Goal: Feedback & Contribution: Contribute content

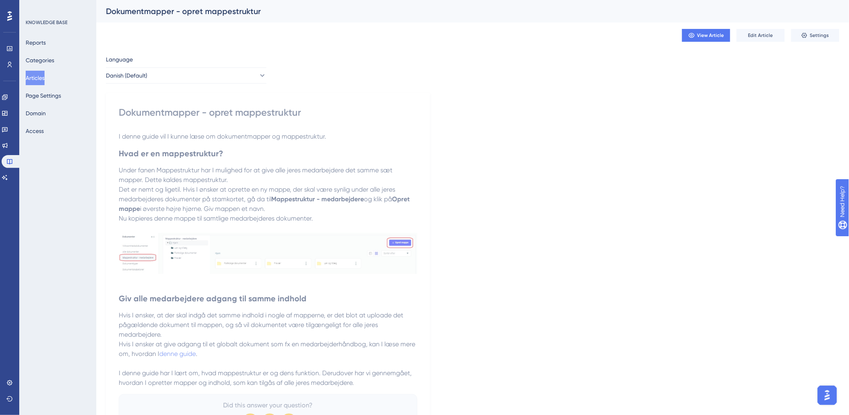
click at [199, 157] on strong "Hvad er en mappestruktur?" at bounding box center [171, 153] width 104 height 10
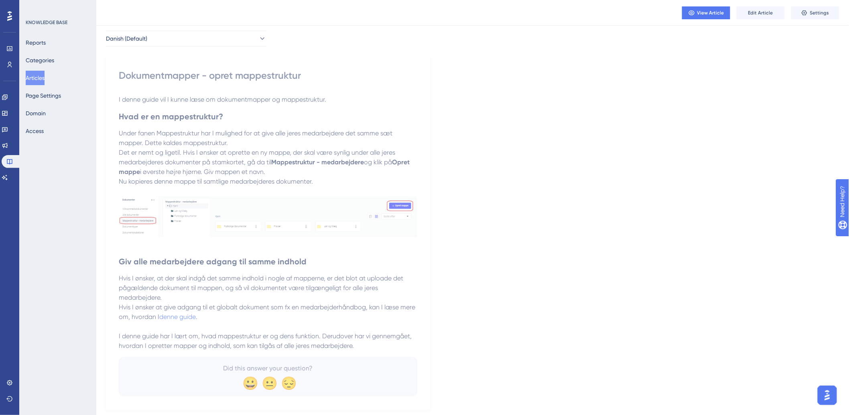
scroll to position [55, 0]
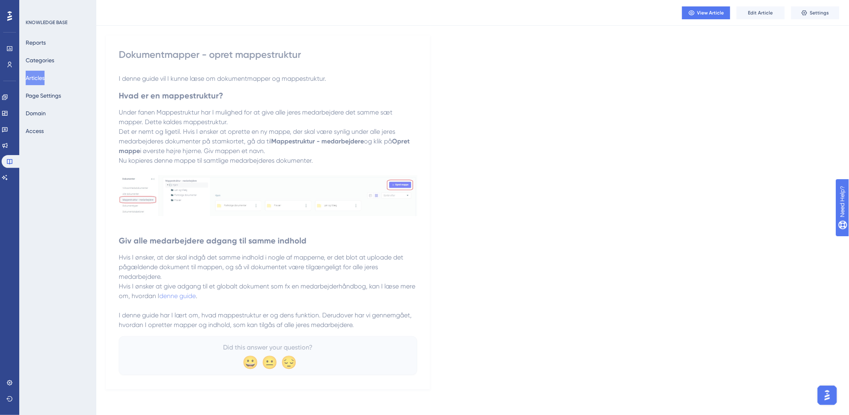
click at [38, 71] on button "Articles" at bounding box center [35, 78] width 19 height 14
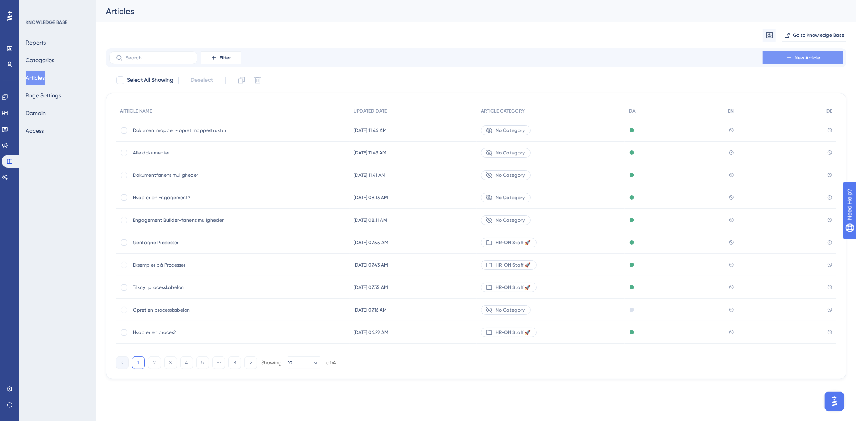
click at [772, 58] on button "New Article" at bounding box center [803, 57] width 80 height 13
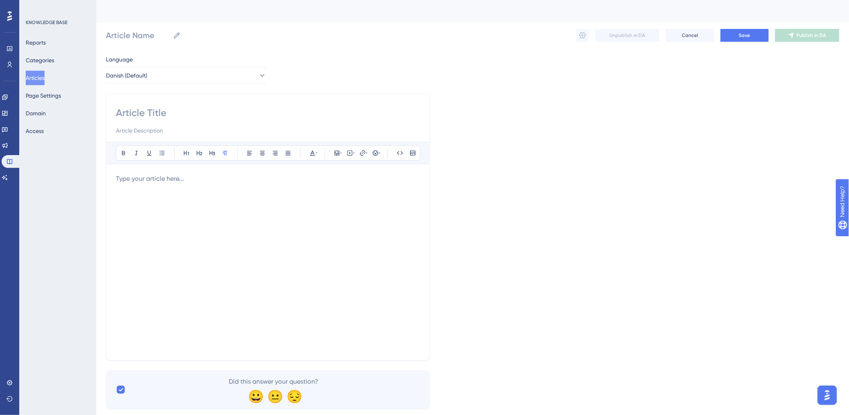
click at [195, 116] on input at bounding box center [268, 112] width 304 height 13
paste input "Dokumenttyper"
type input "Dokumenttyper"
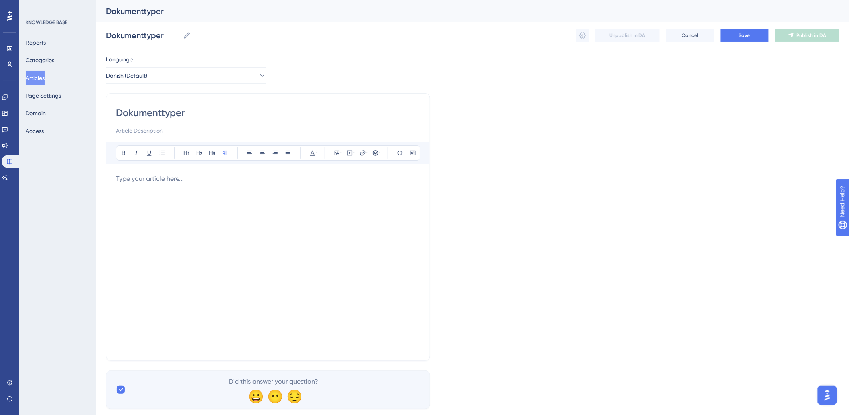
click at [318, 191] on div at bounding box center [268, 262] width 304 height 177
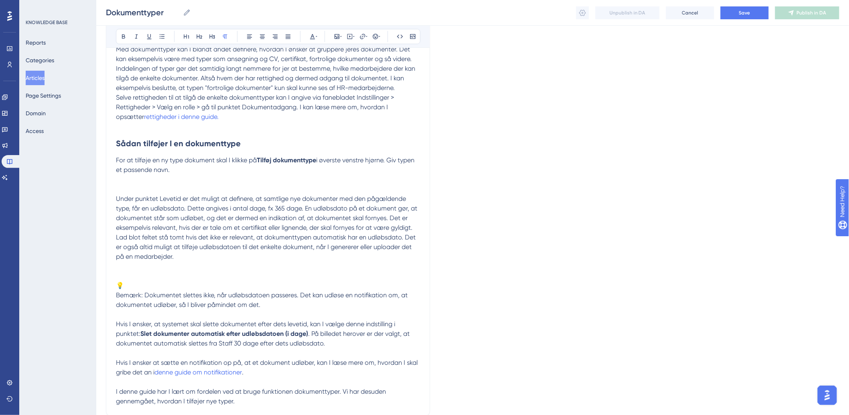
scroll to position [255, 0]
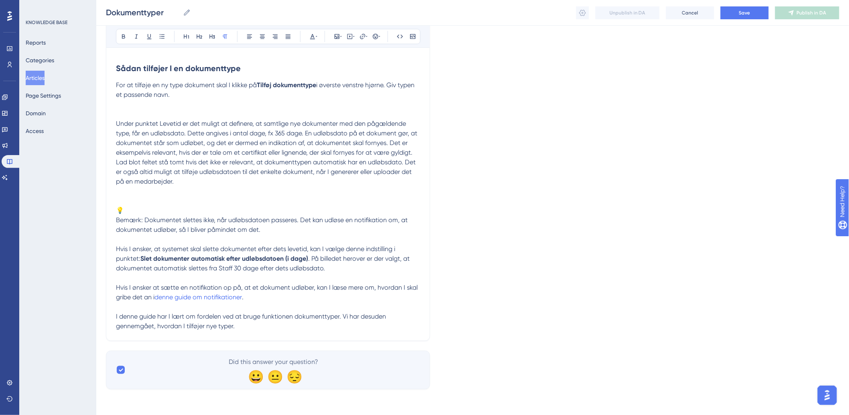
click at [114, 221] on div "Dokumenttyper Bold Italic Underline Bullet Point Heading 1 Heading 2 Heading 3 …" at bounding box center [268, 88] width 324 height 505
click at [117, 220] on span "Bemærk: Dokumentet slettes ikke, når udløbsdatoen passeres. Det kan udløse en n…" at bounding box center [262, 224] width 293 height 17
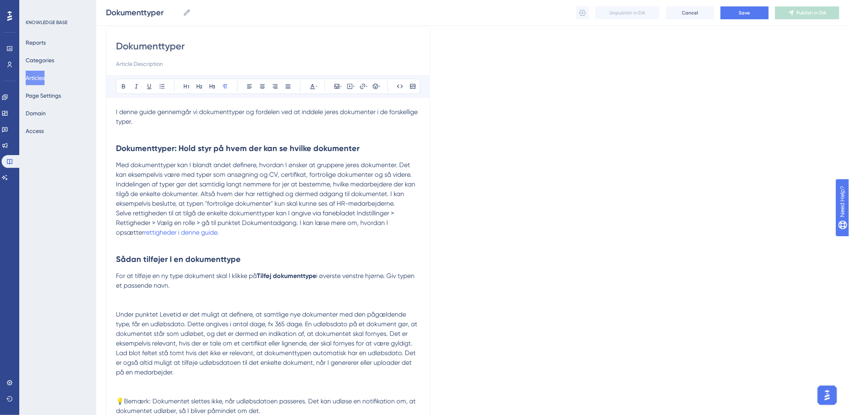
scroll to position [111, 0]
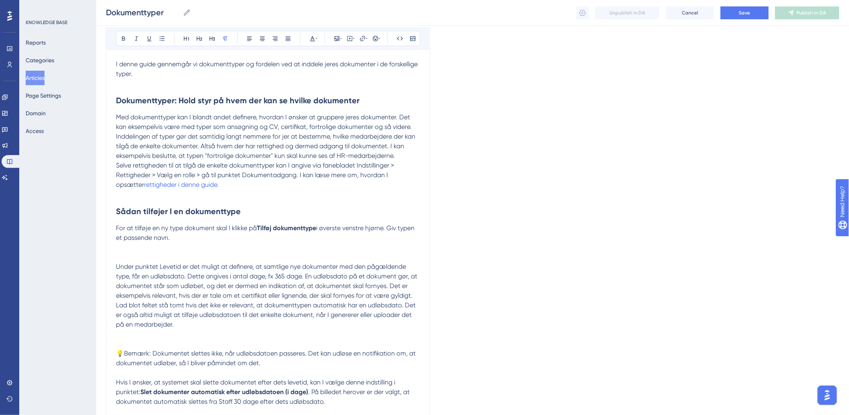
click at [204, 255] on p at bounding box center [268, 257] width 304 height 10
click at [166, 252] on p at bounding box center [268, 257] width 304 height 10
click at [162, 250] on p at bounding box center [268, 247] width 304 height 10
click at [140, 250] on p at bounding box center [268, 247] width 304 height 10
click at [335, 38] on icon at bounding box center [337, 38] width 5 height 5
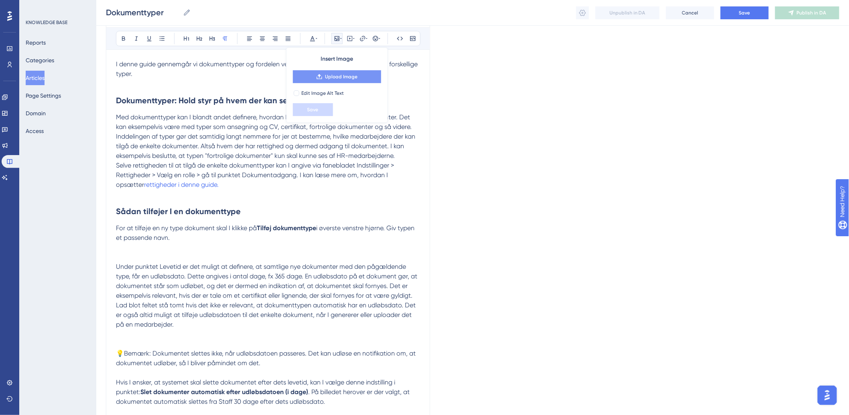
click at [334, 74] on span "Upload Image" at bounding box center [341, 76] width 33 height 6
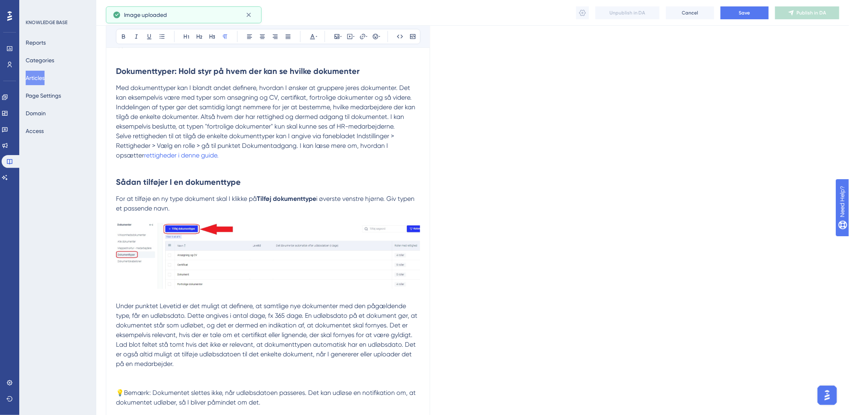
scroll to position [156, 0]
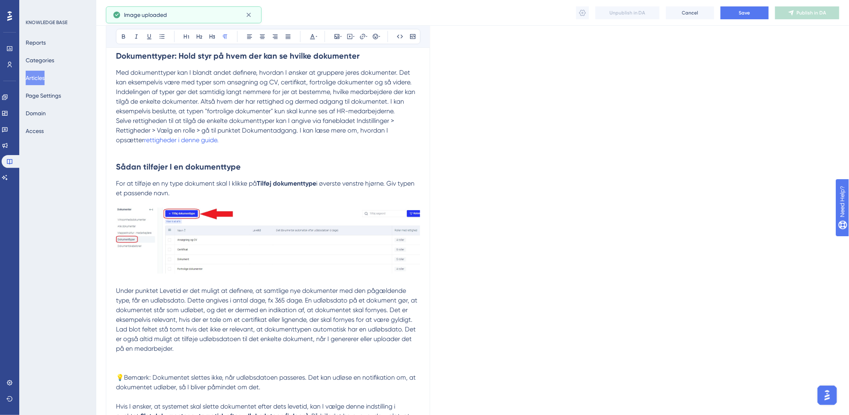
click at [194, 193] on p "For at tilføje en ny type dokument skal I klikke på Tilføj dokumenttype i øvers…" at bounding box center [268, 188] width 304 height 19
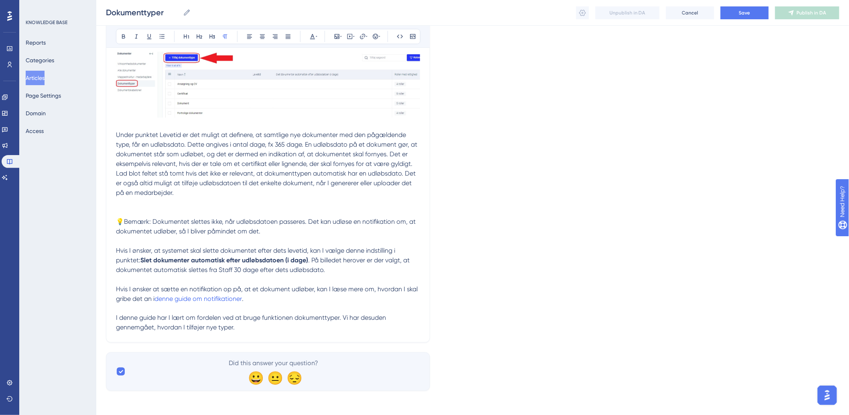
scroll to position [323, 0]
click at [142, 198] on p at bounding box center [268, 201] width 304 height 10
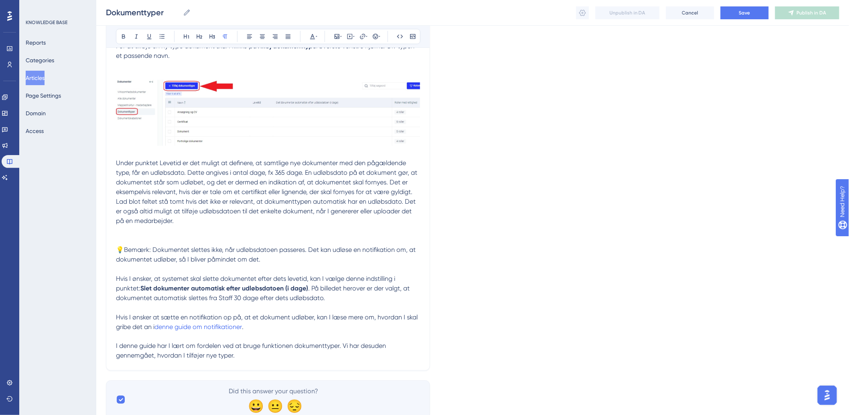
scroll to position [279, 0]
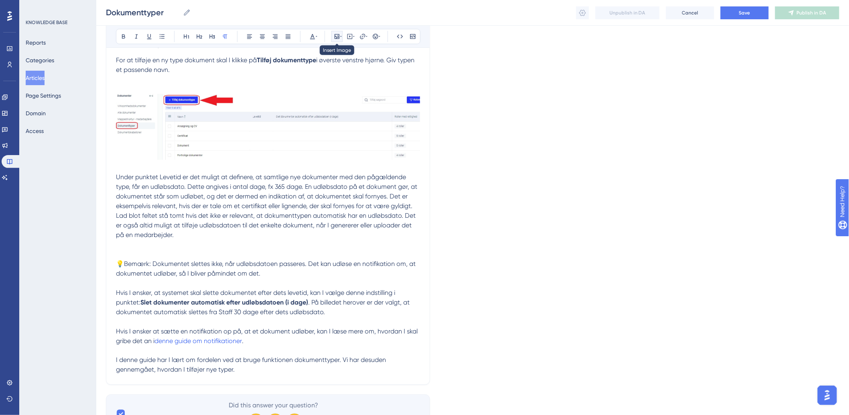
click at [338, 35] on icon at bounding box center [337, 36] width 5 height 5
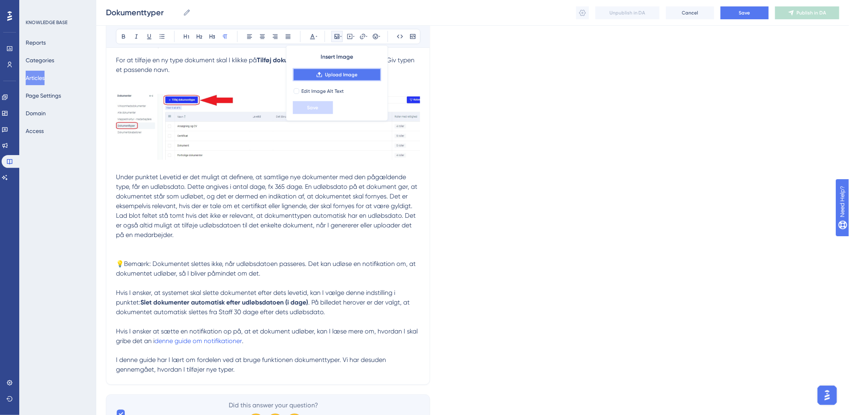
click at [300, 78] on button "Upload Image" at bounding box center [337, 74] width 88 height 13
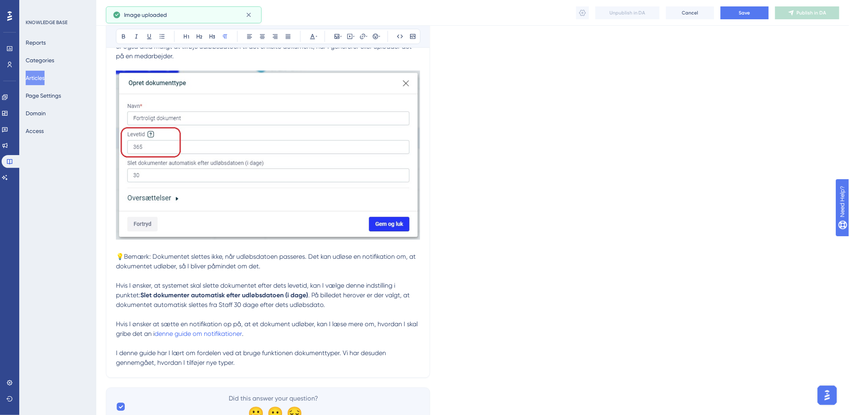
scroll to position [495, 0]
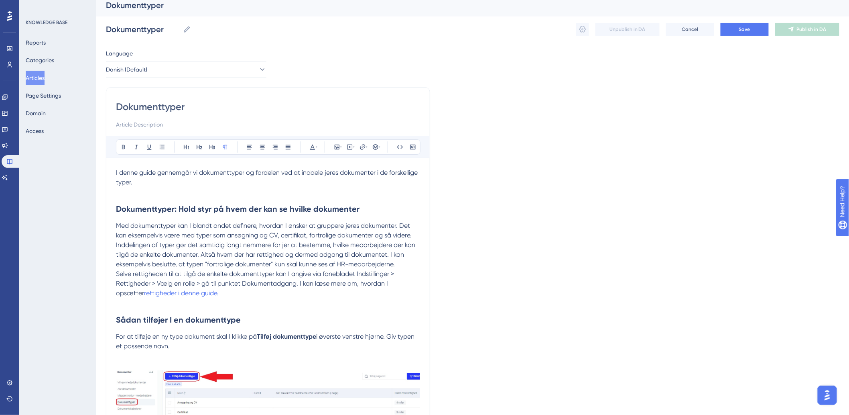
scroll to position [0, 0]
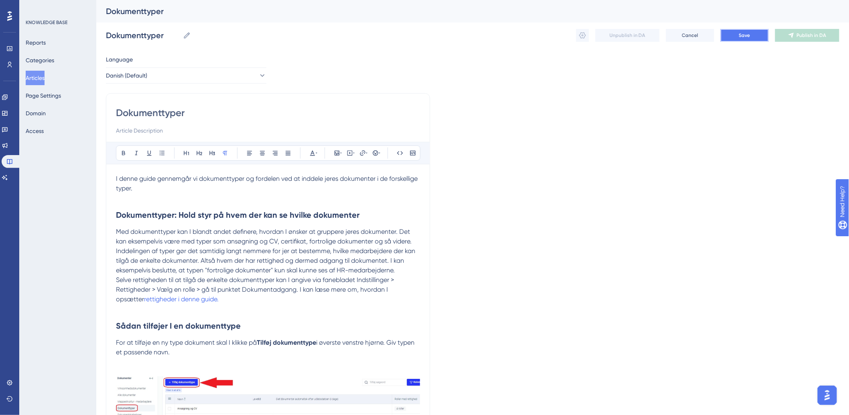
click at [739, 37] on span "Save" at bounding box center [744, 35] width 11 height 6
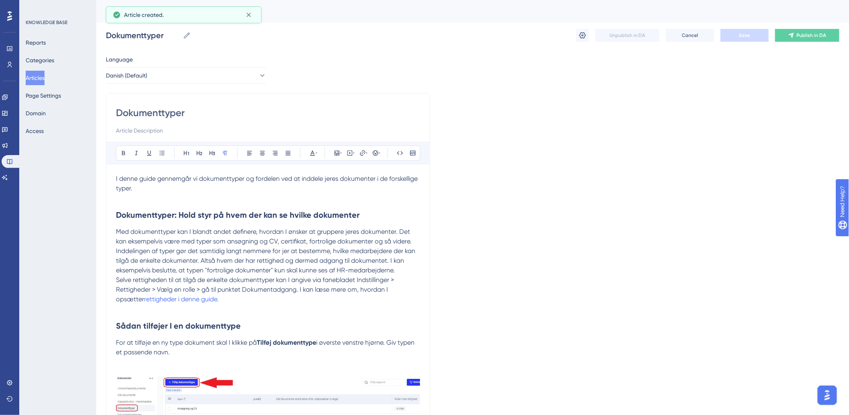
scroll to position [166, 0]
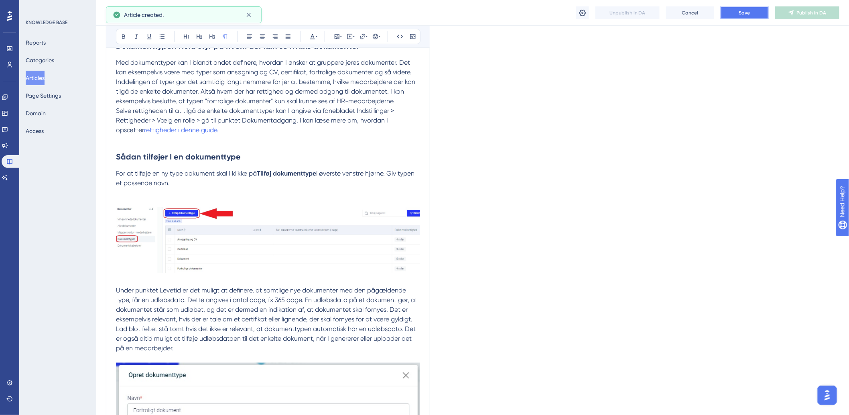
click at [747, 15] on span "Save" at bounding box center [744, 13] width 11 height 6
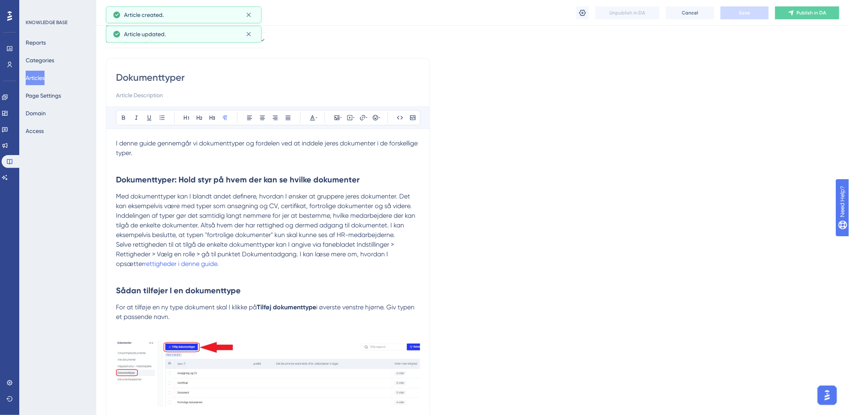
scroll to position [0, 0]
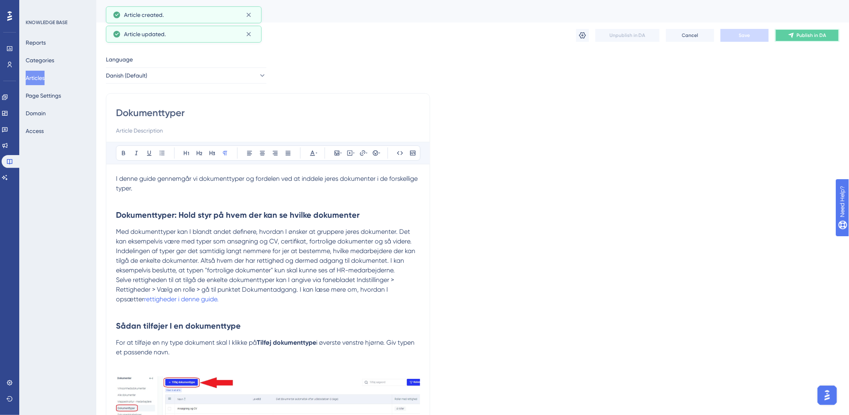
click at [833, 30] on button "Publish in DA" at bounding box center [807, 35] width 64 height 13
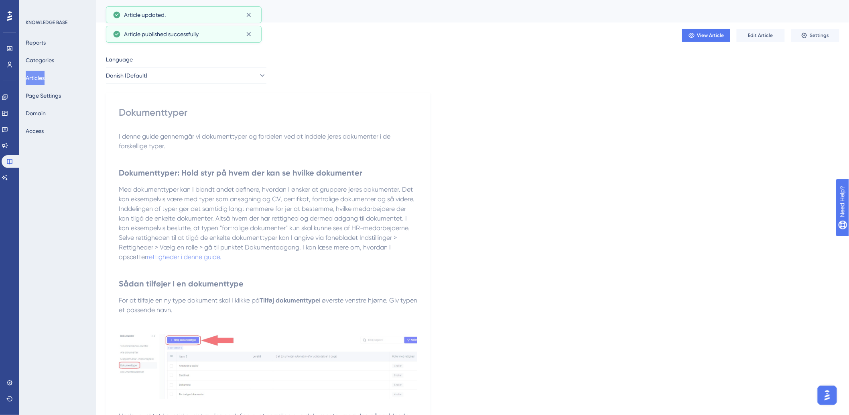
click at [37, 74] on button "Articles" at bounding box center [35, 78] width 19 height 14
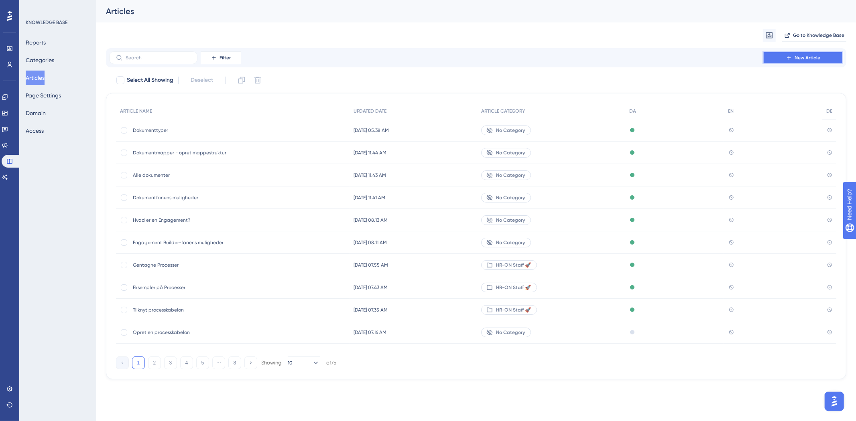
click at [793, 63] on button "New Article" at bounding box center [803, 57] width 80 height 13
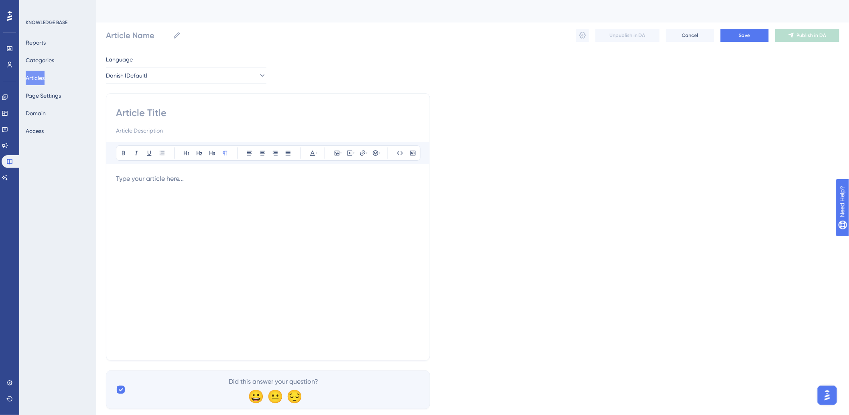
drag, startPoint x: 190, startPoint y: 195, endPoint x: 190, endPoint y: 190, distance: 5.2
click at [190, 194] on div at bounding box center [268, 262] width 304 height 177
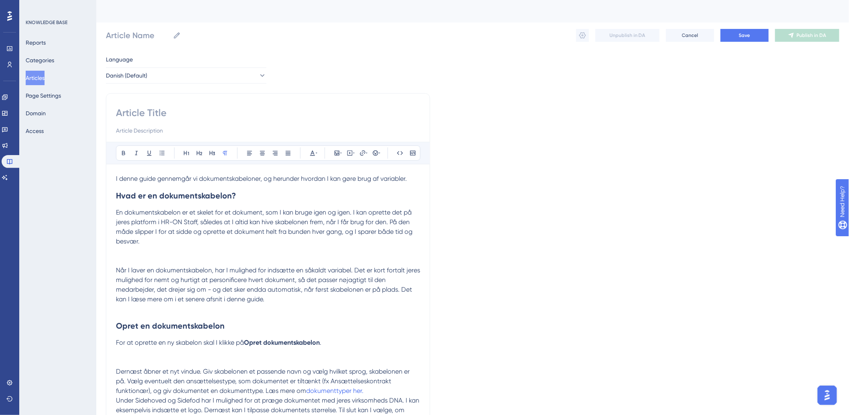
click at [150, 110] on input at bounding box center [268, 112] width 304 height 13
paste input "Dokumentskabeloner og variabler"
type input "Dokumentskabeloner og variabler"
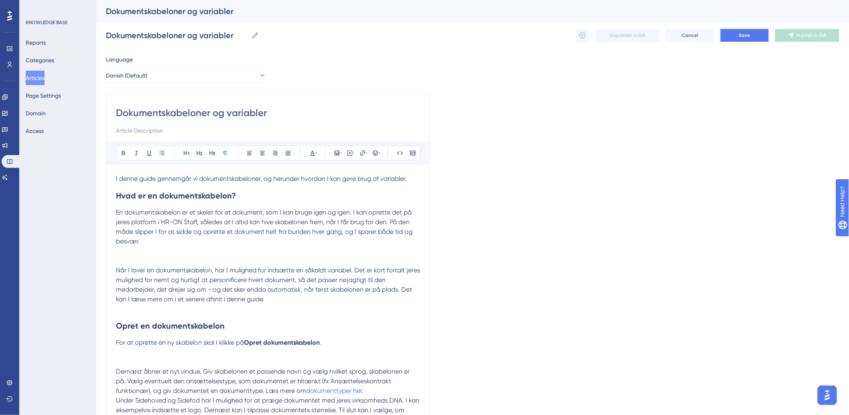
type input "Dokumentskabeloner og variabler"
click at [283, 249] on p at bounding box center [268, 251] width 304 height 10
click at [151, 252] on p at bounding box center [268, 251] width 304 height 10
click at [331, 153] on button at bounding box center [336, 152] width 11 height 11
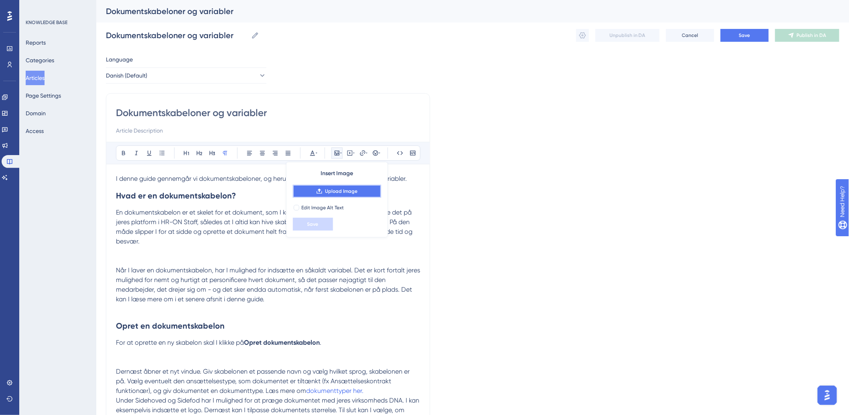
click at [316, 193] on icon at bounding box center [319, 191] width 6 height 6
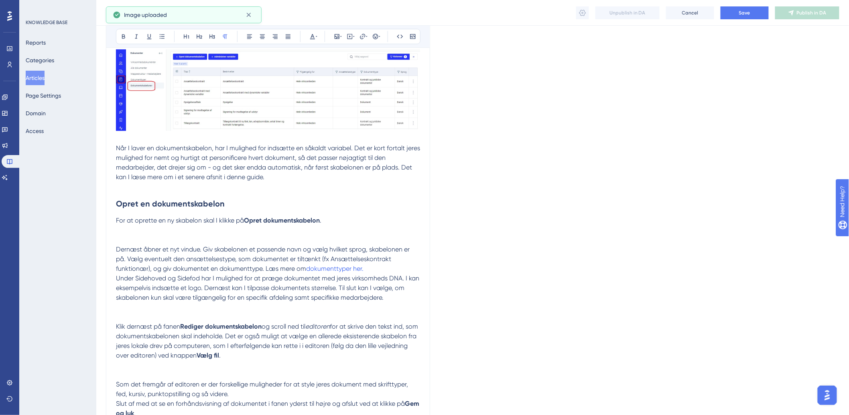
scroll to position [223, 0]
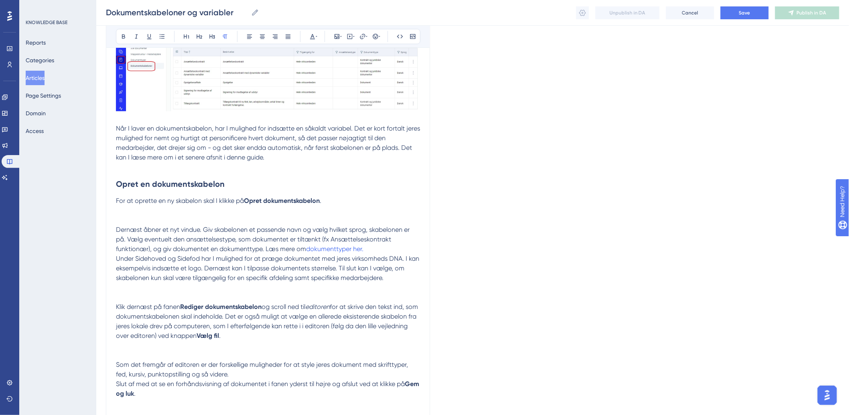
click at [116, 203] on span "For at oprette en ny skabelon skal I klikke på" at bounding box center [180, 201] width 128 height 8
click at [118, 213] on p at bounding box center [268, 210] width 304 height 10
click at [118, 212] on p at bounding box center [268, 210] width 304 height 10
click at [332, 37] on button at bounding box center [336, 36] width 11 height 11
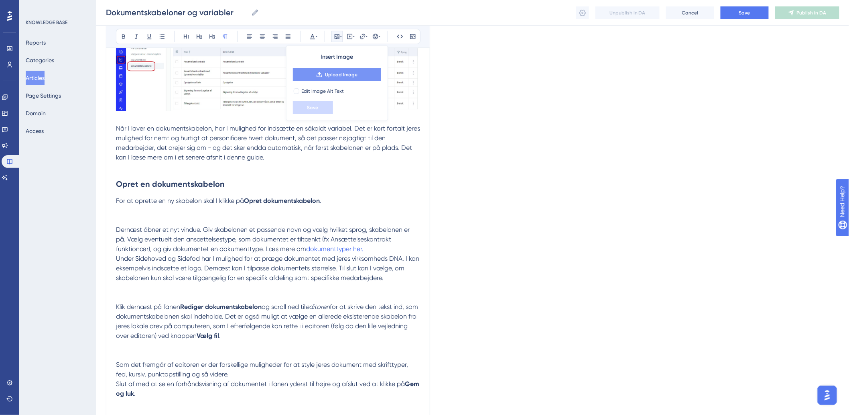
click at [318, 78] on button "Upload Image" at bounding box center [337, 74] width 88 height 13
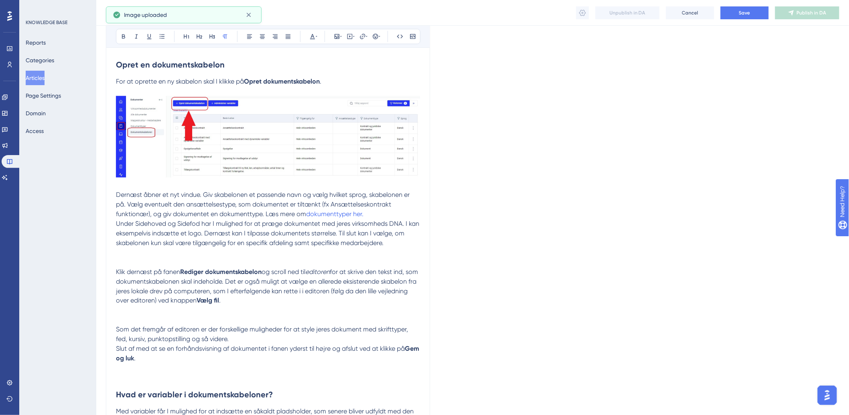
scroll to position [356, 0]
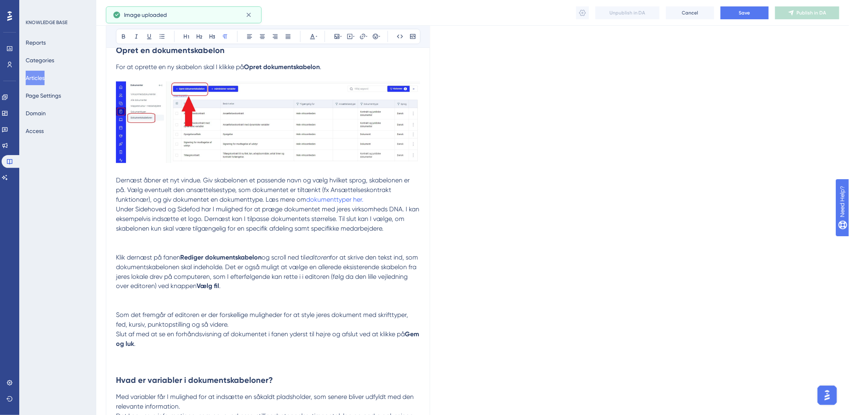
click at [126, 238] on p at bounding box center [268, 238] width 304 height 10
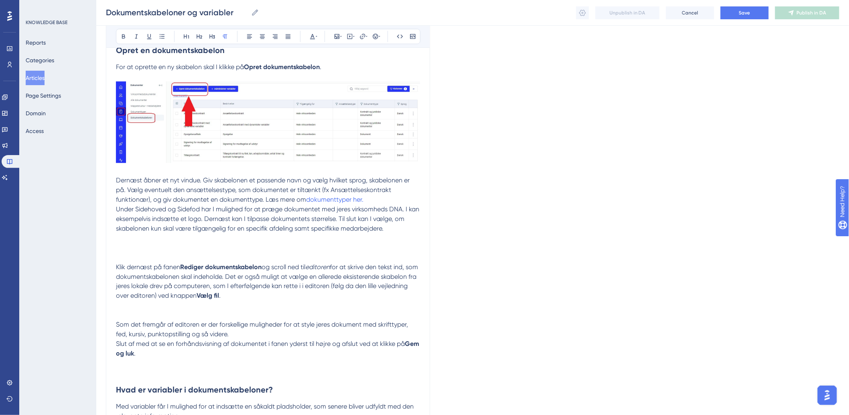
click at [128, 250] on p at bounding box center [268, 242] width 304 height 19
click at [132, 243] on p at bounding box center [268, 242] width 304 height 19
click at [130, 247] on p at bounding box center [268, 242] width 304 height 19
click at [118, 240] on p at bounding box center [268, 242] width 304 height 19
click at [118, 244] on p at bounding box center [268, 242] width 304 height 19
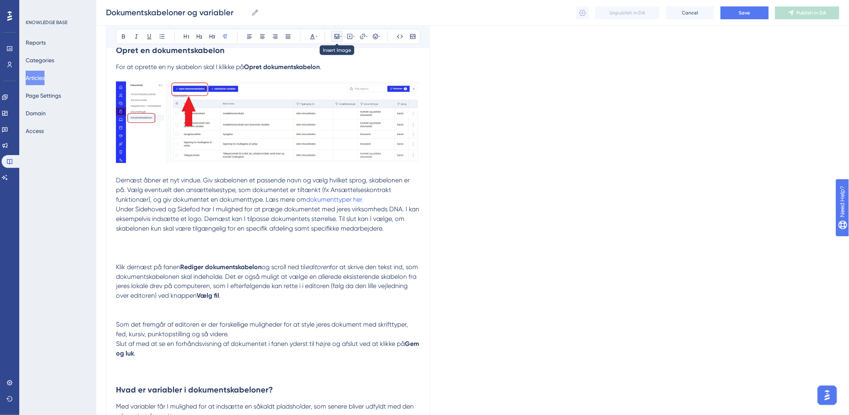
click at [338, 40] on button at bounding box center [336, 36] width 11 height 11
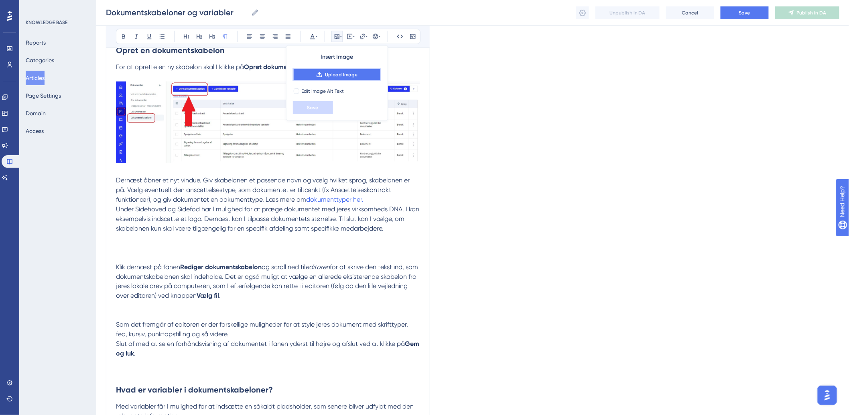
click at [336, 74] on span "Upload Image" at bounding box center [341, 74] width 33 height 6
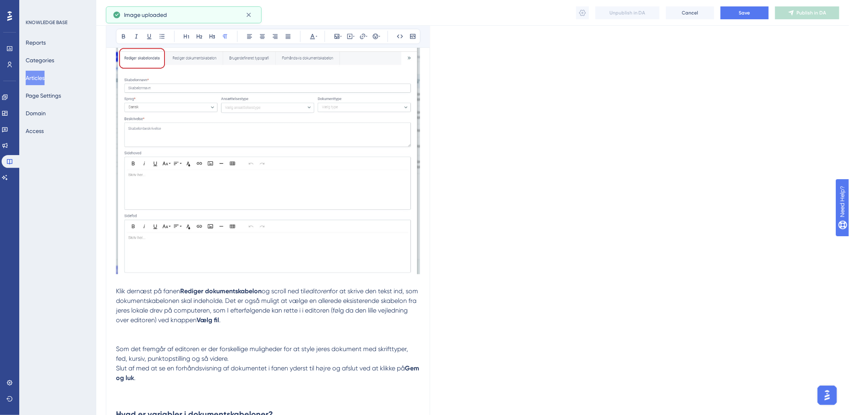
scroll to position [624, 0]
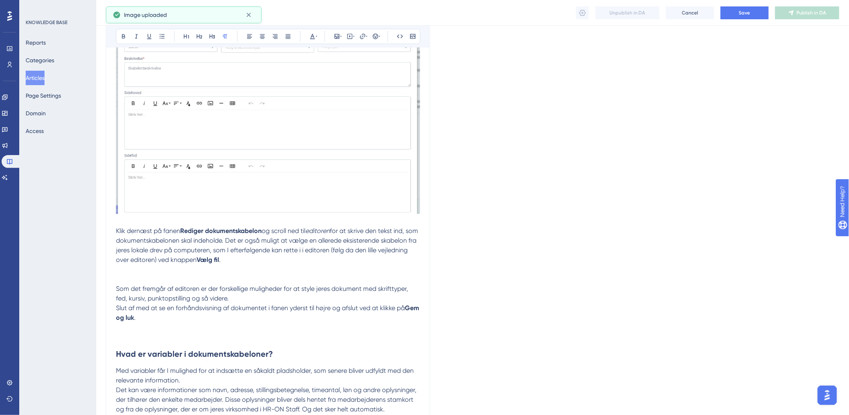
click at [129, 270] on p at bounding box center [268, 270] width 304 height 10
click at [154, 271] on p at bounding box center [268, 270] width 304 height 10
click at [339, 34] on icon at bounding box center [337, 36] width 6 height 6
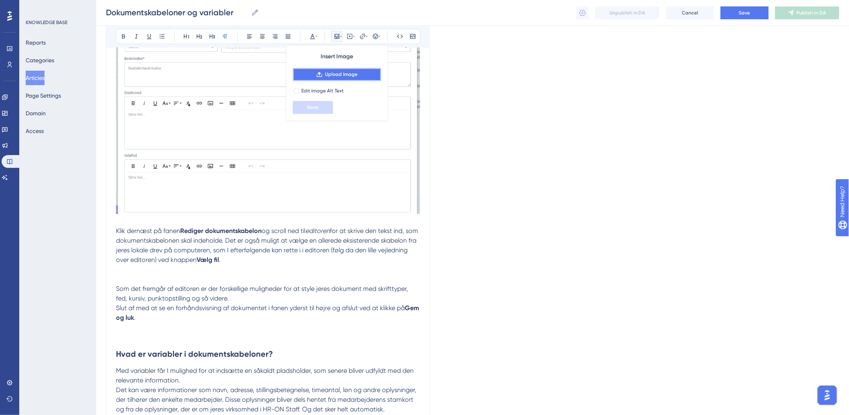
click at [317, 78] on button "Upload Image" at bounding box center [337, 74] width 88 height 13
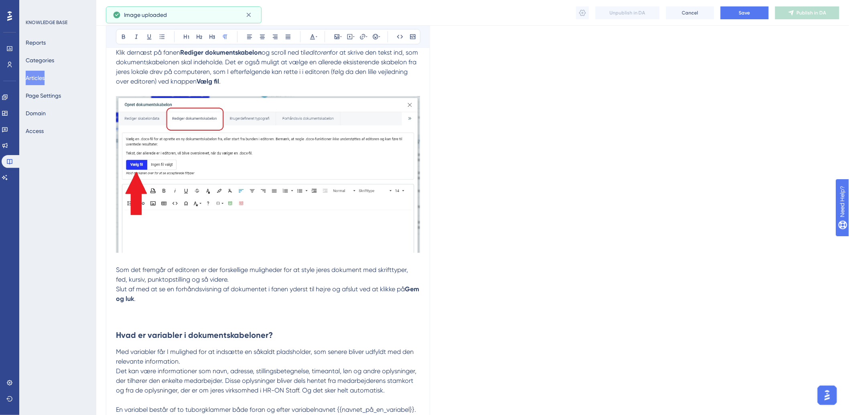
scroll to position [892, 0]
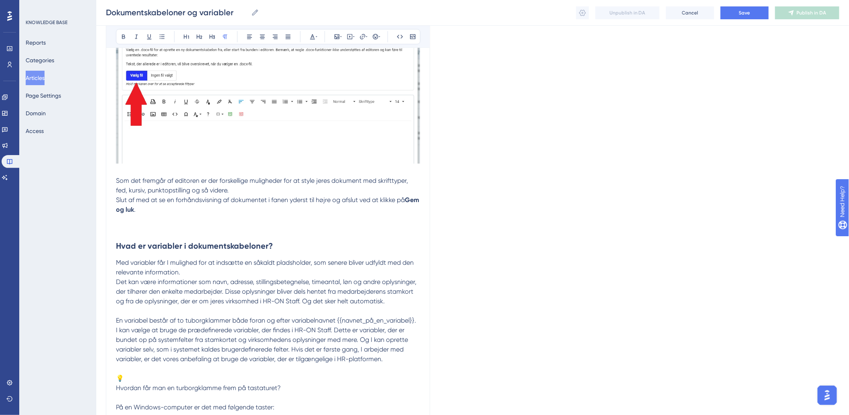
click at [134, 234] on p at bounding box center [268, 229] width 304 height 10
click at [134, 227] on p at bounding box center [268, 229] width 304 height 10
click at [122, 224] on p at bounding box center [268, 219] width 304 height 10
click at [336, 39] on icon at bounding box center [337, 36] width 6 height 6
click at [327, 72] on span "Upload Image" at bounding box center [341, 74] width 33 height 6
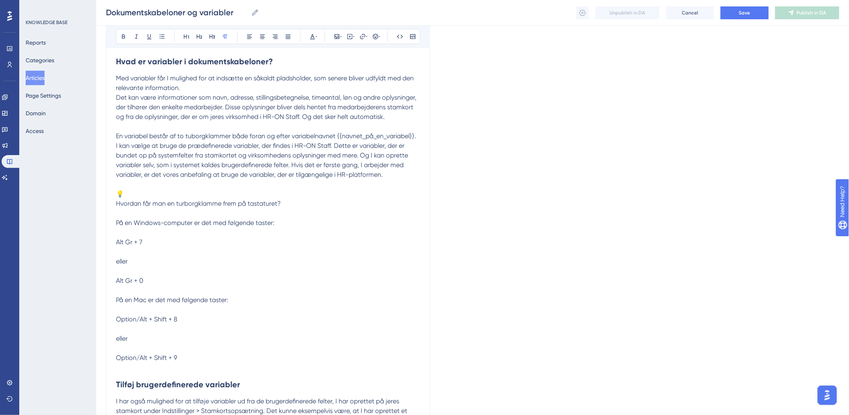
scroll to position [1337, 0]
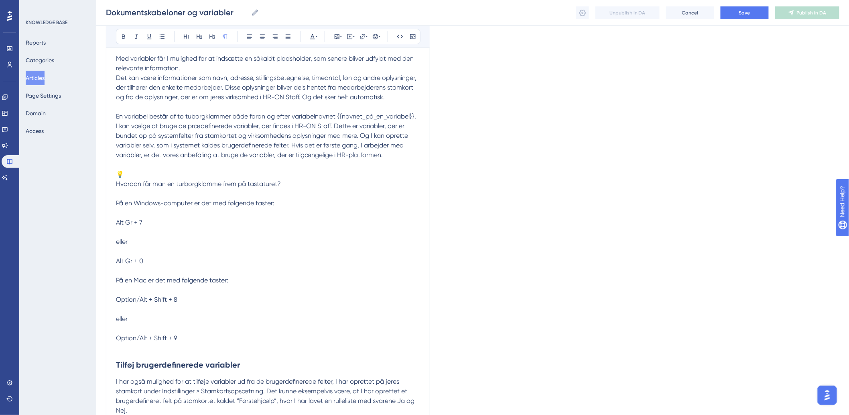
click at [117, 189] on p "Hvordan får man en turborgklamme frem på tastaturet? På en Windows-computer er …" at bounding box center [268, 261] width 304 height 164
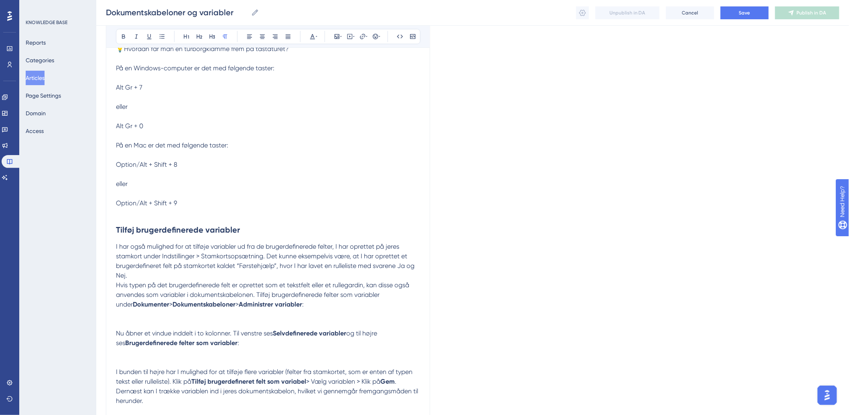
scroll to position [1516, 0]
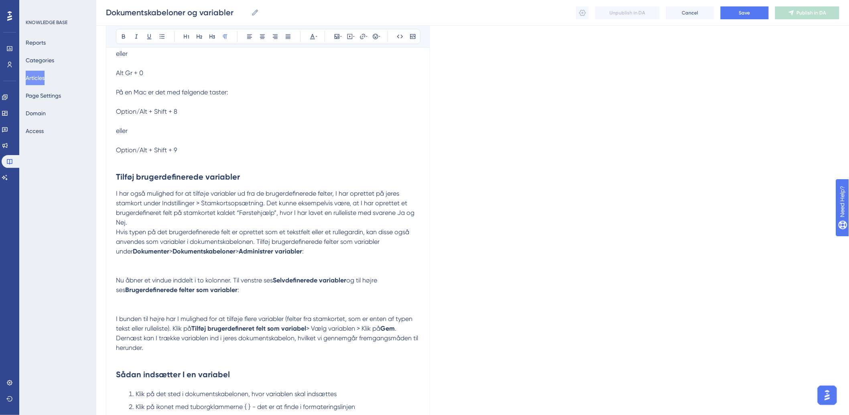
click at [130, 270] on p at bounding box center [268, 271] width 304 height 10
click at [131, 266] on p at bounding box center [268, 261] width 304 height 10
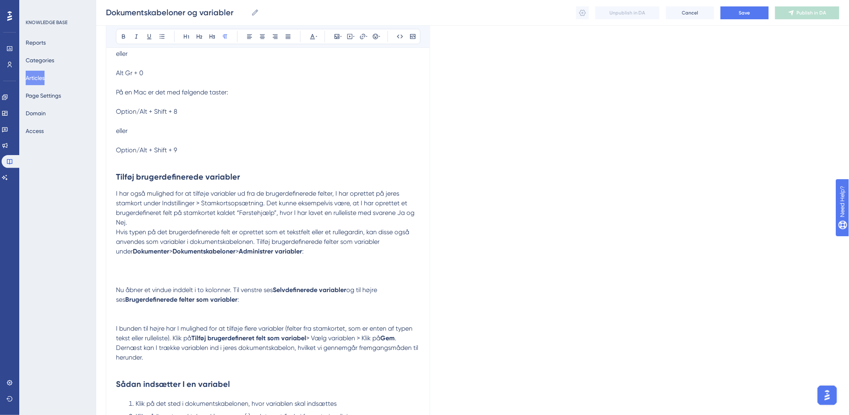
click at [129, 275] on p at bounding box center [268, 265] width 304 height 19
click at [125, 270] on p at bounding box center [268, 265] width 304 height 19
click at [339, 37] on icon at bounding box center [337, 36] width 6 height 6
click at [330, 79] on button "Upload Image" at bounding box center [337, 74] width 88 height 13
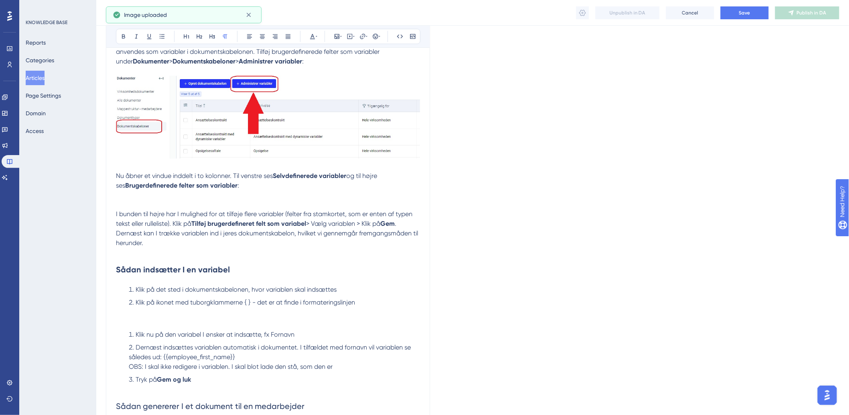
scroll to position [1783, 0]
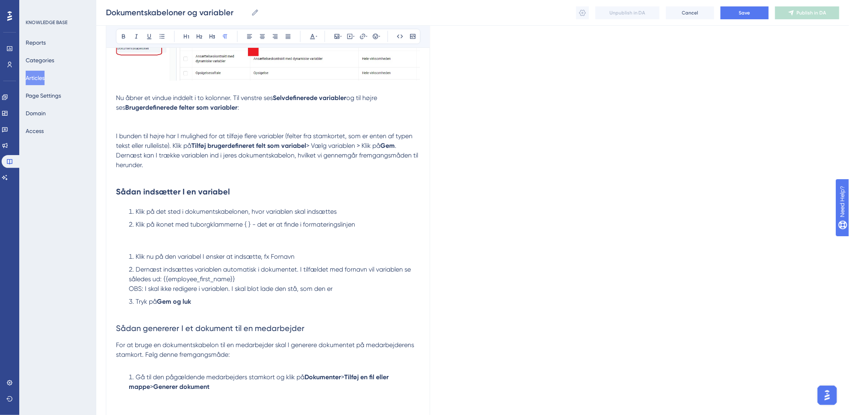
click at [132, 129] on p at bounding box center [268, 127] width 304 height 10
click at [127, 125] on p at bounding box center [268, 127] width 304 height 10
click at [126, 122] on p at bounding box center [268, 117] width 304 height 10
click at [131, 124] on p at bounding box center [268, 127] width 304 height 10
click at [130, 123] on p at bounding box center [268, 127] width 304 height 10
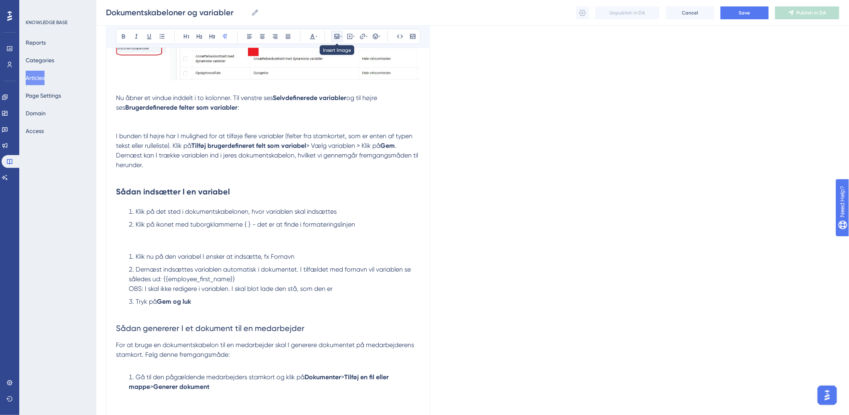
click at [335, 41] on button at bounding box center [336, 36] width 11 height 11
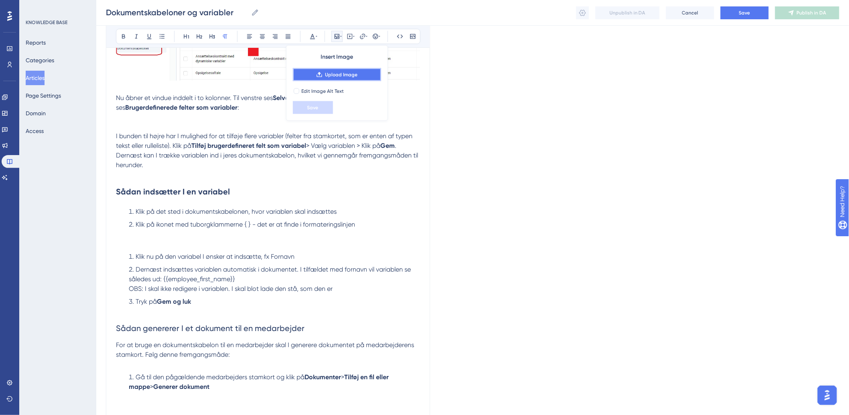
click at [317, 71] on icon at bounding box center [319, 74] width 6 height 6
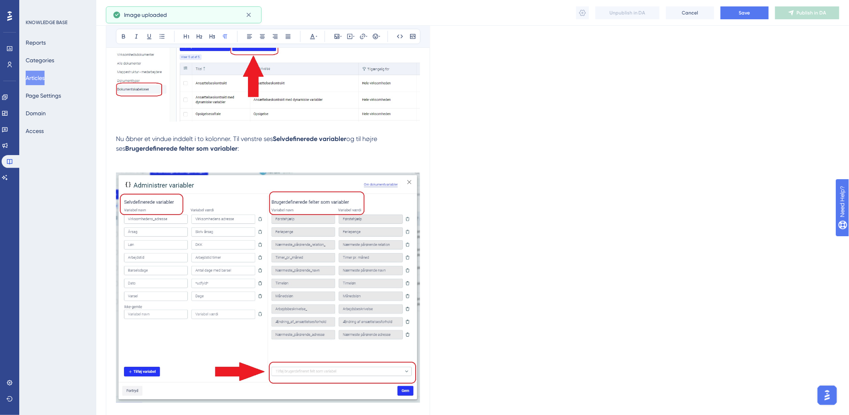
scroll to position [1739, 0]
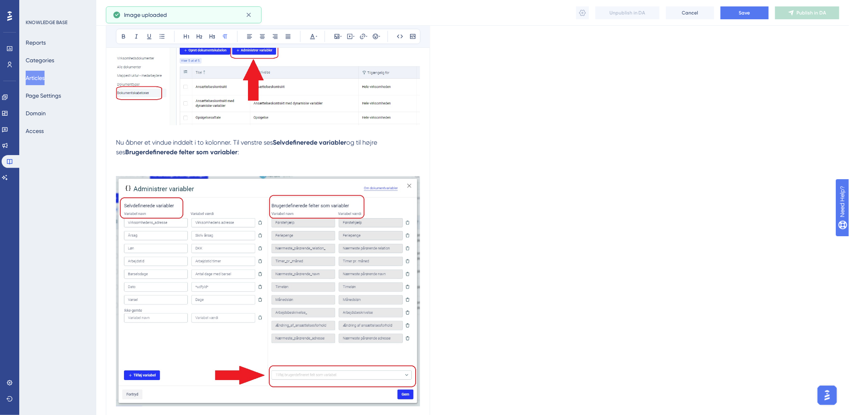
click at [183, 171] on p at bounding box center [268, 293] width 304 height 252
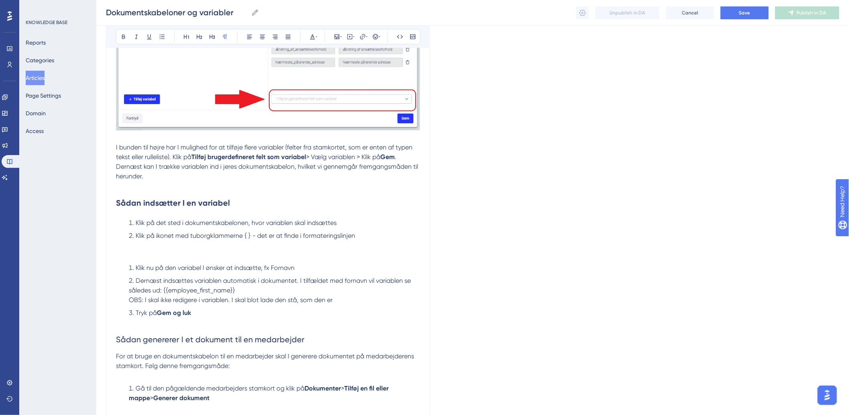
scroll to position [2006, 0]
click at [133, 245] on p at bounding box center [268, 244] width 304 height 10
click at [183, 253] on p at bounding box center [268, 254] width 304 height 10
click at [338, 35] on icon at bounding box center [337, 36] width 6 height 6
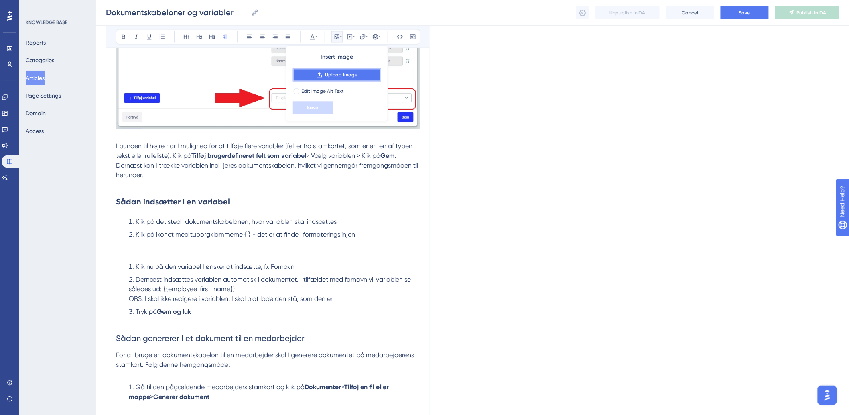
click at [320, 72] on icon at bounding box center [319, 74] width 6 height 6
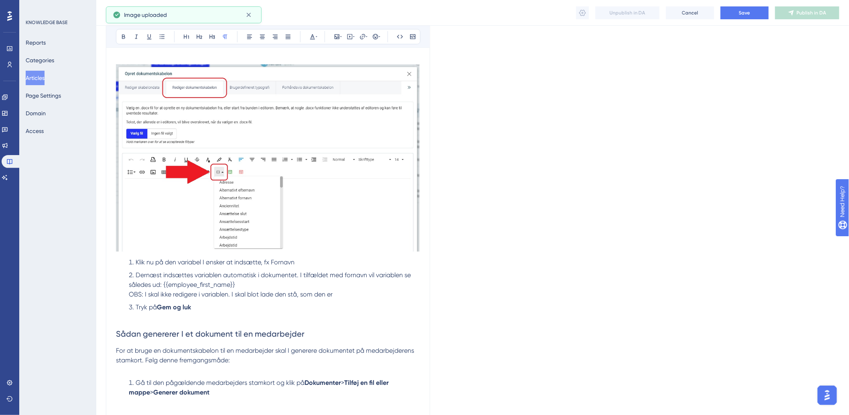
scroll to position [2229, 0]
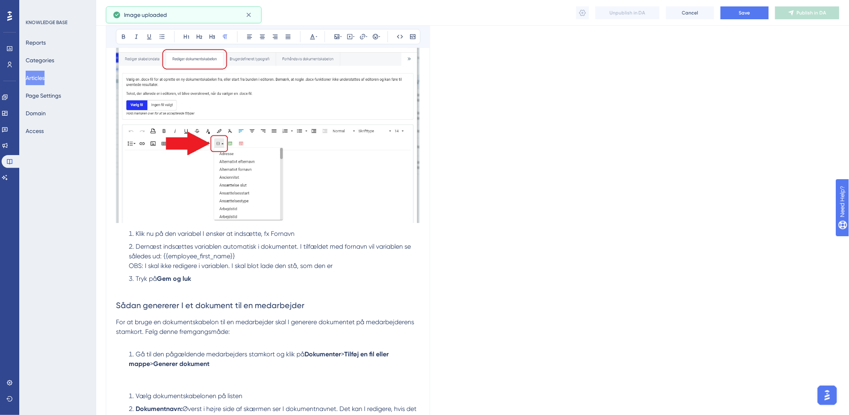
click at [127, 238] on li "Klik nu på den variabel I ønsker at indsætte, fx Fornavn" at bounding box center [273, 234] width 295 height 10
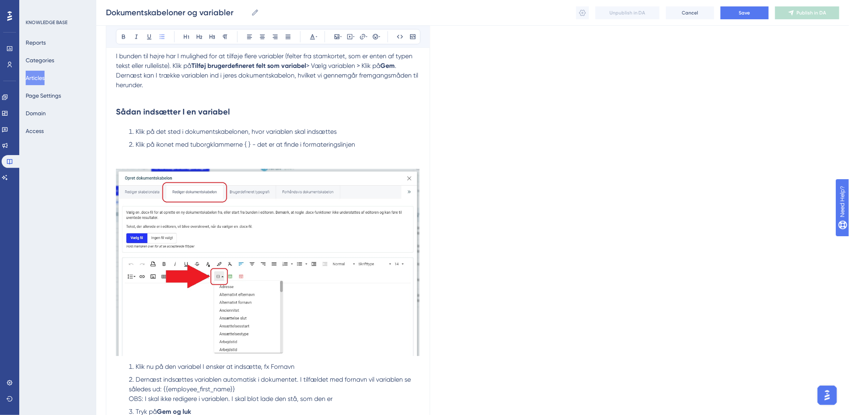
scroll to position [2095, 0]
click at [356, 158] on p at bounding box center [268, 155] width 304 height 10
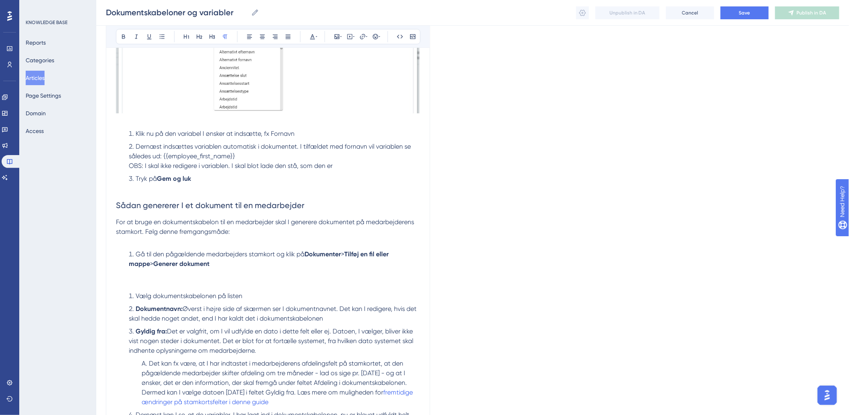
scroll to position [2318, 0]
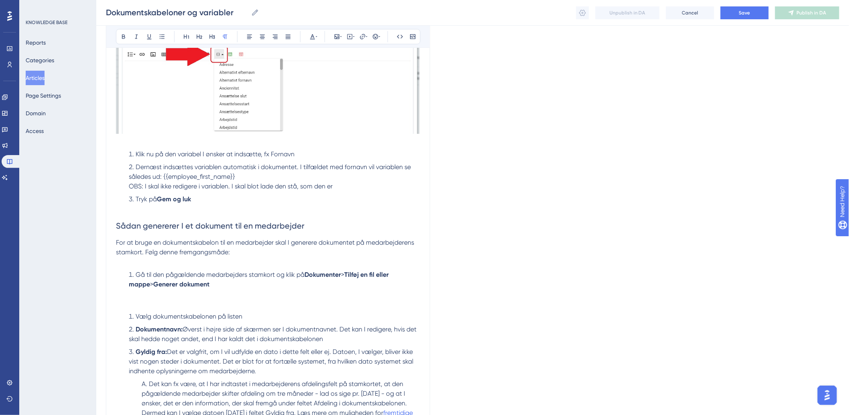
click at [195, 296] on p at bounding box center [268, 294] width 304 height 10
click at [134, 303] on p at bounding box center [268, 304] width 304 height 10
click at [338, 38] on icon at bounding box center [337, 36] width 6 height 6
click at [317, 74] on icon at bounding box center [319, 74] width 6 height 6
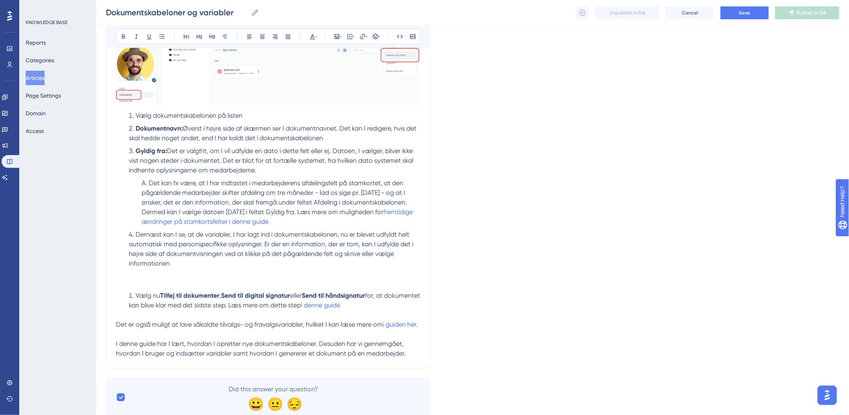
scroll to position [2639, 0]
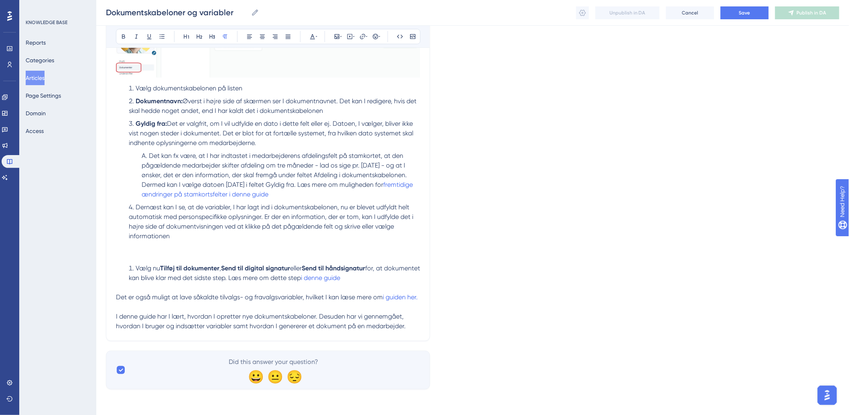
click at [168, 250] on p at bounding box center [268, 255] width 304 height 10
click at [335, 37] on icon at bounding box center [337, 36] width 6 height 6
click at [310, 70] on button "Upload Image" at bounding box center [337, 74] width 88 height 13
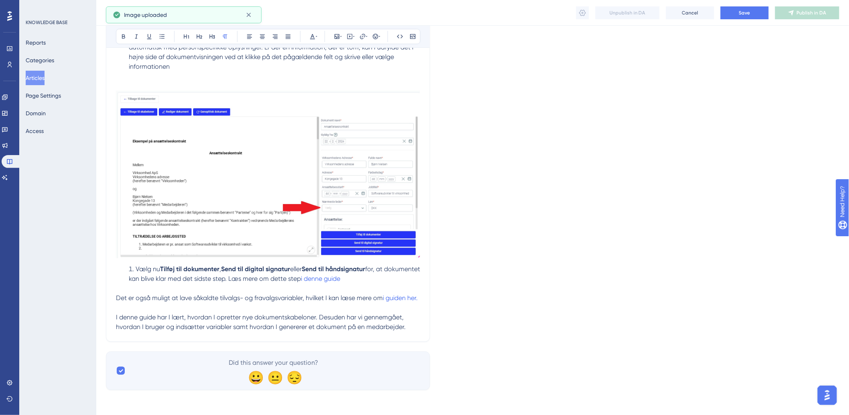
scroll to position [2809, 0]
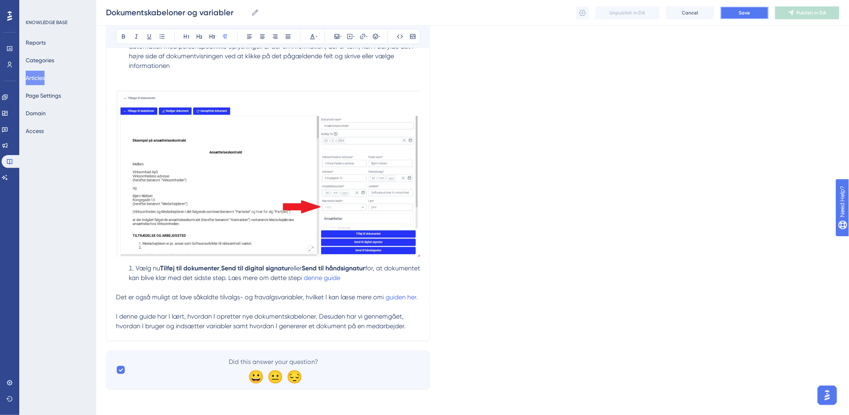
click at [754, 11] on button "Save" at bounding box center [745, 12] width 48 height 13
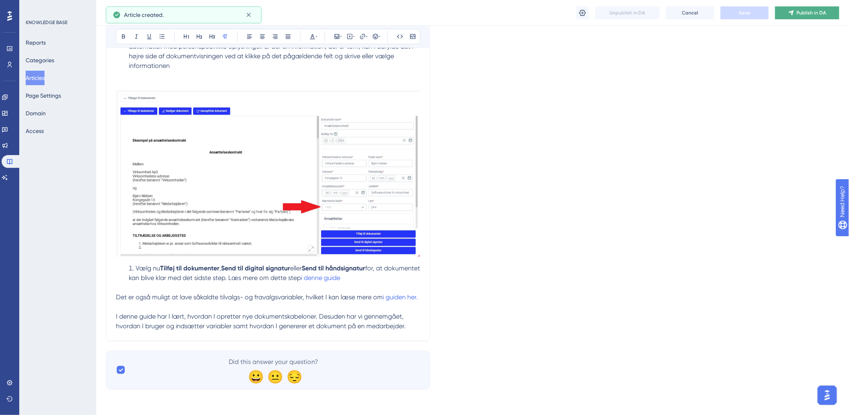
scroll to position [2276, 0]
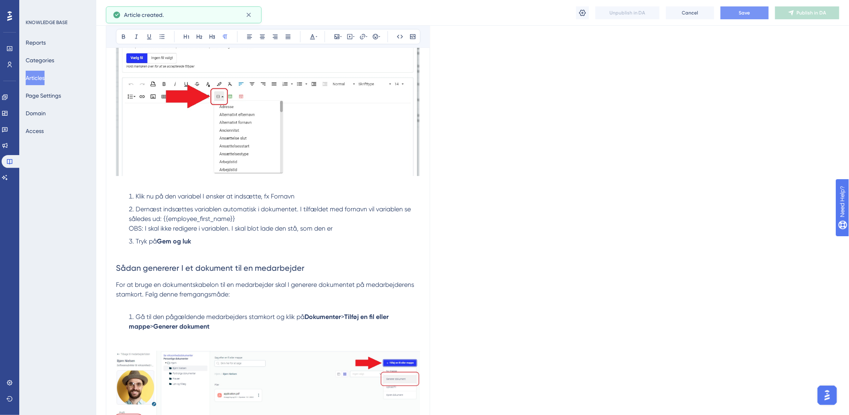
click at [744, 17] on button "Save" at bounding box center [745, 12] width 48 height 13
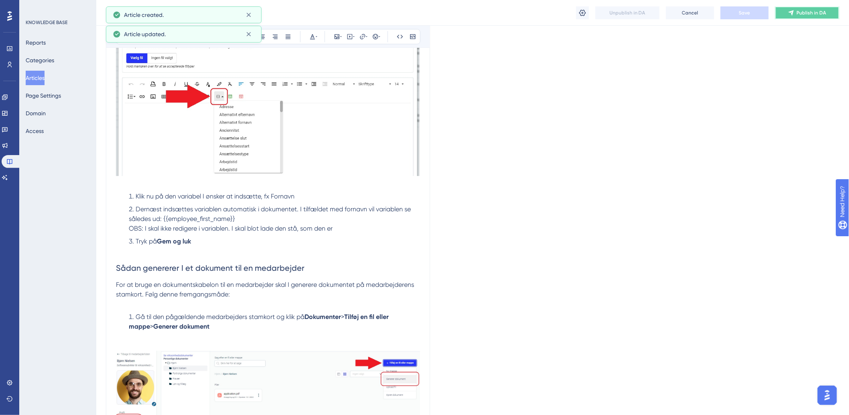
click at [819, 12] on span "Publish in DA" at bounding box center [812, 13] width 30 height 6
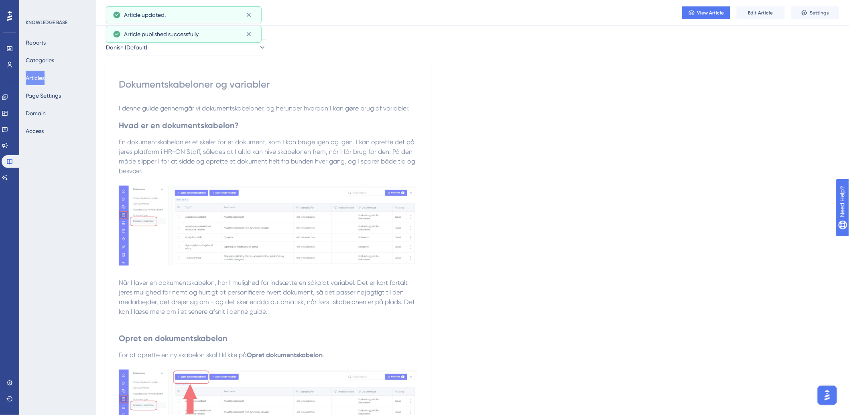
scroll to position [0, 0]
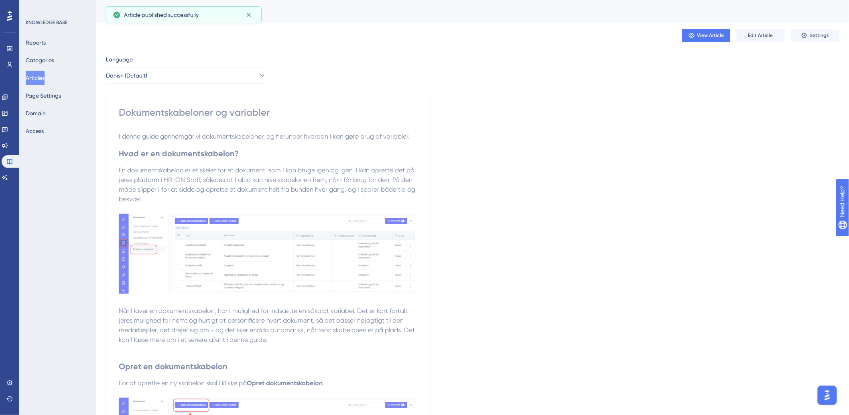
click at [31, 76] on button "Articles" at bounding box center [35, 78] width 19 height 14
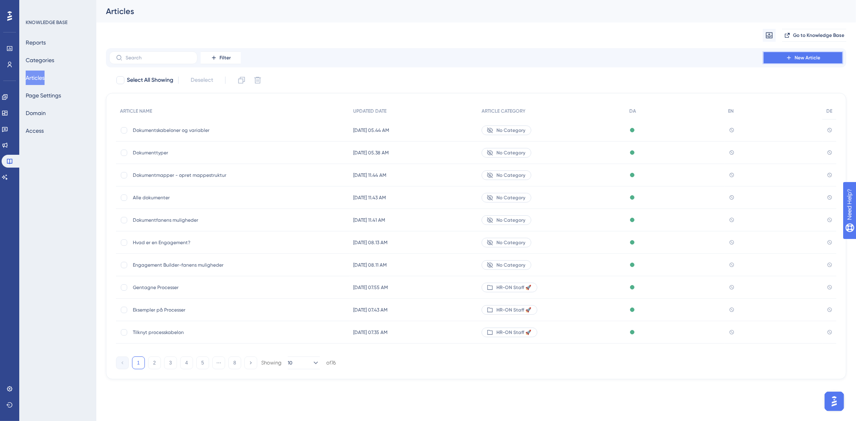
click at [780, 51] on button "New Article" at bounding box center [803, 57] width 80 height 13
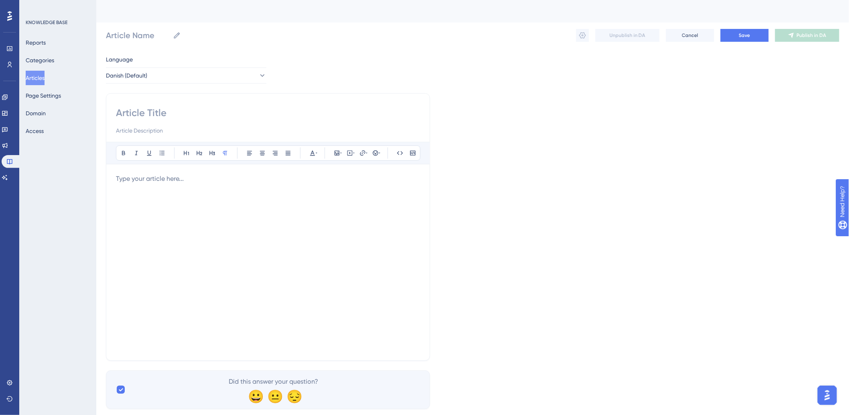
click at [189, 180] on p at bounding box center [268, 179] width 304 height 10
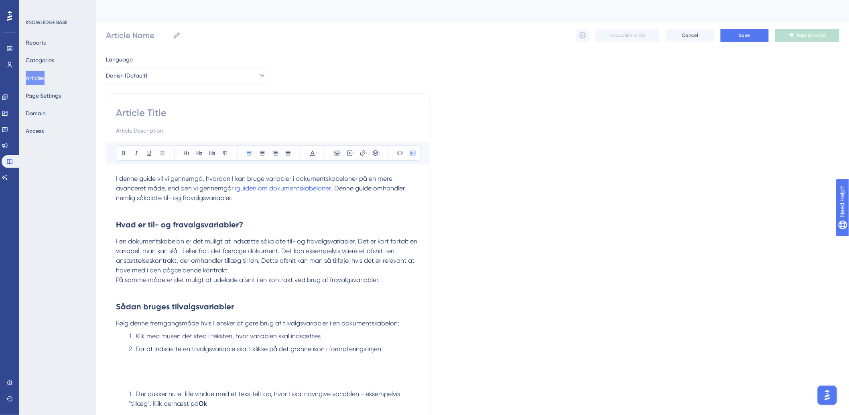
click at [205, 110] on input at bounding box center [268, 112] width 304 height 13
paste input "Variabler: tilvalg- og fravalgsvariabler"
type input "Variabler: tilvalg- og fravalgsvariabler"
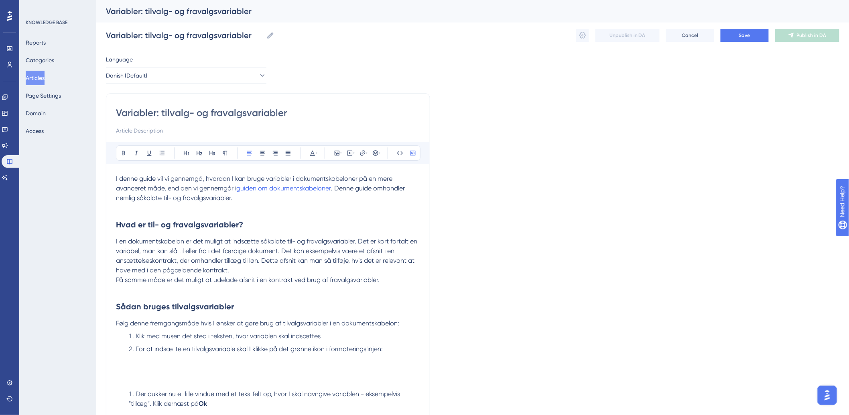
type input "Variabler: tilvalg- og fravalgsvariabler"
click at [192, 203] on p at bounding box center [268, 208] width 304 height 10
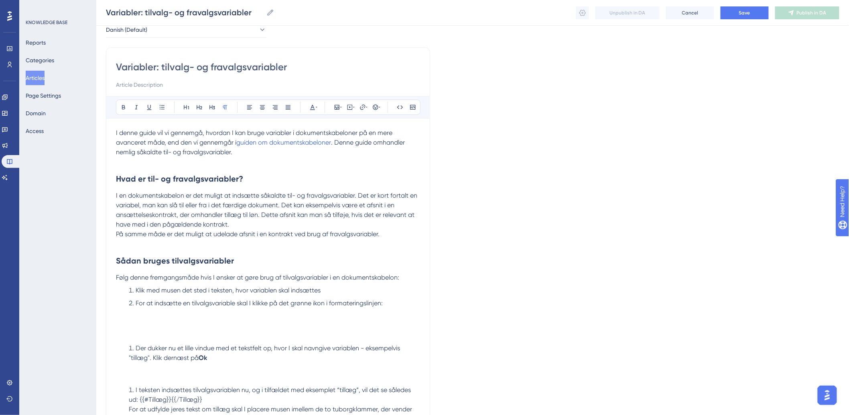
scroll to position [89, 0]
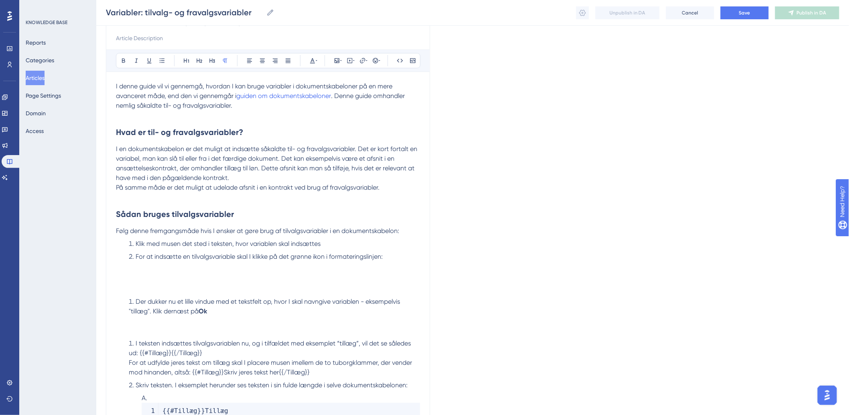
click at [242, 203] on h2 "Sådan bruges tilvalgsvariabler" at bounding box center [268, 214] width 304 height 24
click at [207, 262] on li "For at indsætte en tilvalgsvariable skal I klikke på det grønne ikon i formater…" at bounding box center [273, 261] width 295 height 19
click at [334, 59] on icon at bounding box center [337, 60] width 6 height 6
click at [323, 98] on button "Upload Image" at bounding box center [337, 98] width 88 height 13
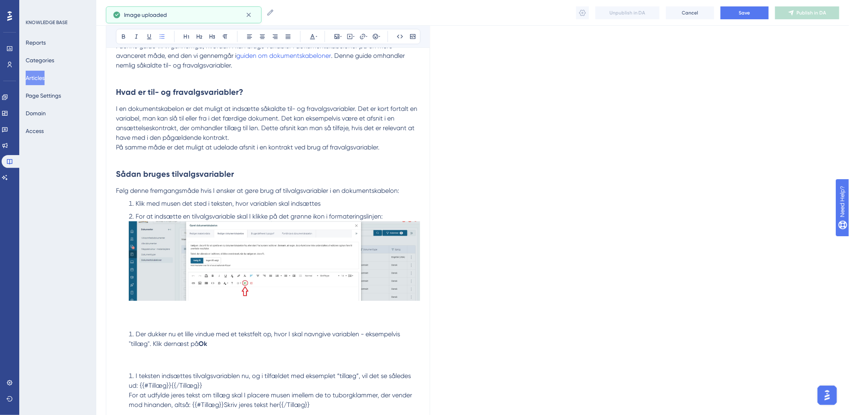
scroll to position [178, 0]
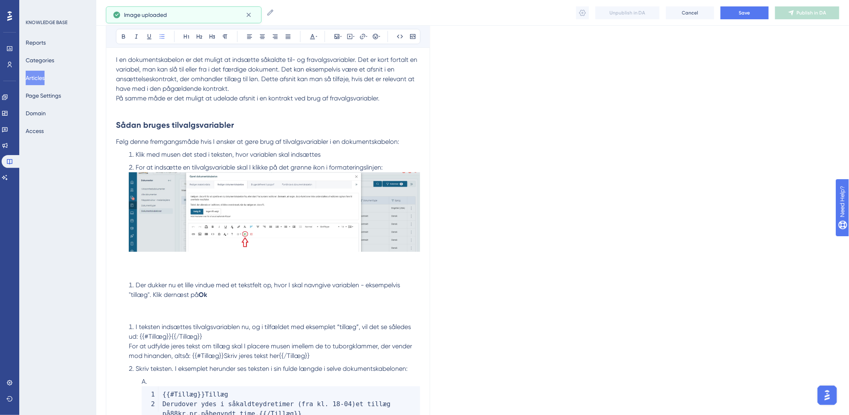
click at [156, 315] on p at bounding box center [268, 314] width 304 height 10
click at [144, 307] on p at bounding box center [268, 304] width 304 height 10
click at [336, 34] on icon at bounding box center [337, 36] width 6 height 6
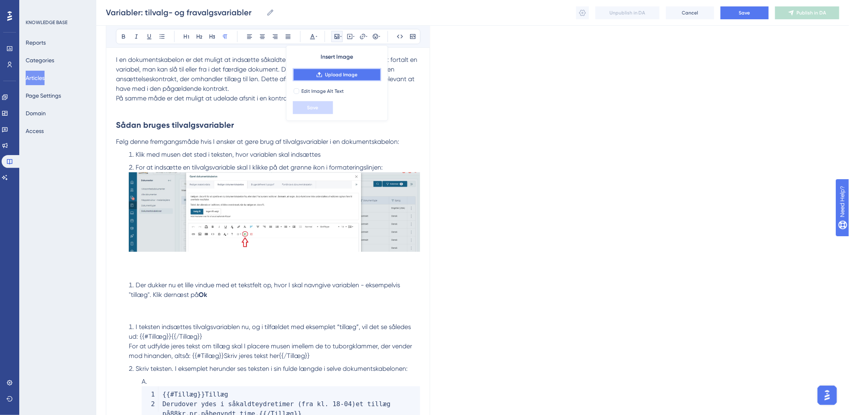
click at [321, 71] on icon at bounding box center [319, 74] width 6 height 6
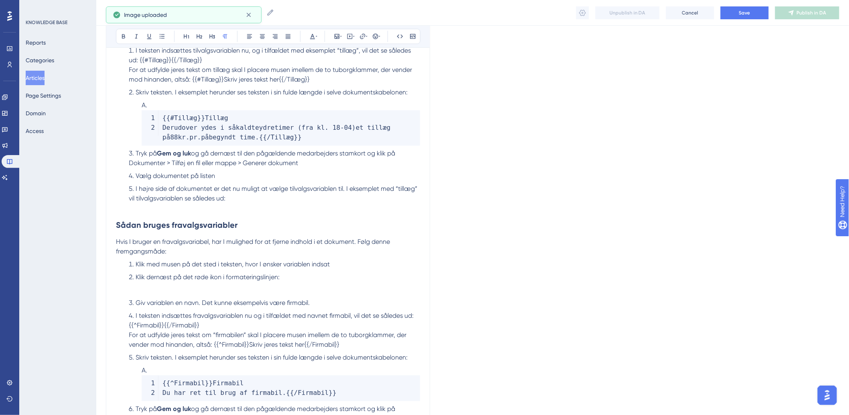
scroll to position [579, 0]
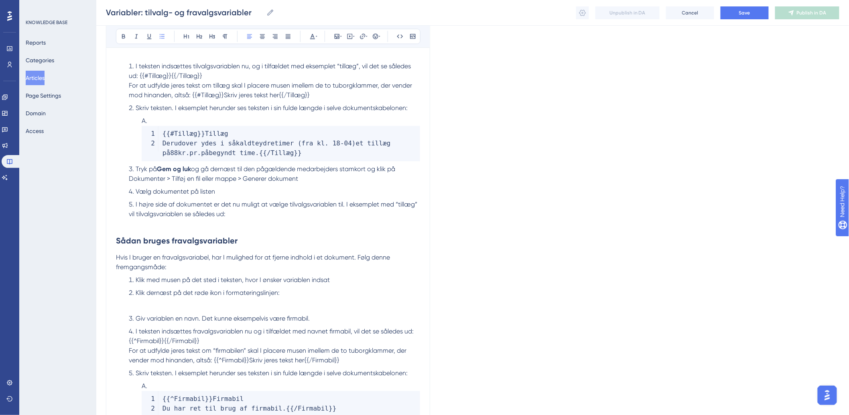
click at [225, 158] on code "{ { #Tillæg } } Tillæg Derudover ydes i såkaldte ydretimer ( fra kl . 18 - 04 )…" at bounding box center [281, 143] width 278 height 35
click at [298, 153] on span "}" at bounding box center [300, 153] width 4 height 8
click at [126, 170] on li "Tryk på Gem og luk og gå dernæst til den pågældende medarbejders stamkort og kl…" at bounding box center [273, 174] width 295 height 19
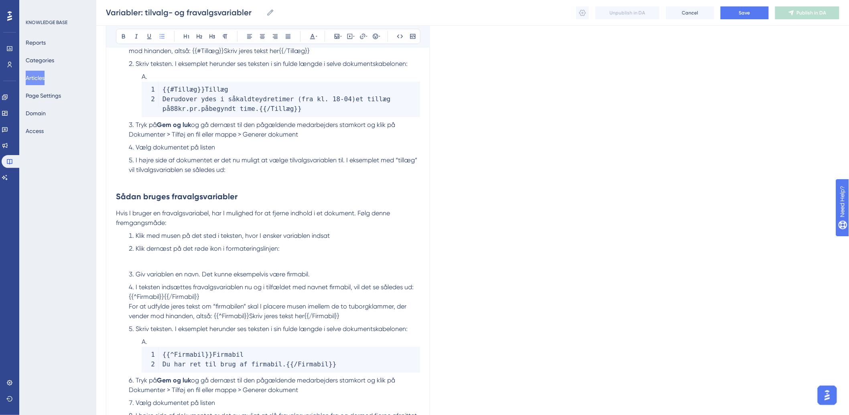
scroll to position [624, 0]
click at [262, 173] on li "I højre side af dokumentet er det nu muligt at vælge tilvalgsvariablen til. I e…" at bounding box center [273, 164] width 295 height 19
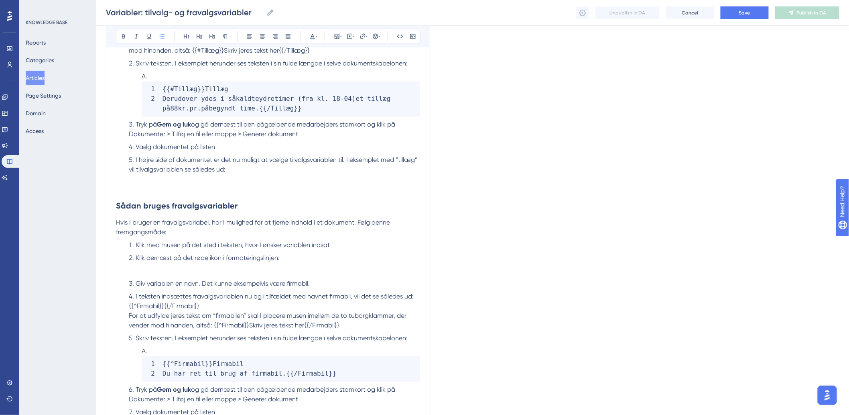
click at [134, 189] on p at bounding box center [268, 189] width 304 height 10
click at [338, 37] on icon at bounding box center [337, 36] width 5 height 5
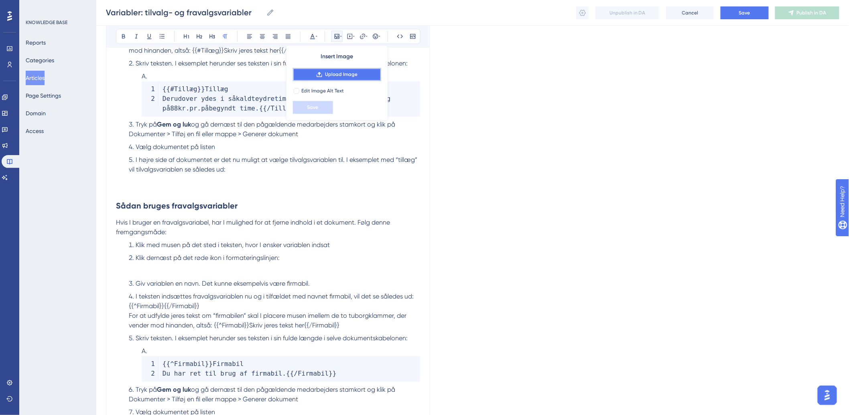
click at [322, 73] on icon at bounding box center [319, 74] width 6 height 6
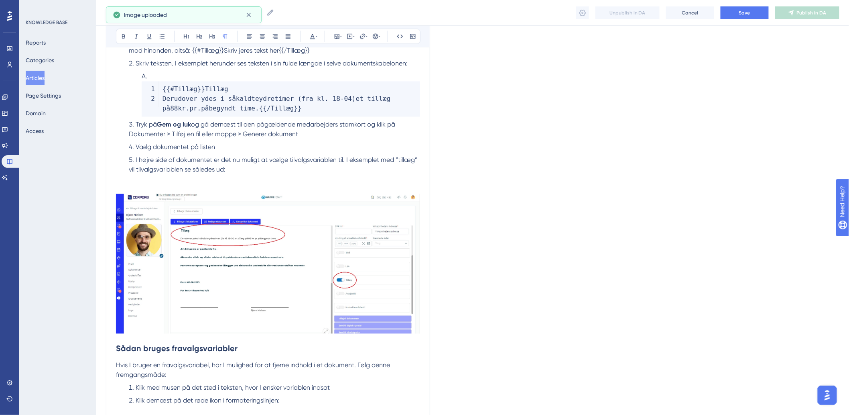
scroll to position [758, 0]
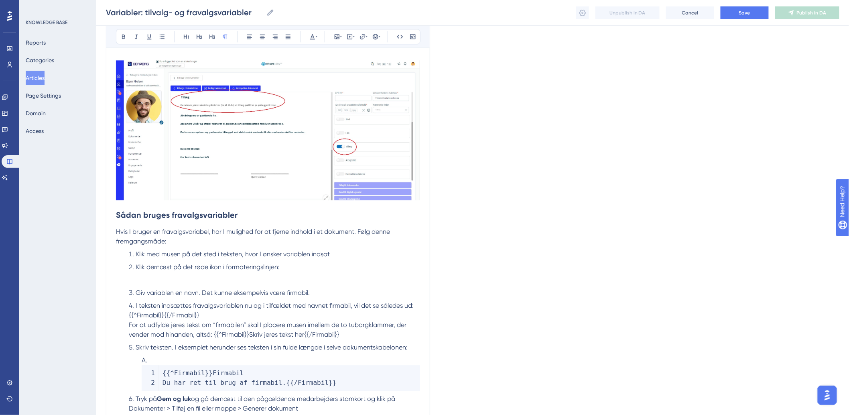
click at [145, 272] on li "Klik dernæst på det røde ikon i formateringslinjen:" at bounding box center [273, 267] width 295 height 10
click at [144, 275] on ol "Klik med musen på det sted i teksten, hvor I ønsker variablen indsat Klik dernæ…" at bounding box center [268, 353] width 304 height 209
click at [134, 277] on ol at bounding box center [274, 280] width 291 height 10
click at [334, 36] on icon at bounding box center [337, 36] width 6 height 6
click at [328, 66] on div "Insert Image Upload Image Edit Image Alt Text Save" at bounding box center [337, 82] width 102 height 75
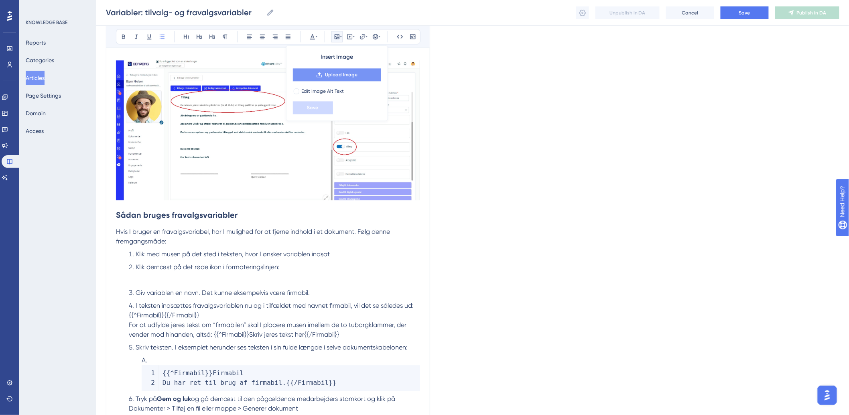
click at [329, 70] on button "Upload Image" at bounding box center [337, 74] width 88 height 13
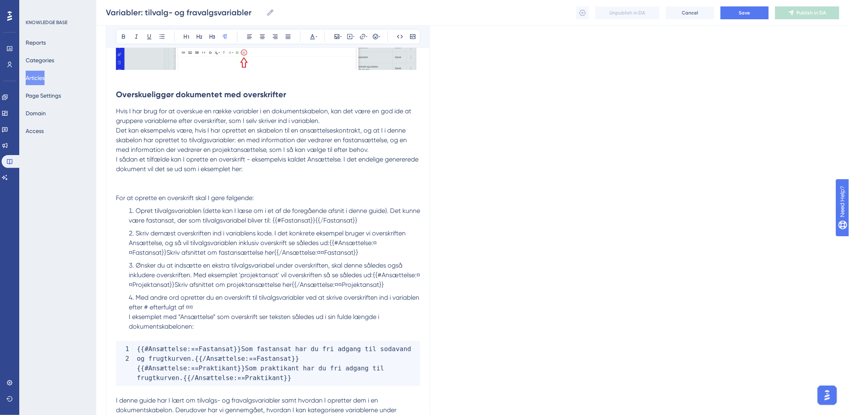
scroll to position [1250, 0]
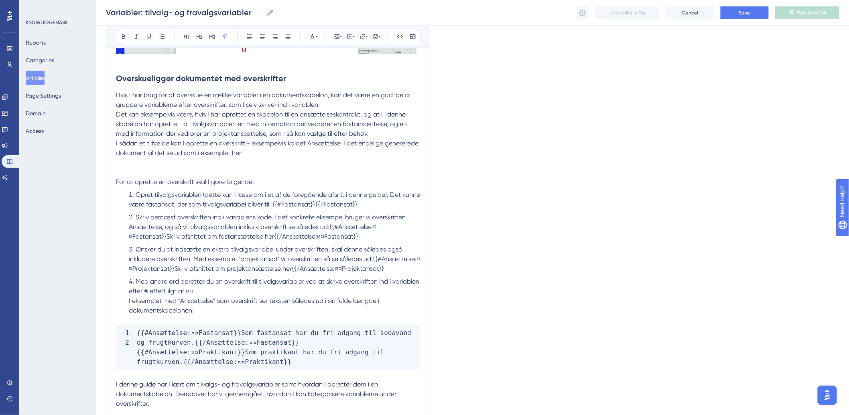
click at [117, 164] on span at bounding box center [117, 162] width 2 height 8
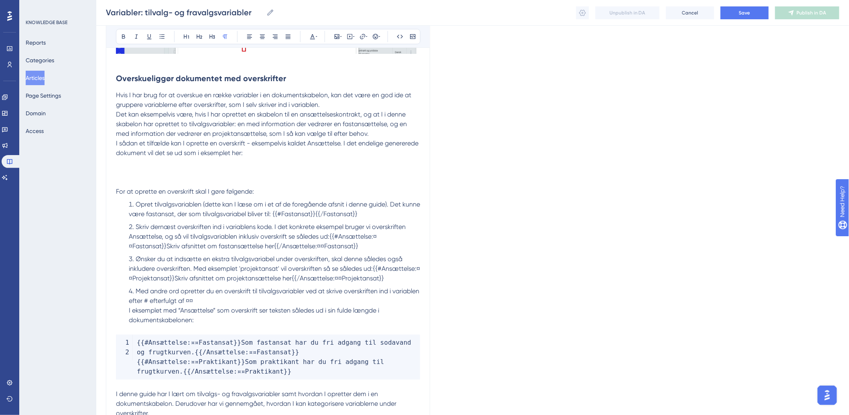
click at [142, 175] on p at bounding box center [268, 167] width 304 height 19
click at [330, 33] on div "Bold Italic Underline Bullet Point Heading 1 Heading 2 Heading 3 Normal Align L…" at bounding box center [268, 36] width 305 height 15
click at [331, 37] on button at bounding box center [336, 36] width 11 height 11
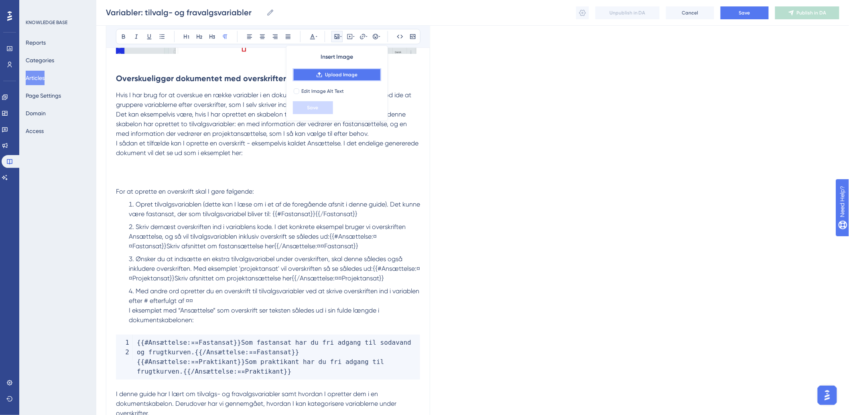
click at [321, 70] on button "Upload Image" at bounding box center [337, 74] width 88 height 13
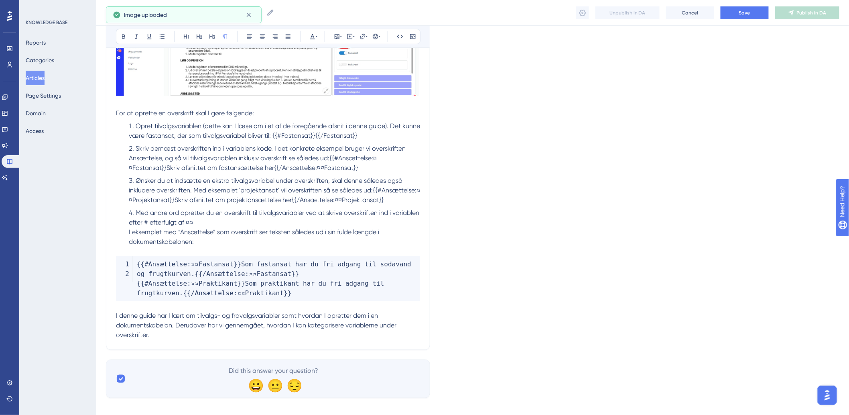
scroll to position [1474, 0]
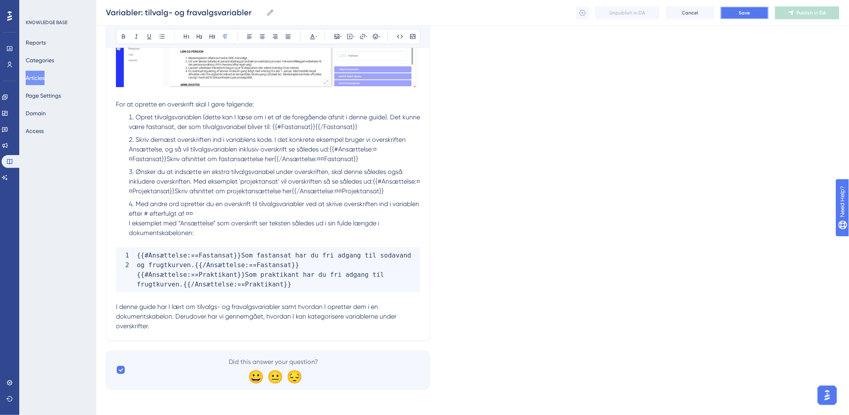
click at [741, 7] on button "Save" at bounding box center [745, 12] width 48 height 13
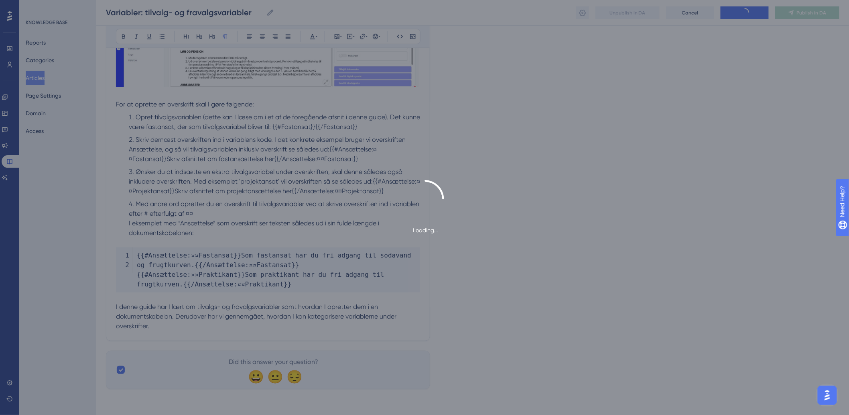
scroll to position [1165, 0]
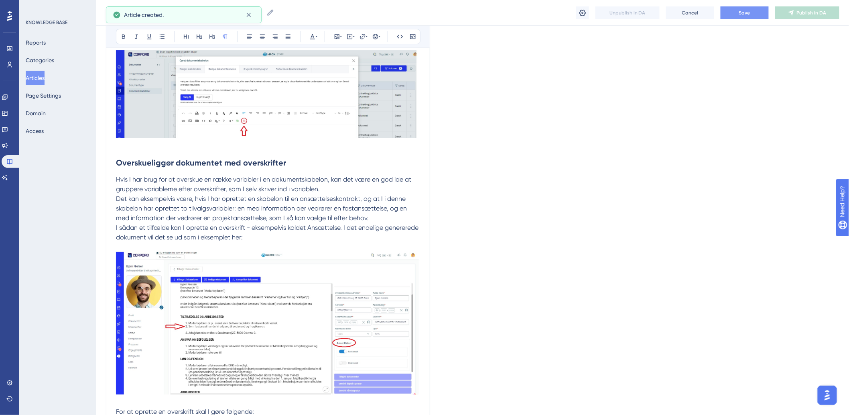
click at [762, 13] on button "Save" at bounding box center [745, 12] width 48 height 13
click at [809, 14] on span "Publish in DA" at bounding box center [812, 13] width 30 height 6
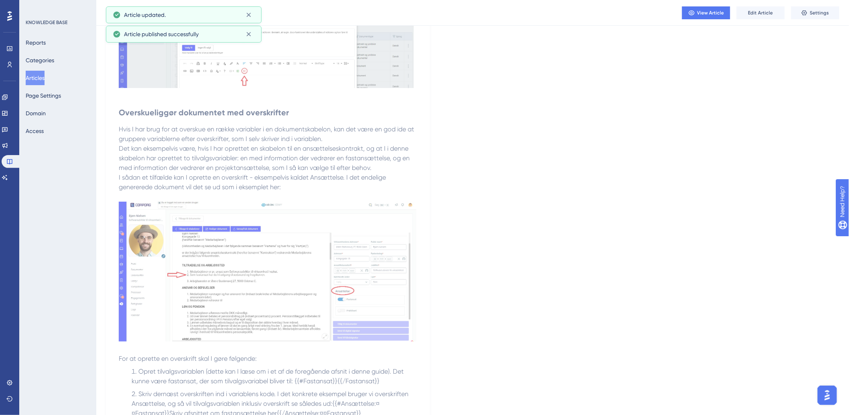
click at [31, 74] on button "Articles" at bounding box center [35, 78] width 19 height 14
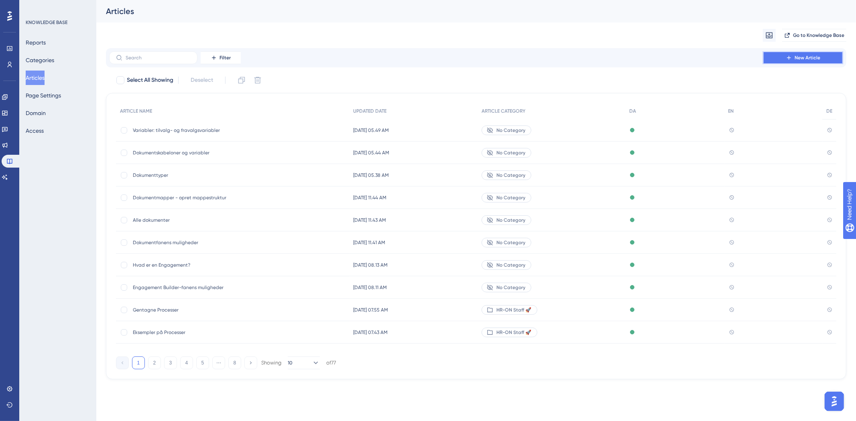
click at [777, 57] on button "New Article" at bounding box center [803, 57] width 80 height 13
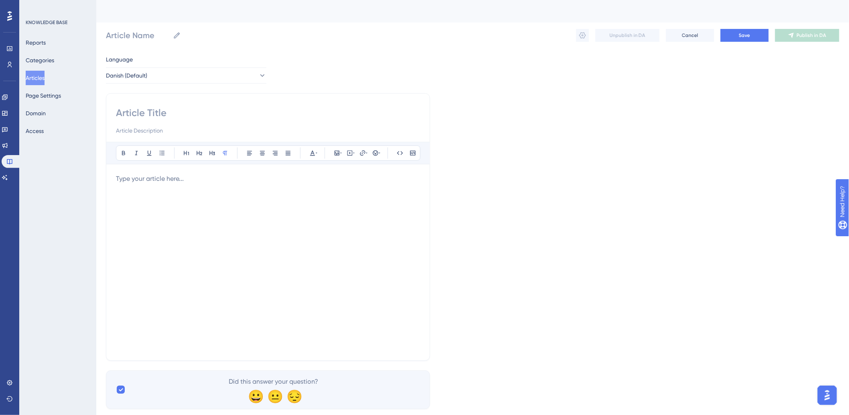
click at [258, 201] on div at bounding box center [268, 262] width 304 height 177
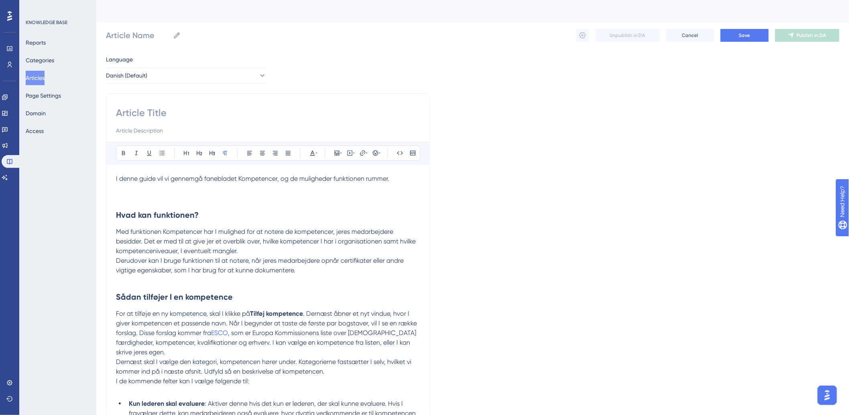
click at [169, 112] on input at bounding box center [268, 112] width 304 height 13
paste input "Kompetencefanens muligheder"
type input "Kompetencefanens muligheder"
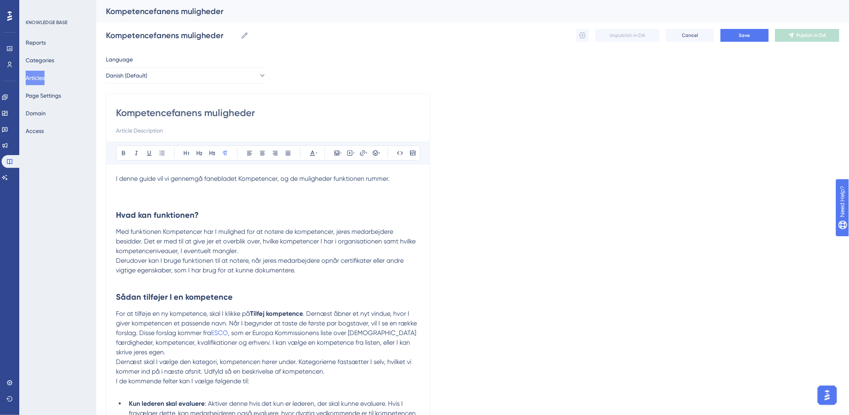
type input "Kompetencefanens muligheder"
click at [191, 198] on p at bounding box center [268, 198] width 304 height 10
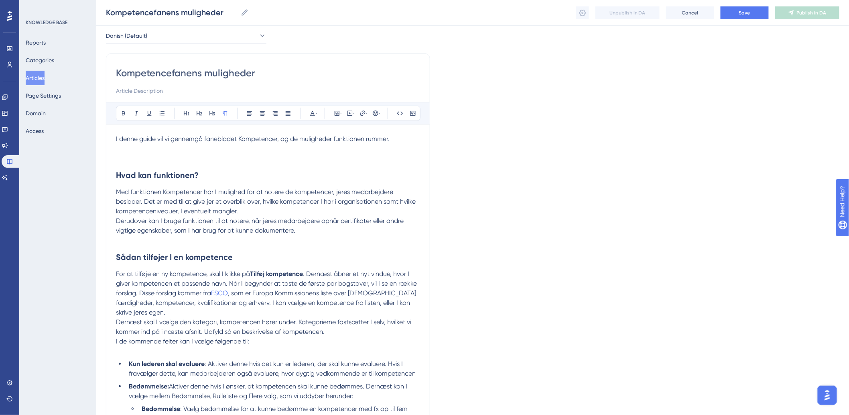
scroll to position [89, 0]
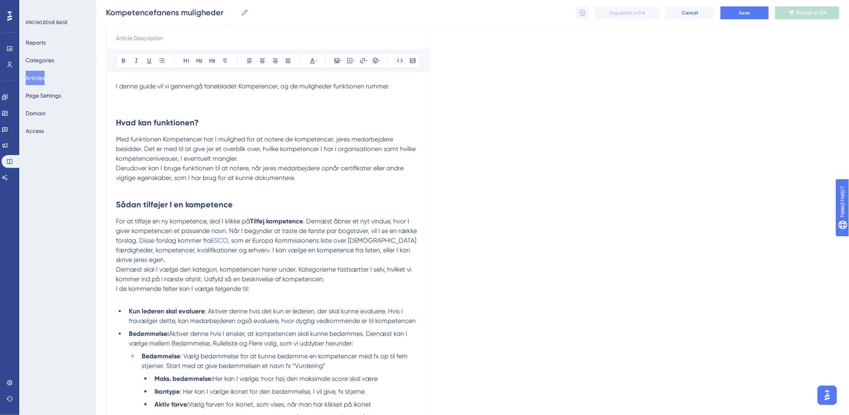
click at [148, 100] on p at bounding box center [268, 96] width 304 height 10
click at [336, 61] on icon at bounding box center [337, 60] width 5 height 5
click at [329, 98] on span "Upload Image" at bounding box center [341, 99] width 33 height 6
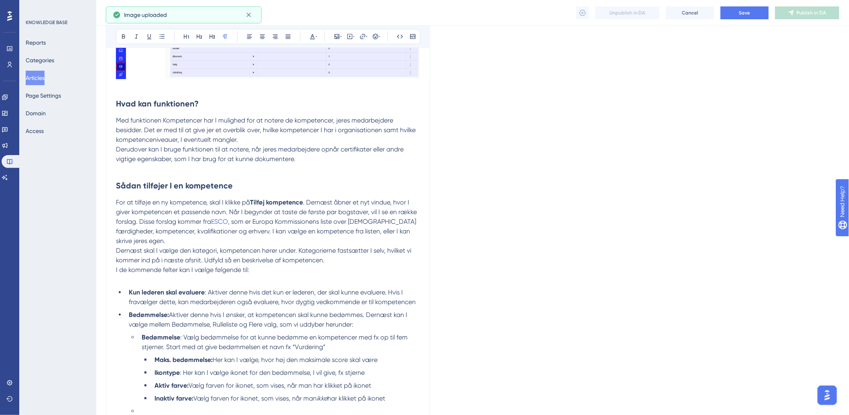
click at [194, 147] on span "Derudover kan I bruge funktionen til at notere, når jeres medarbejdere opnår ce…" at bounding box center [260, 153] width 289 height 17
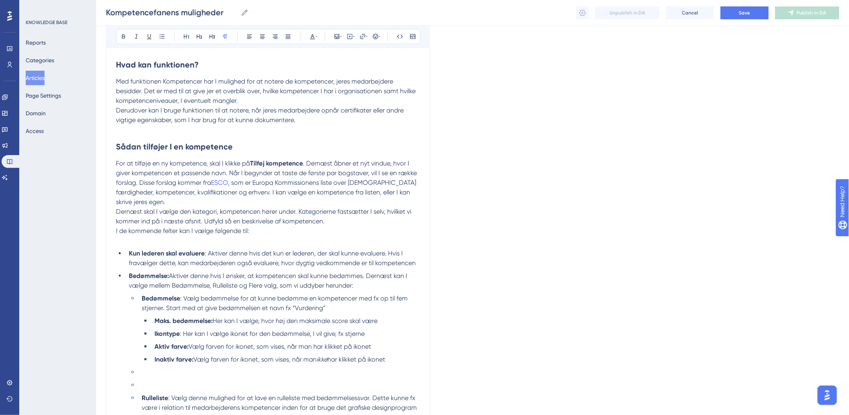
scroll to position [312, 0]
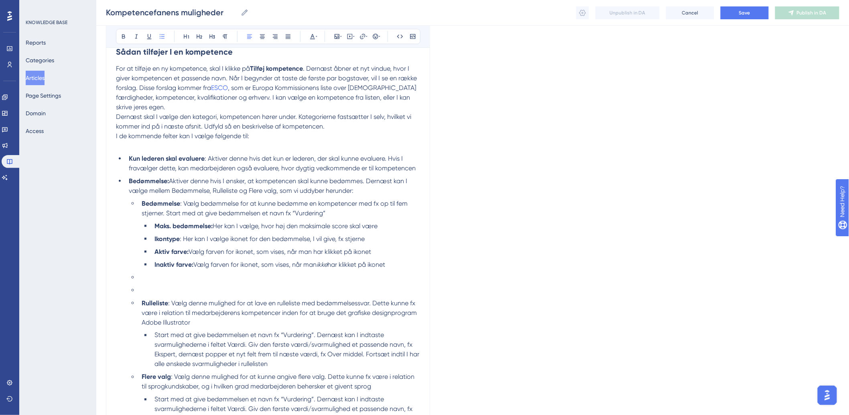
click at [169, 283] on ul "Bedømmelse : Vælg bedømmelse for at kunne bedømme en kompetencer med fx op til …" at bounding box center [274, 316] width 291 height 234
click at [173, 277] on li at bounding box center [279, 277] width 282 height 10
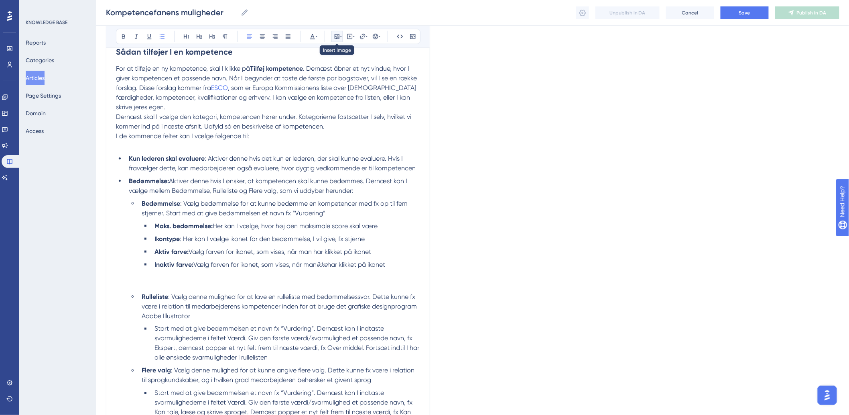
click at [337, 37] on icon at bounding box center [337, 36] width 5 height 5
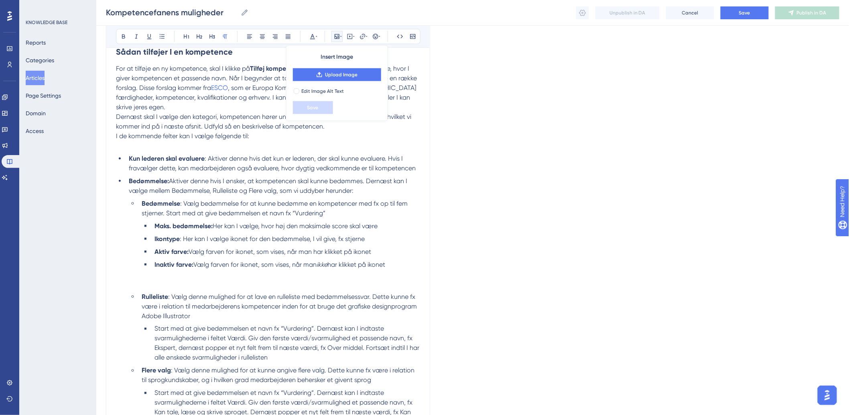
click at [193, 135] on span "I de kommende felter kan I vælge følgende til:" at bounding box center [182, 136] width 133 height 8
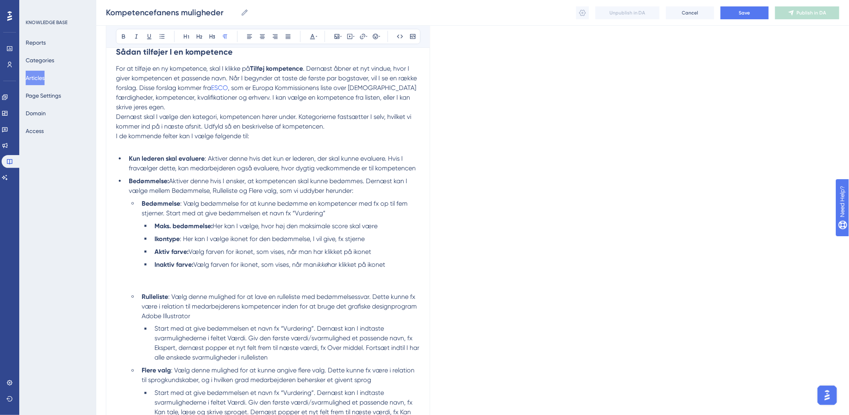
click at [142, 153] on div "I denne guide vil vi gennemgå fanebladet Kompetencer, og de muligheder funktion…" at bounding box center [268, 407] width 304 height 1096
click at [182, 278] on li "Inaktiv farve: Vælg farven for ikonet, som vises, når man ikke har klikket på i…" at bounding box center [285, 274] width 269 height 29
click at [331, 42] on div at bounding box center [336, 36] width 11 height 11
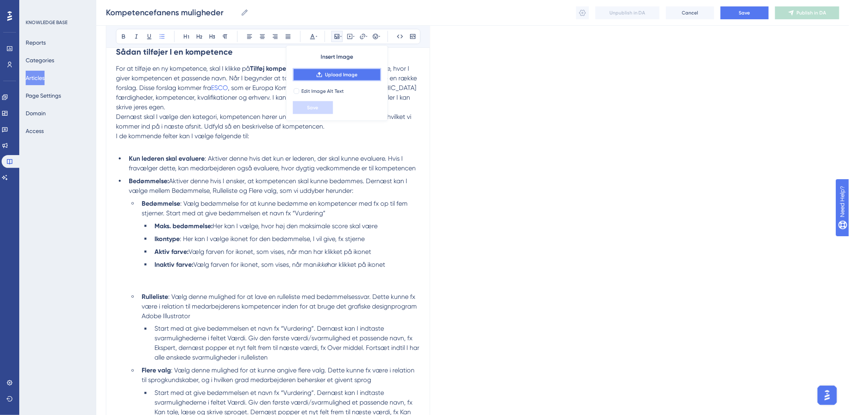
click at [334, 80] on button "Upload Image" at bounding box center [337, 74] width 88 height 13
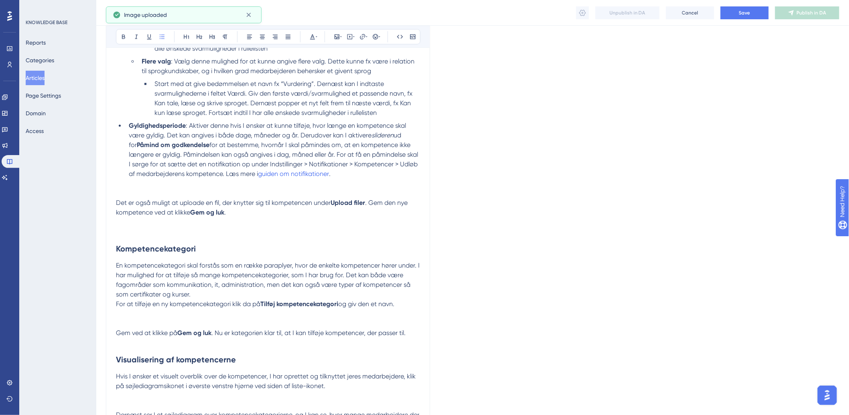
scroll to position [669, 0]
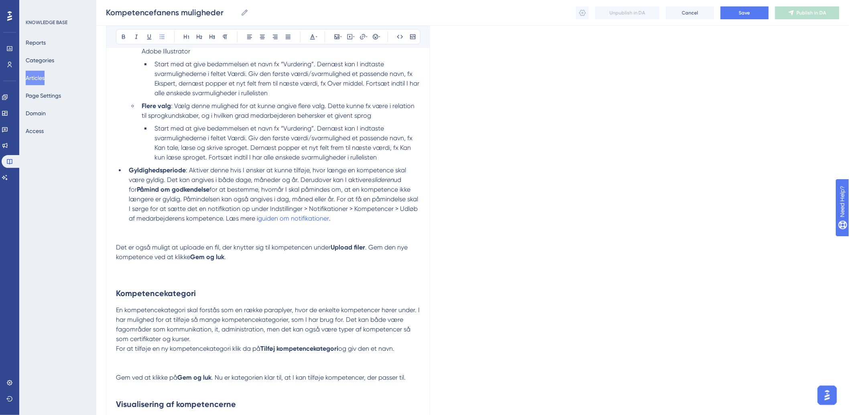
click at [139, 236] on p at bounding box center [268, 238] width 304 height 10
click at [313, 234] on p at bounding box center [268, 238] width 304 height 10
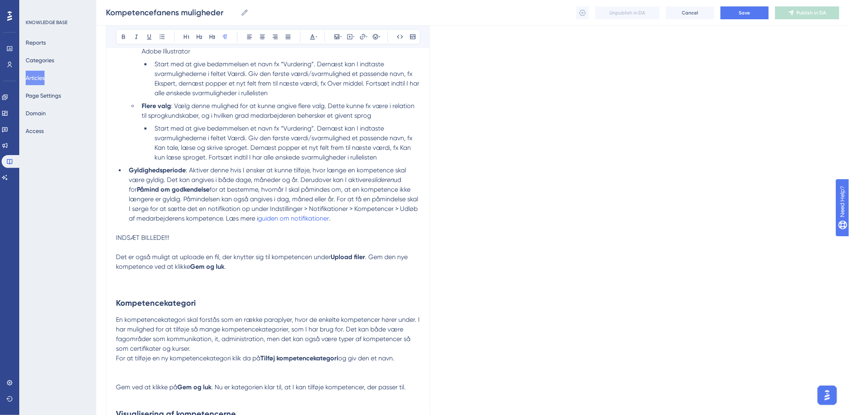
click at [198, 274] on p at bounding box center [268, 276] width 304 height 10
click at [116, 277] on span at bounding box center [117, 276] width 2 height 8
click at [335, 41] on button at bounding box center [336, 36] width 11 height 11
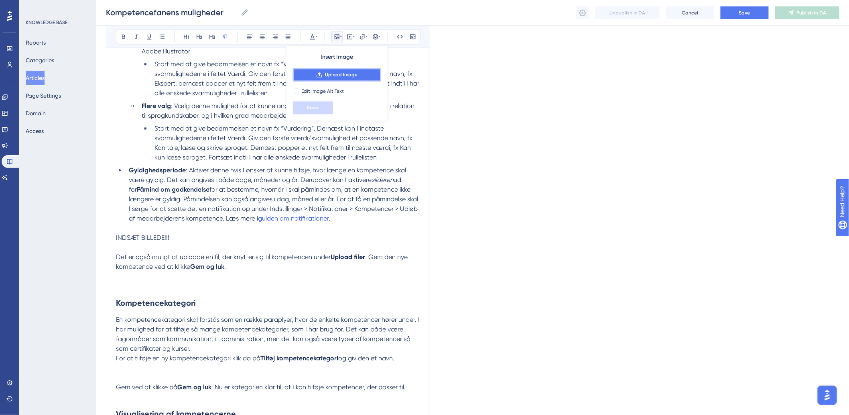
click at [334, 77] on span "Upload Image" at bounding box center [341, 74] width 33 height 6
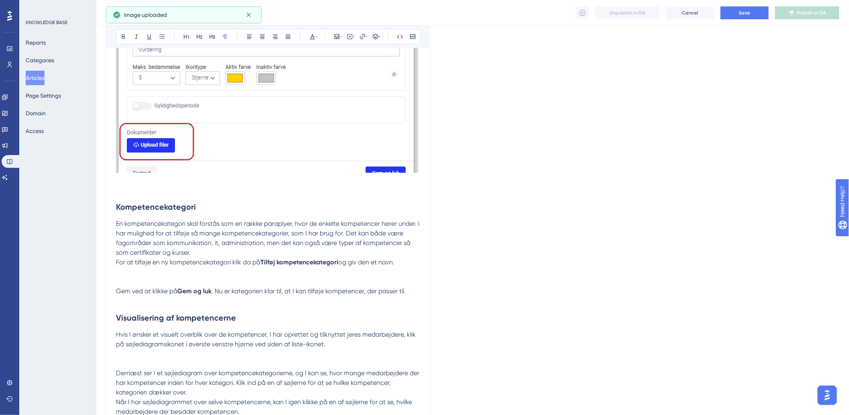
scroll to position [1159, 0]
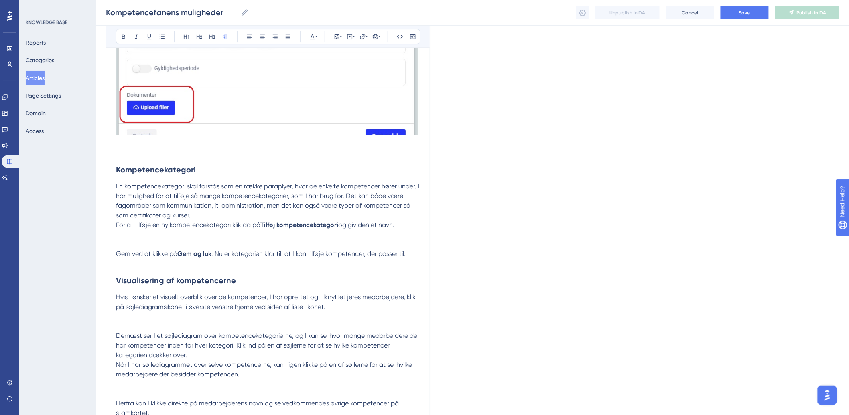
click at [308, 237] on p at bounding box center [268, 235] width 304 height 10
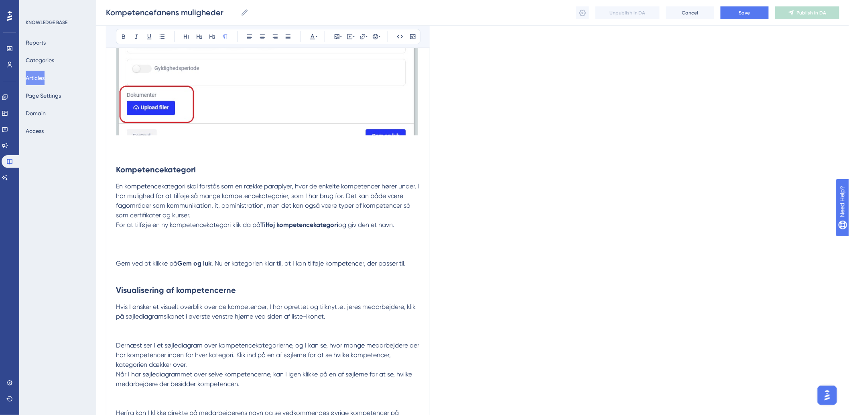
click at [141, 241] on p at bounding box center [268, 239] width 304 height 19
click at [338, 37] on icon at bounding box center [337, 36] width 6 height 6
click at [325, 73] on span "Upload Image" at bounding box center [341, 74] width 33 height 6
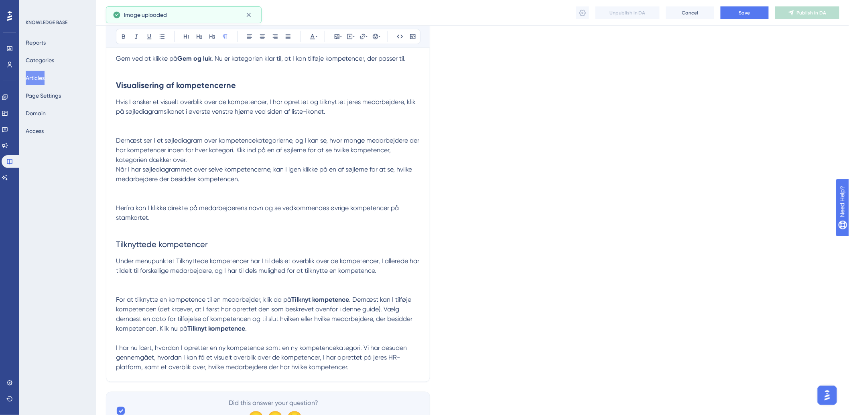
scroll to position [1405, 0]
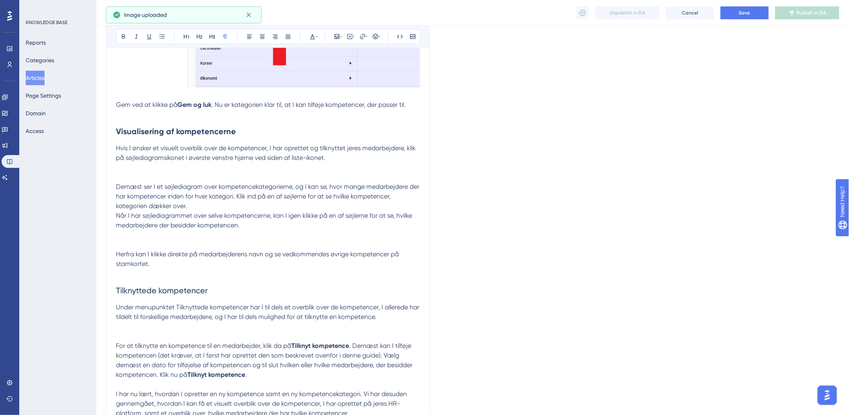
click at [262, 171] on p at bounding box center [268, 168] width 304 height 10
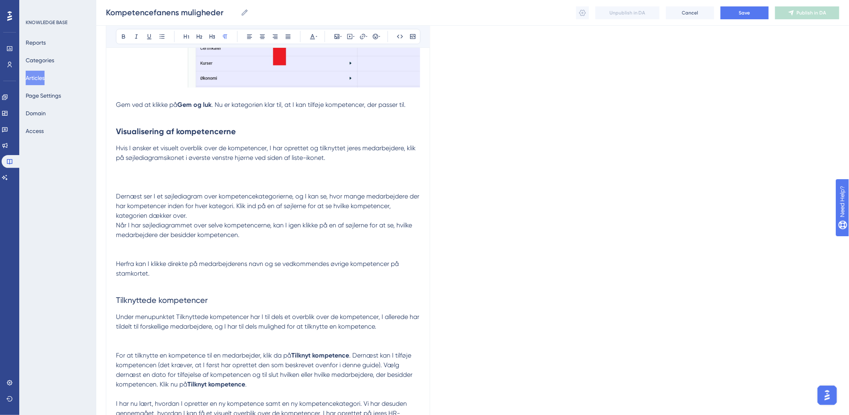
click at [181, 181] on p at bounding box center [268, 172] width 304 height 19
click at [336, 39] on icon at bounding box center [337, 36] width 6 height 6
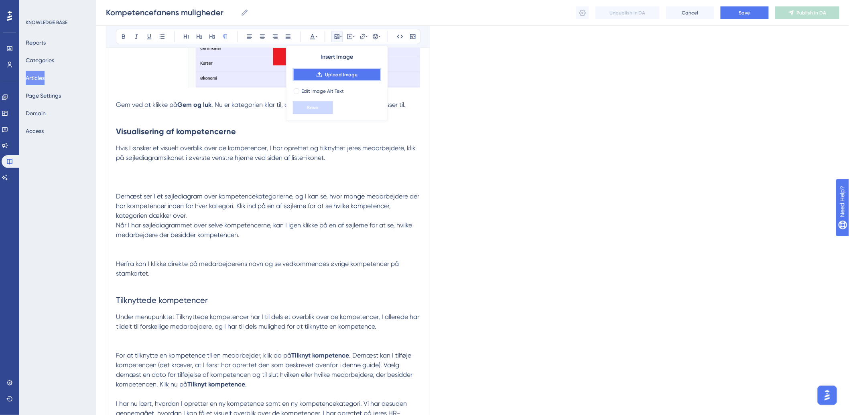
click at [330, 77] on span "Upload Image" at bounding box center [341, 74] width 33 height 6
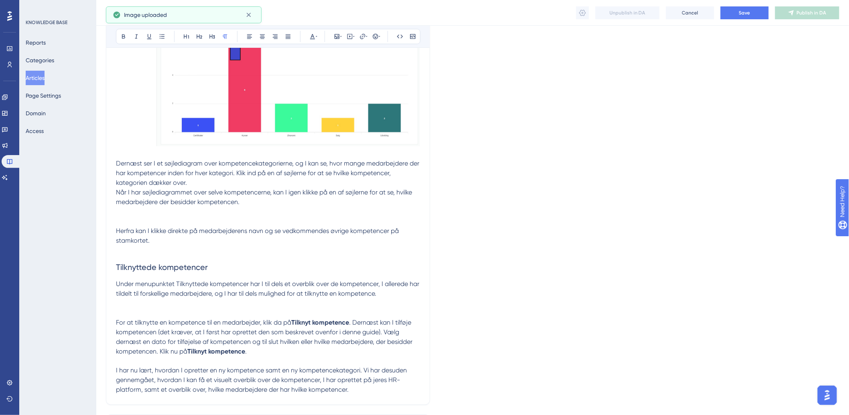
scroll to position [1583, 0]
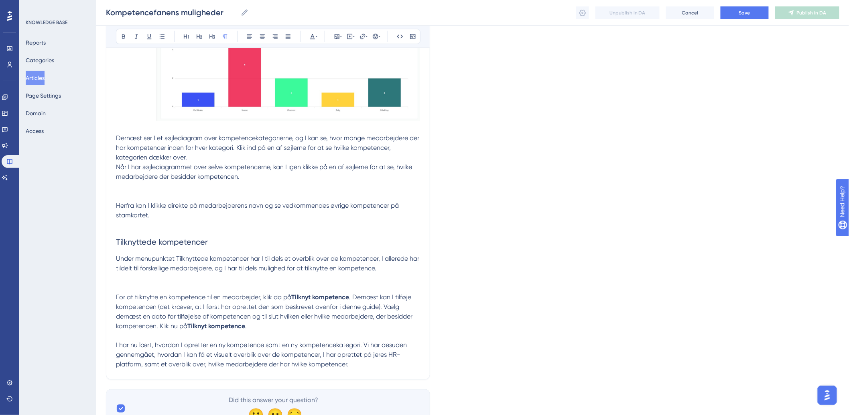
click at [144, 193] on p at bounding box center [268, 196] width 304 height 10
click at [140, 191] on p at bounding box center [268, 186] width 304 height 10
click at [126, 191] on p at bounding box center [268, 186] width 304 height 10
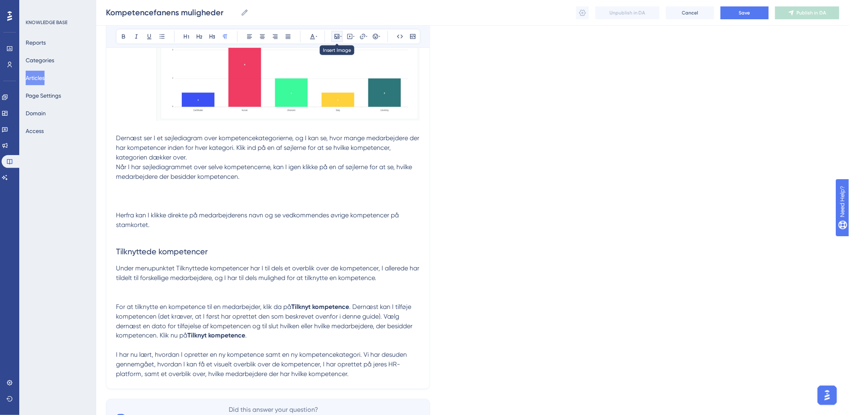
click at [340, 36] on icon at bounding box center [341, 36] width 2 height 6
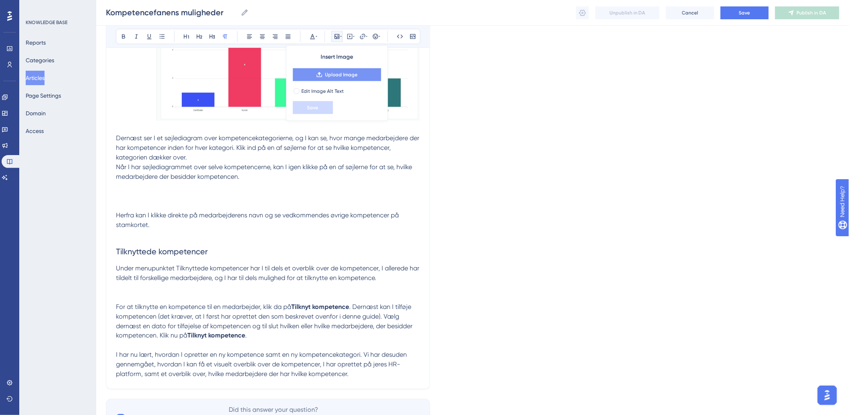
click at [343, 76] on span "Upload Image" at bounding box center [341, 74] width 33 height 6
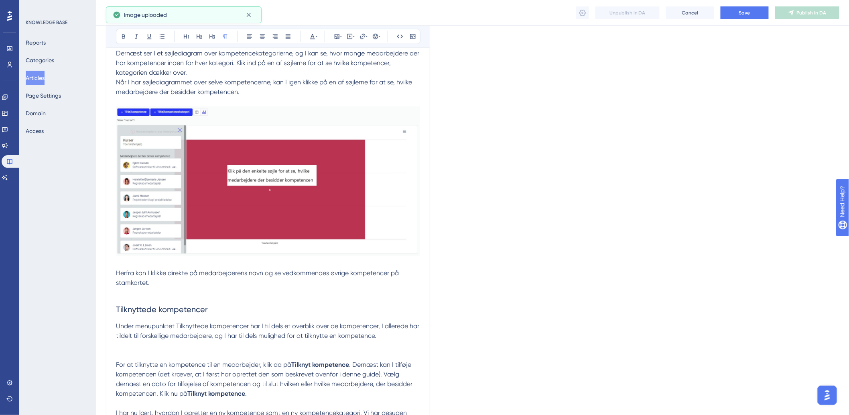
scroll to position [1762, 0]
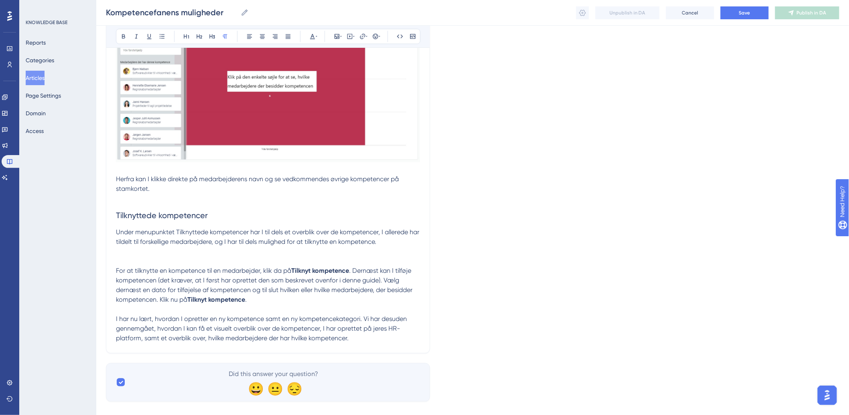
click at [136, 260] on p at bounding box center [268, 261] width 304 height 10
click at [151, 264] on p at bounding box center [268, 261] width 304 height 10
click at [337, 36] on icon at bounding box center [337, 36] width 6 height 6
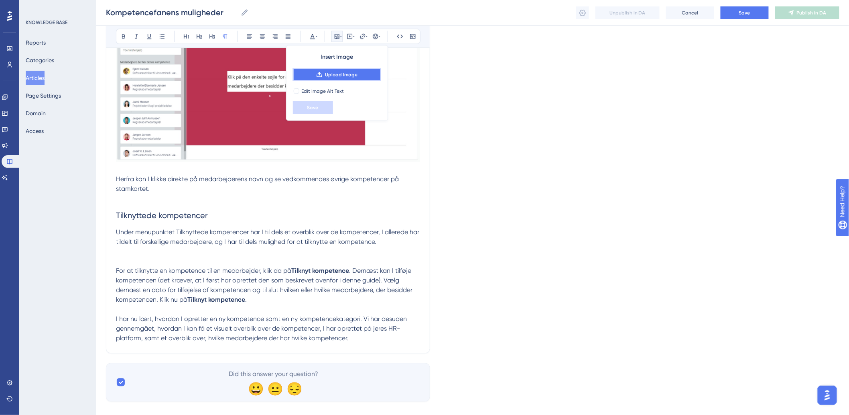
click at [340, 74] on span "Upload Image" at bounding box center [341, 74] width 33 height 6
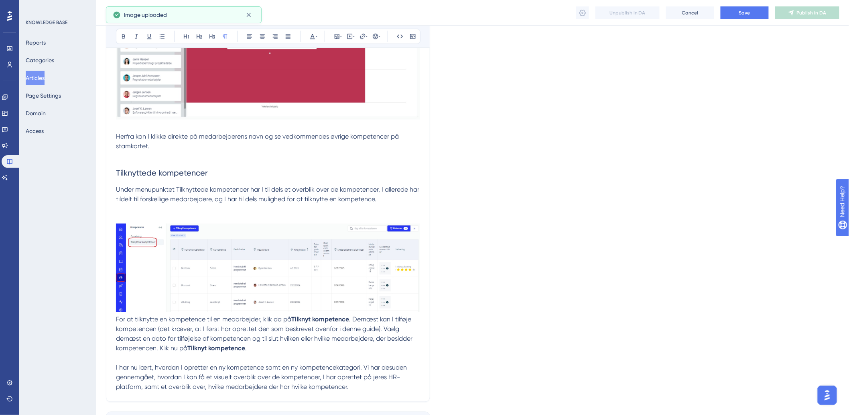
scroll to position [1867, 0]
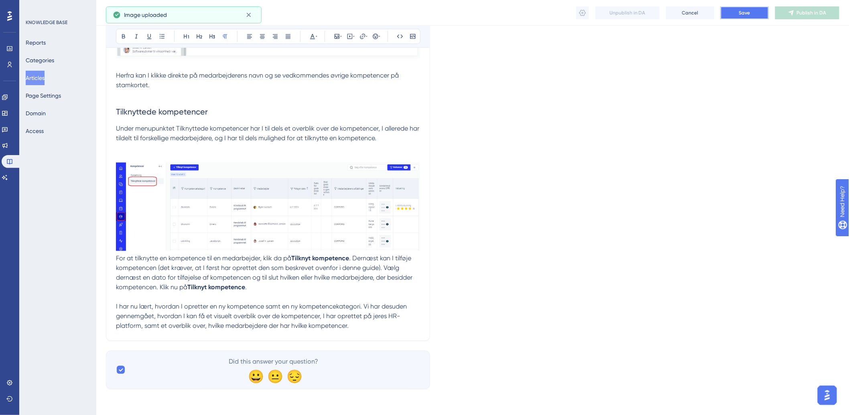
click at [727, 12] on button "Save" at bounding box center [745, 12] width 48 height 13
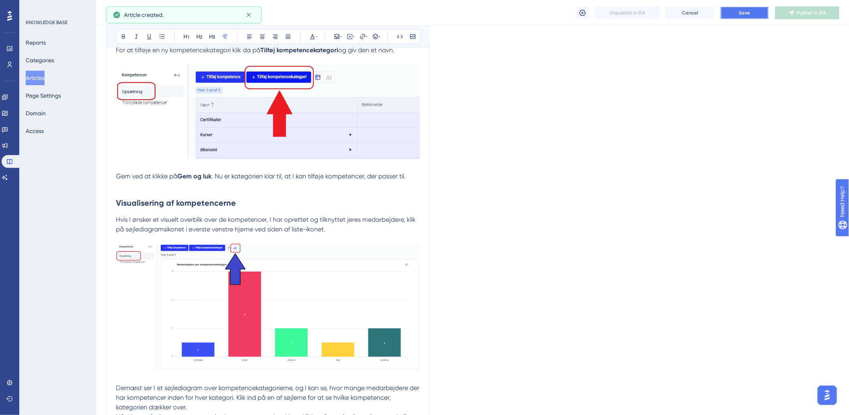
click at [749, 6] on button "Save" at bounding box center [745, 12] width 48 height 13
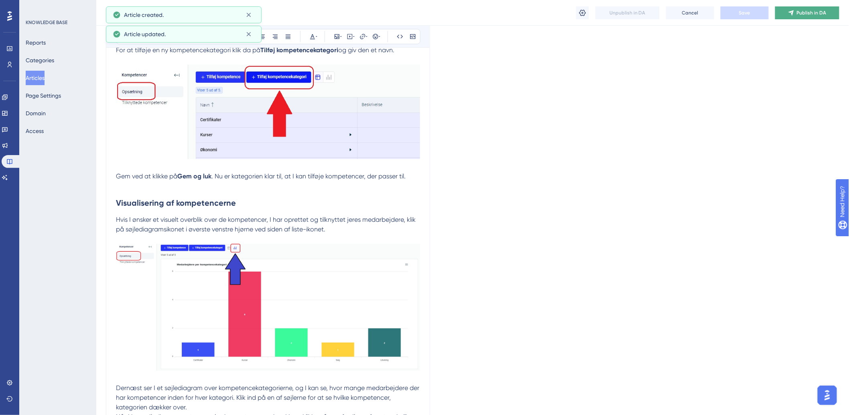
click at [819, 10] on span "Publish in DA" at bounding box center [812, 13] width 30 height 6
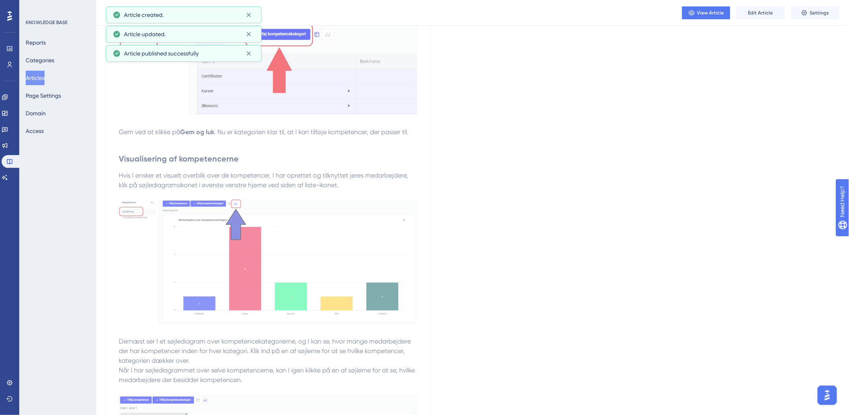
click at [45, 76] on button "Articles" at bounding box center [35, 78] width 19 height 14
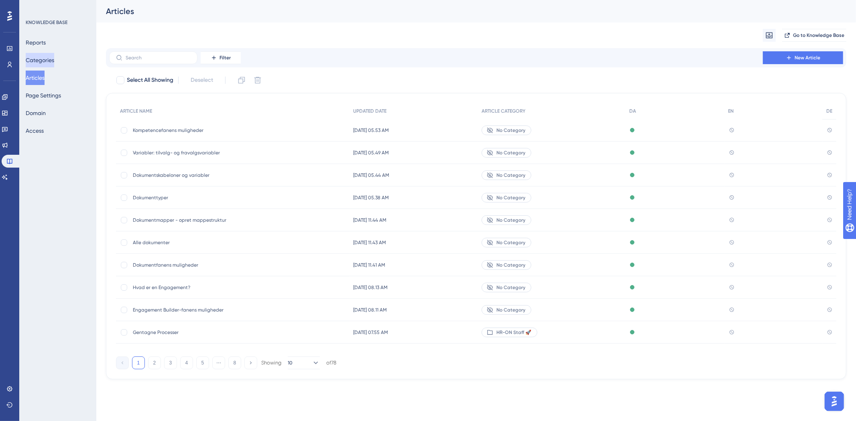
click at [50, 54] on button "Categories" at bounding box center [40, 60] width 28 height 14
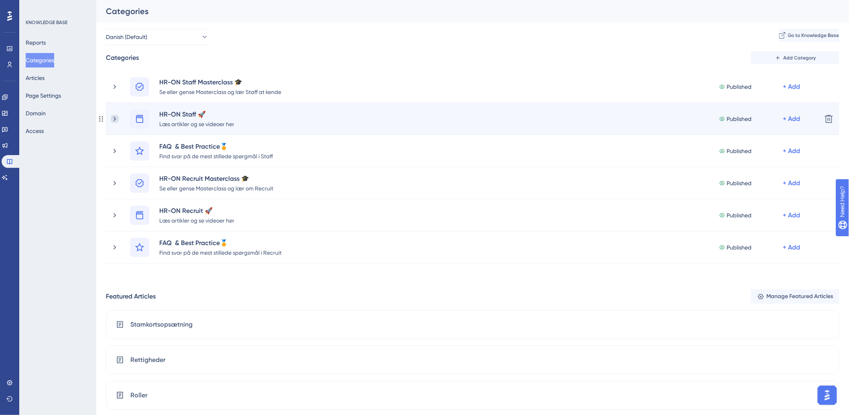
click at [116, 121] on icon at bounding box center [115, 119] width 8 height 8
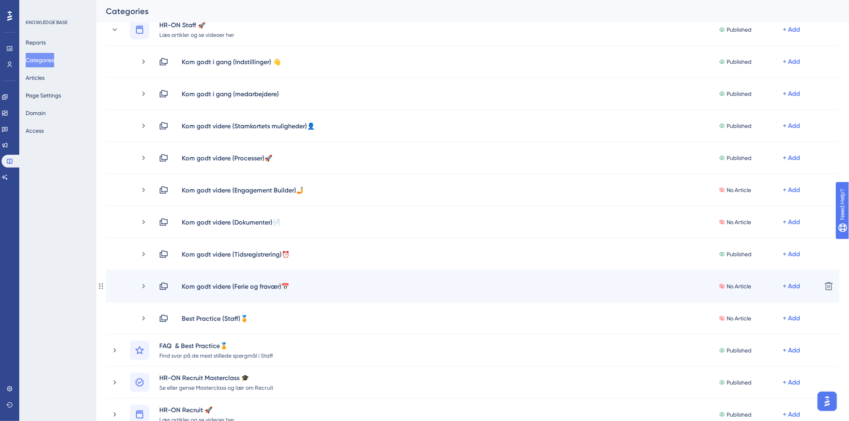
scroll to position [134, 0]
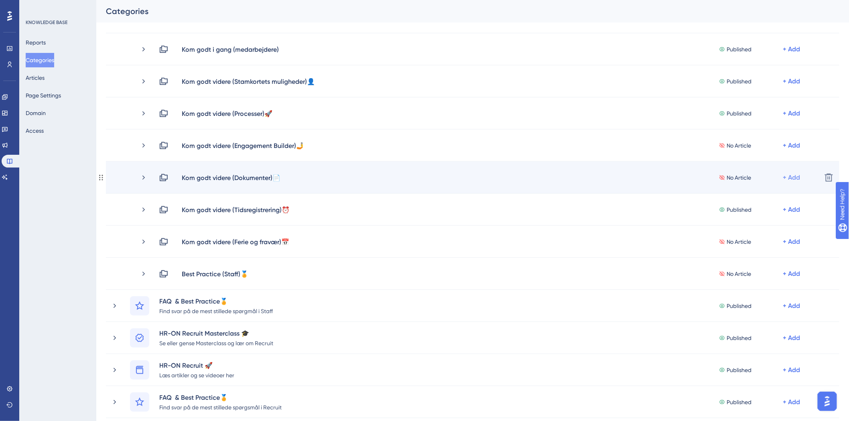
click at [784, 22] on div "+ Add" at bounding box center [791, 17] width 17 height 10
click at [780, 195] on div "Add Articles Add Articles" at bounding box center [760, 199] width 57 height 16
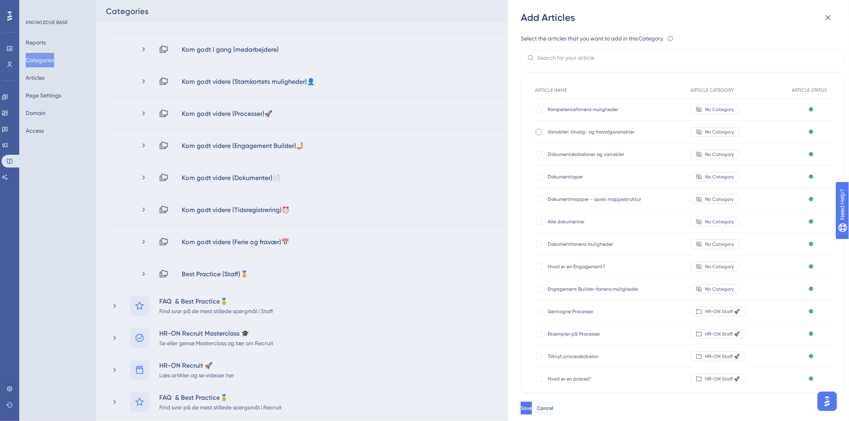
click at [539, 133] on div at bounding box center [539, 132] width 6 height 6
checkbox input "true"
click at [539, 153] on div at bounding box center [539, 154] width 6 height 6
checkbox input "true"
click at [538, 177] on div at bounding box center [539, 177] width 6 height 6
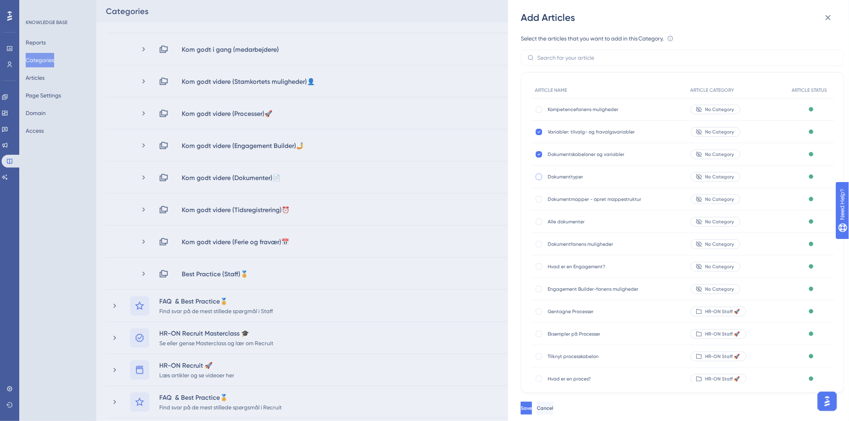
checkbox input "true"
click at [541, 205] on div "Dokumentmapper - opret mappestruktur Dokumentmapper - opret mappestruktur" at bounding box center [609, 199] width 156 height 22
click at [538, 201] on div at bounding box center [539, 199] width 6 height 6
checkbox input "true"
click at [536, 222] on div at bounding box center [539, 222] width 6 height 6
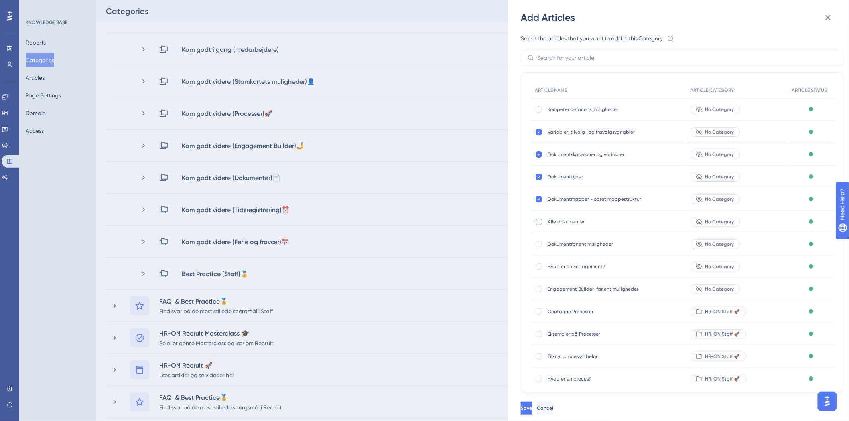
checkbox input "true"
click at [541, 245] on div at bounding box center [539, 244] width 6 height 6
checkbox input "true"
click at [534, 403] on button "Save" at bounding box center [527, 408] width 13 height 13
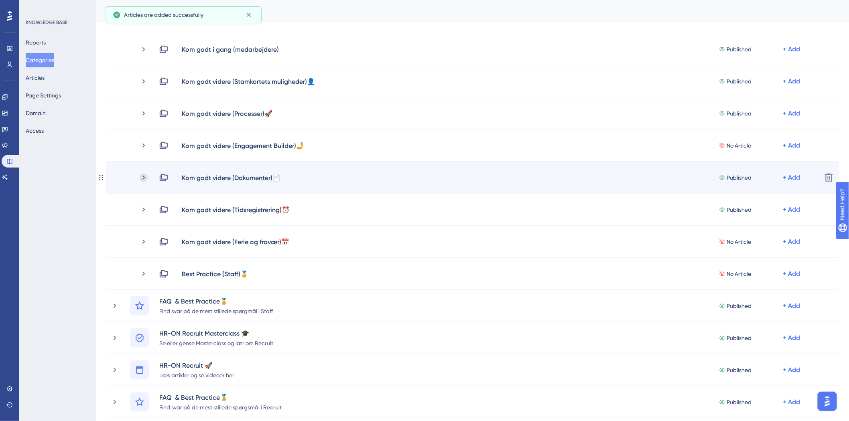
click at [143, 177] on icon at bounding box center [143, 177] width 2 height 4
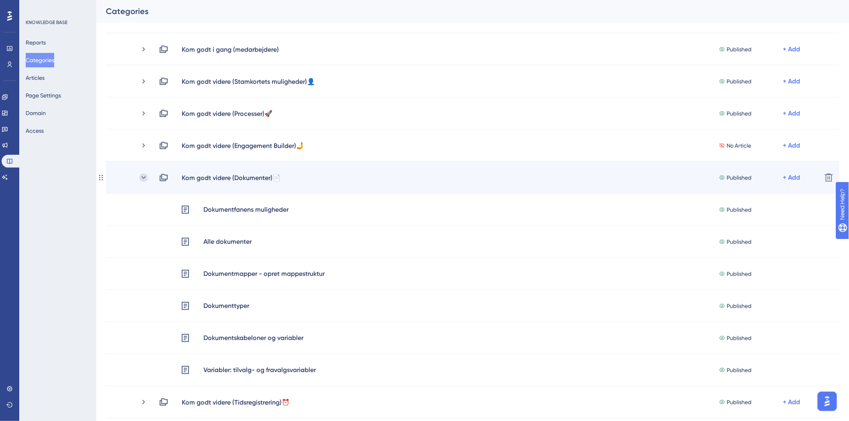
click at [142, 178] on icon at bounding box center [144, 178] width 8 height 8
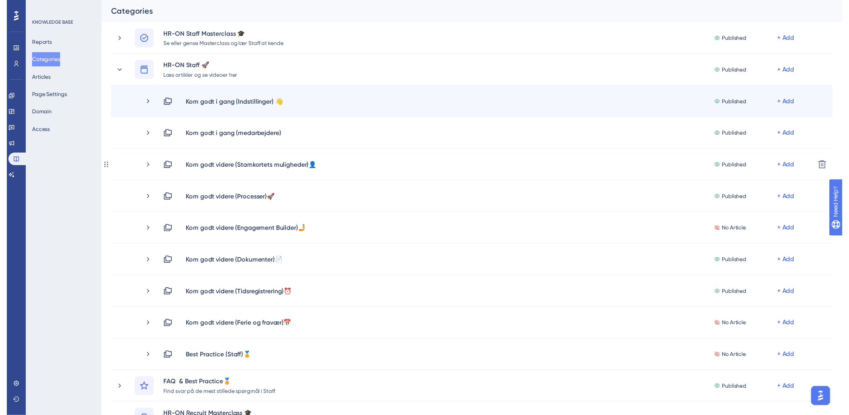
scroll to position [0, 0]
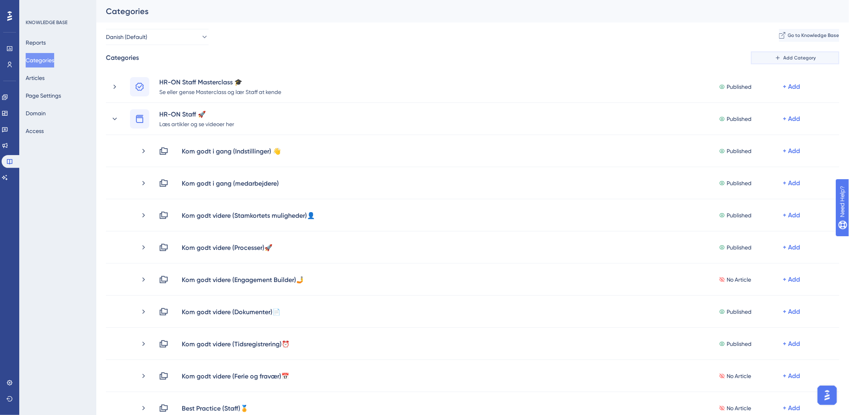
click at [820, 61] on button "Add Category" at bounding box center [795, 57] width 88 height 13
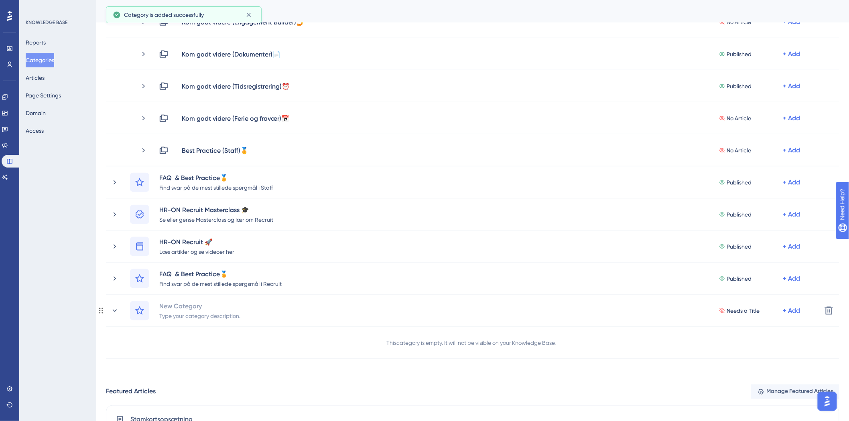
scroll to position [284, 0]
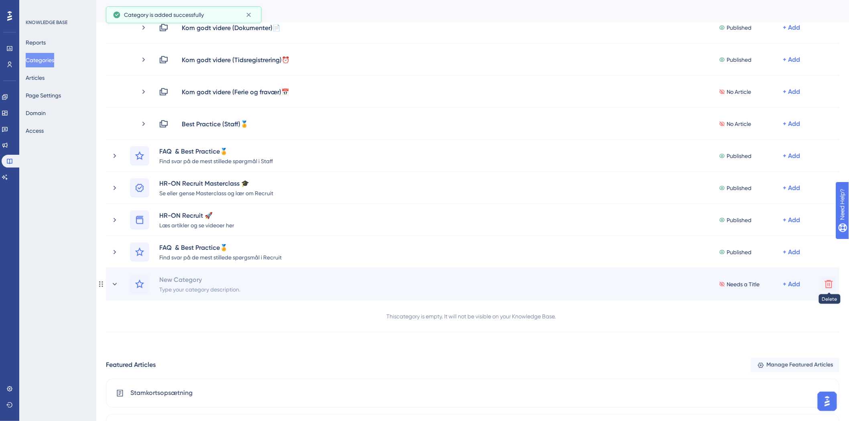
click at [830, 282] on icon at bounding box center [829, 285] width 10 height 10
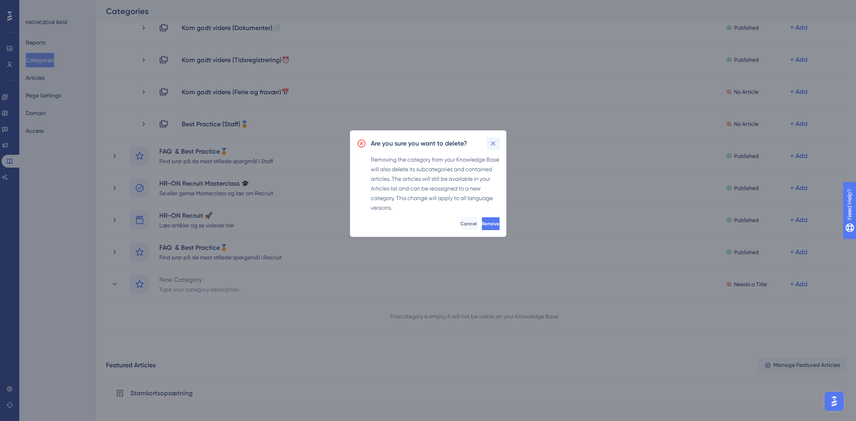
click at [492, 146] on icon at bounding box center [493, 144] width 8 height 8
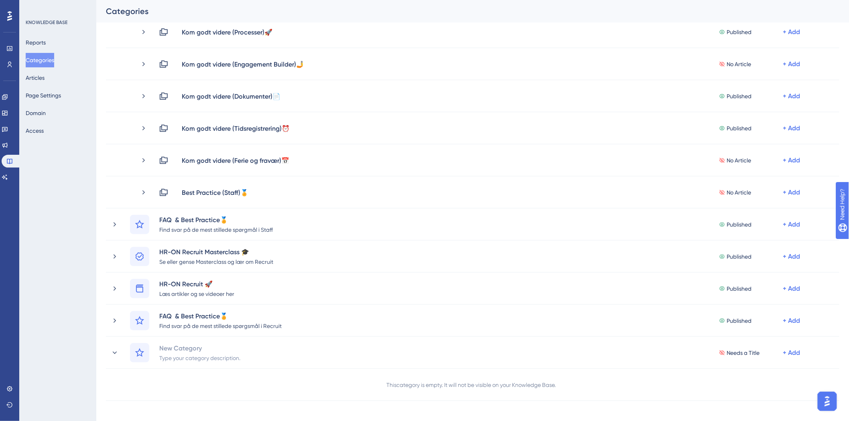
scroll to position [61, 0]
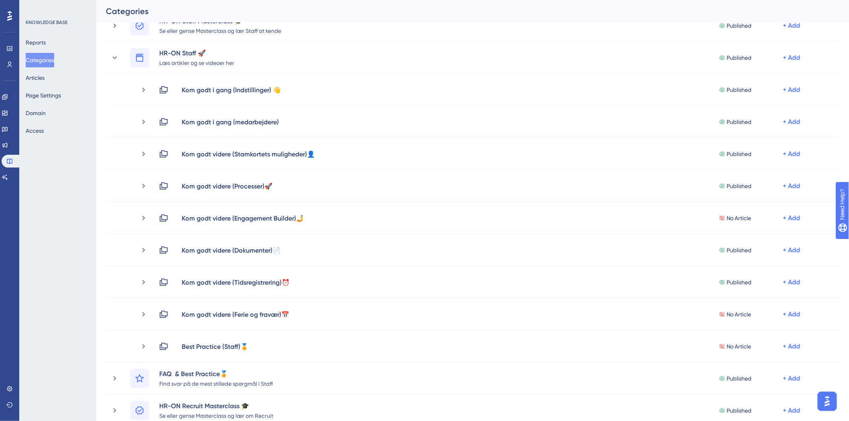
click at [43, 86] on div "Reports Categories Articles Page Settings Domain Access" at bounding box center [58, 86] width 65 height 103
click at [45, 82] on button "Articles" at bounding box center [35, 78] width 19 height 14
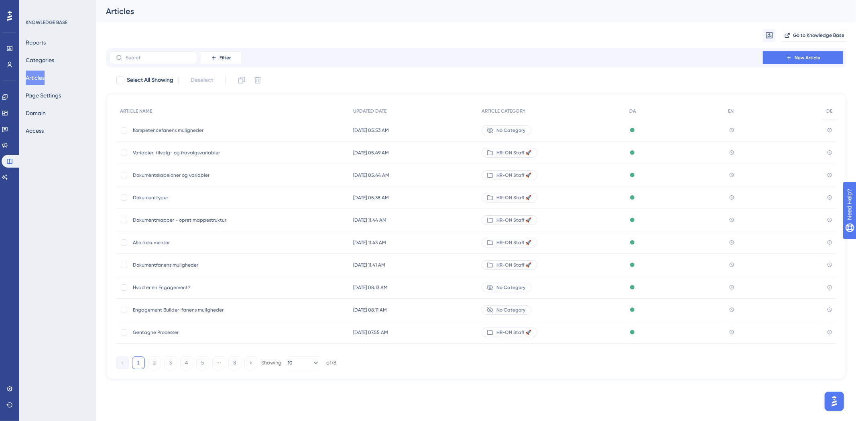
click at [799, 50] on div "Filter New Article" at bounding box center [476, 57] width 740 height 19
click at [797, 53] on button "New Article" at bounding box center [803, 57] width 80 height 13
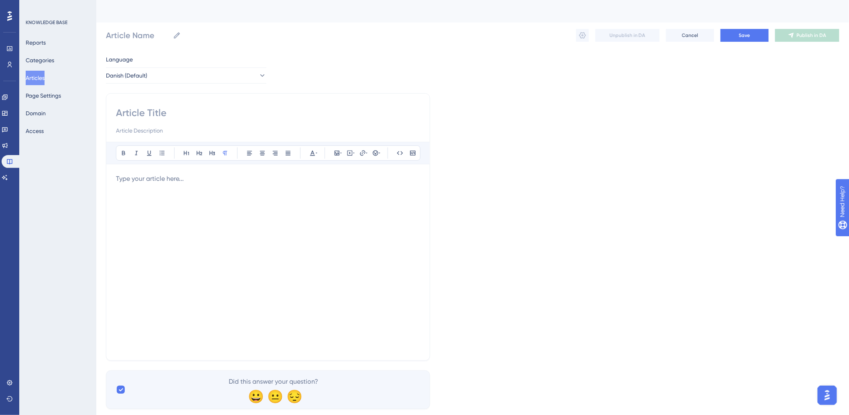
click at [187, 181] on p at bounding box center [268, 179] width 304 height 10
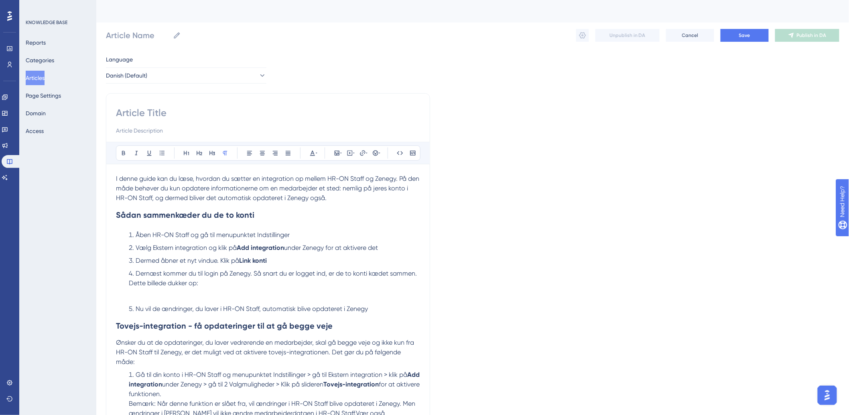
click at [194, 106] on input at bounding box center [268, 112] width 304 height 13
paste input "Integration med Zenegy"
type input "Integration med Zenegy"
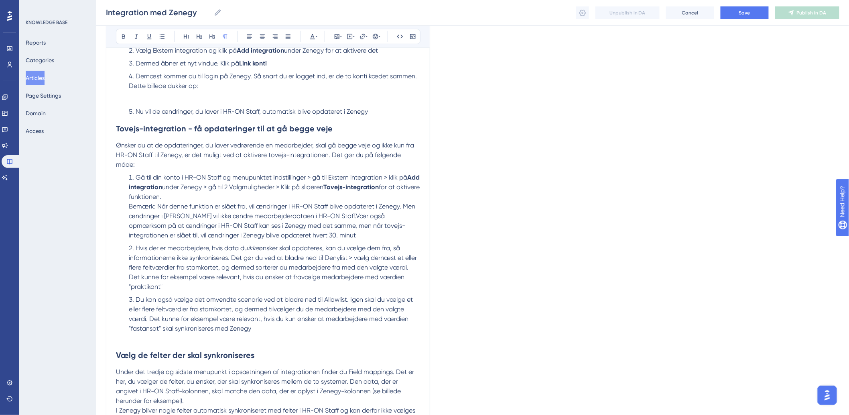
scroll to position [134, 0]
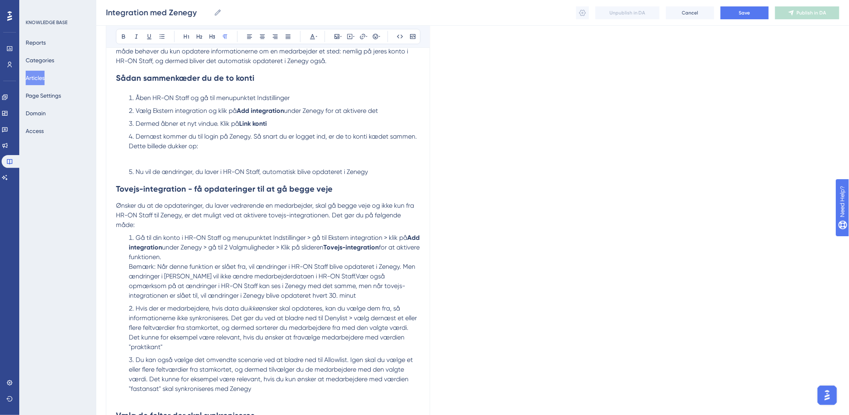
type input "Integration med Zenegy"
click at [306, 154] on ol at bounding box center [274, 159] width 291 height 10
click at [158, 155] on ol at bounding box center [274, 159] width 291 height 10
click at [342, 35] on button at bounding box center [336, 36] width 11 height 11
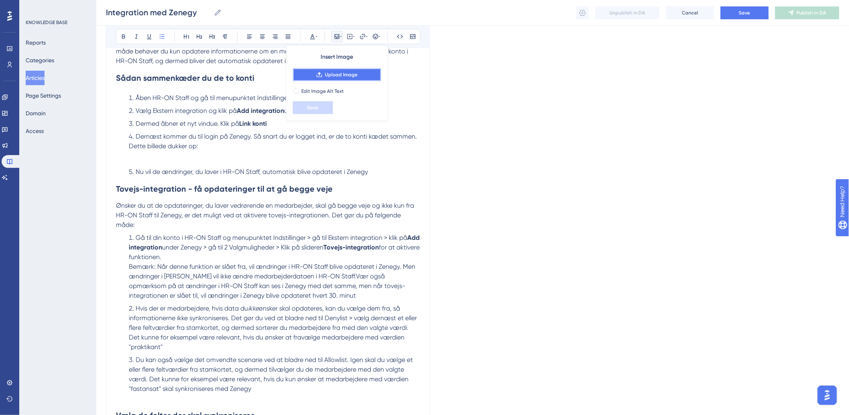
click at [323, 73] on button "Upload Image" at bounding box center [337, 74] width 88 height 13
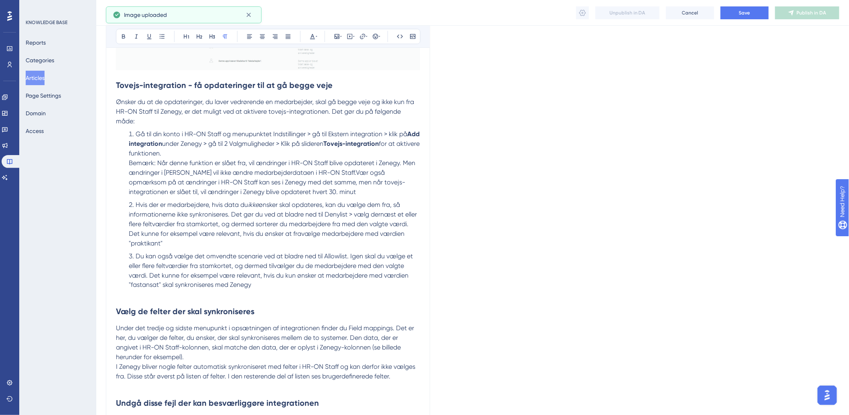
scroll to position [356, 0]
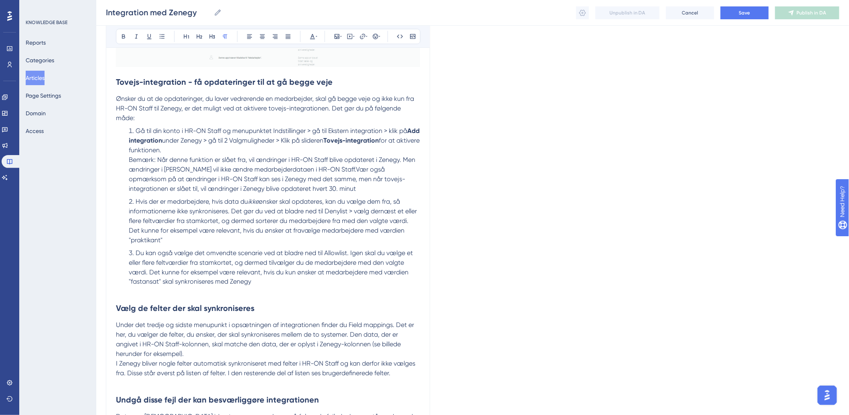
click at [175, 295] on p at bounding box center [268, 292] width 304 height 10
click at [159, 301] on h2 "Vælg de felter der skal synkroniseres" at bounding box center [268, 308] width 304 height 24
click at [146, 294] on p at bounding box center [268, 292] width 304 height 10
click at [333, 39] on button at bounding box center [336, 36] width 11 height 11
click at [330, 74] on span "Upload Image" at bounding box center [341, 74] width 33 height 6
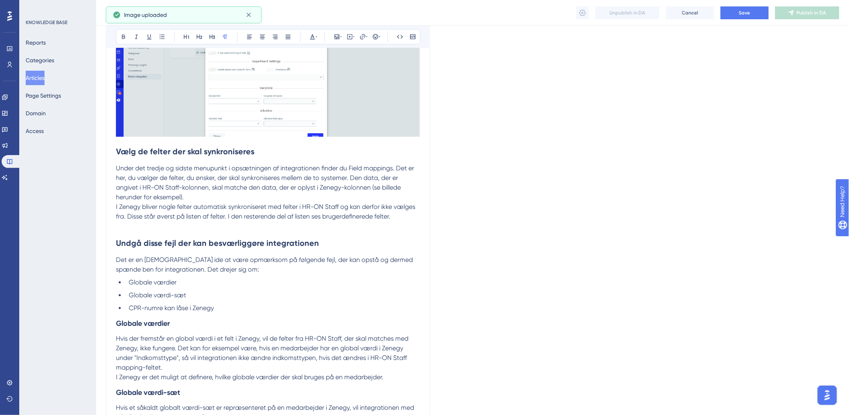
scroll to position [669, 0]
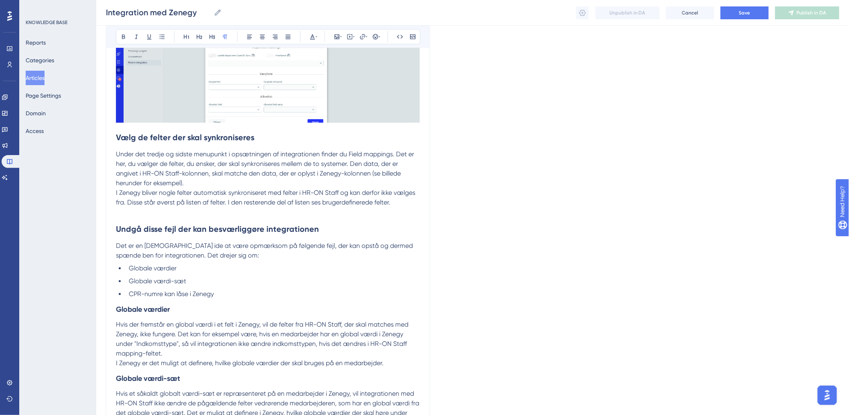
click at [154, 224] on h2 "Undgå disse fejl der kan besværliggøre integrationen" at bounding box center [268, 229] width 304 height 24
click at [150, 217] on p at bounding box center [268, 212] width 304 height 10
click at [340, 38] on icon at bounding box center [341, 36] width 2 height 6
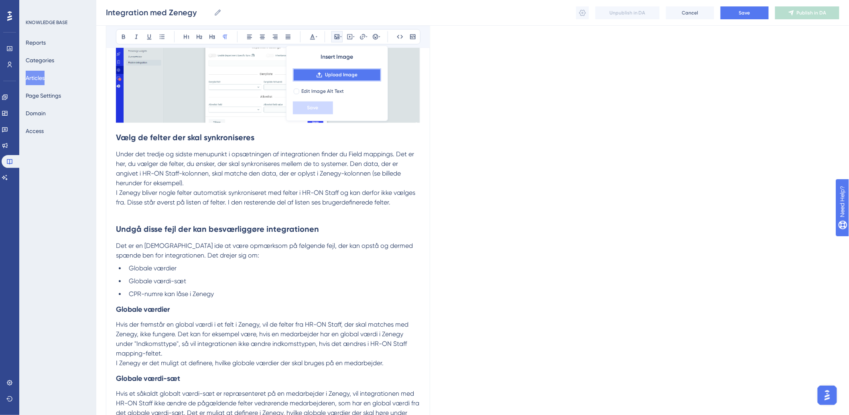
click at [335, 76] on span "Upload Image" at bounding box center [341, 74] width 33 height 6
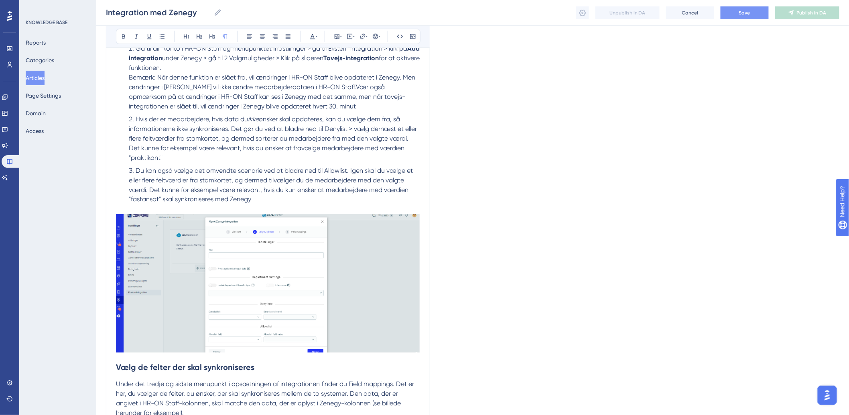
scroll to position [203, 0]
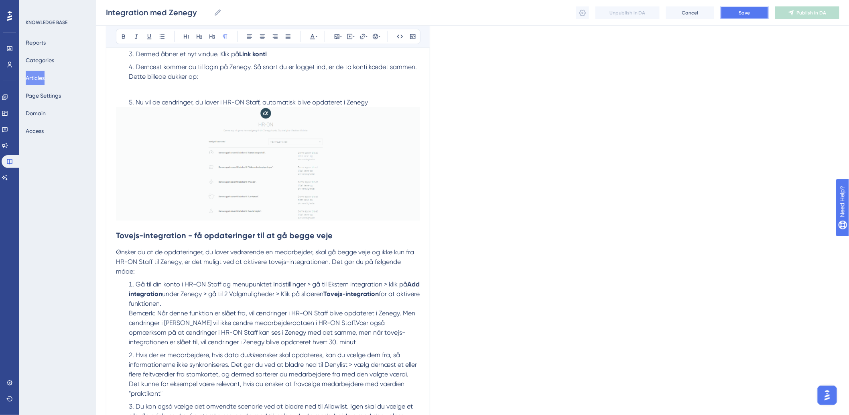
click at [754, 10] on button "Save" at bounding box center [745, 12] width 48 height 13
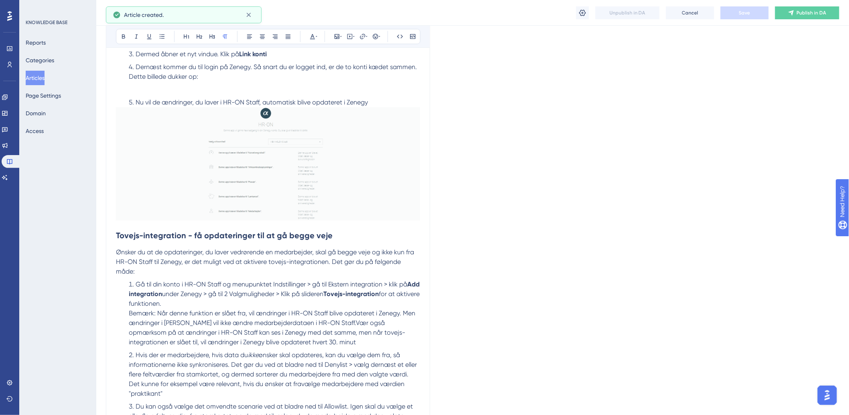
scroll to position [824, 0]
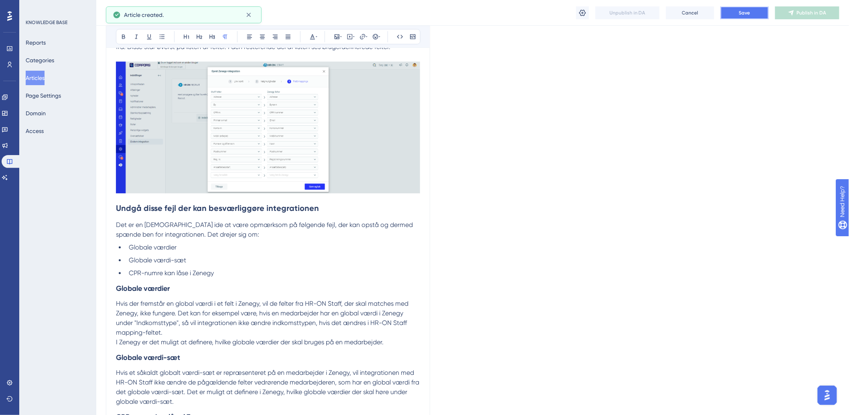
click at [757, 12] on button "Save" at bounding box center [745, 12] width 48 height 13
click at [807, 12] on span "Publish in DA" at bounding box center [812, 13] width 30 height 6
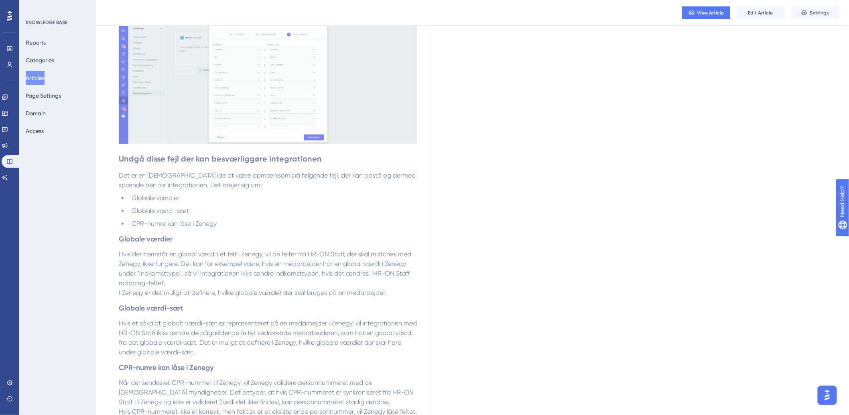
click at [45, 76] on button "Articles" at bounding box center [35, 78] width 19 height 14
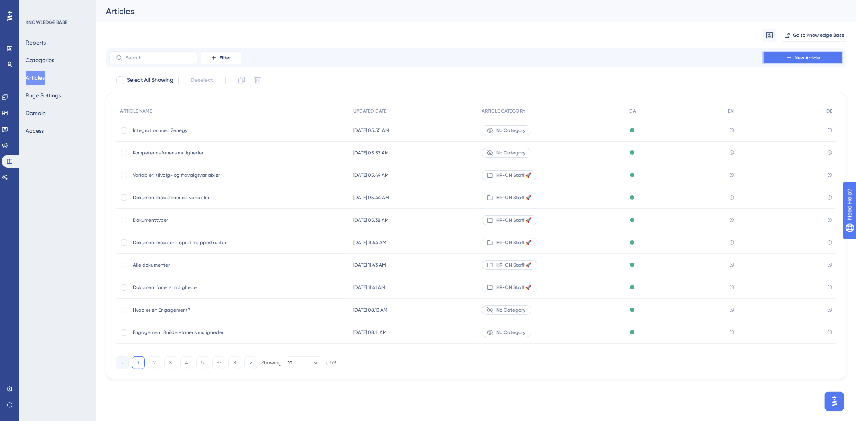
click at [807, 51] on button "New Article" at bounding box center [803, 57] width 80 height 13
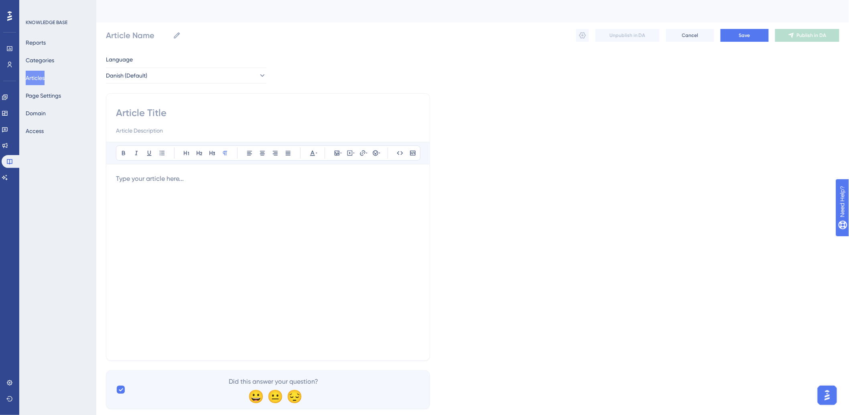
click at [157, 112] on input at bounding box center [268, 112] width 304 height 13
paste input "Integration med Salary"
type input "Integration med Salary"
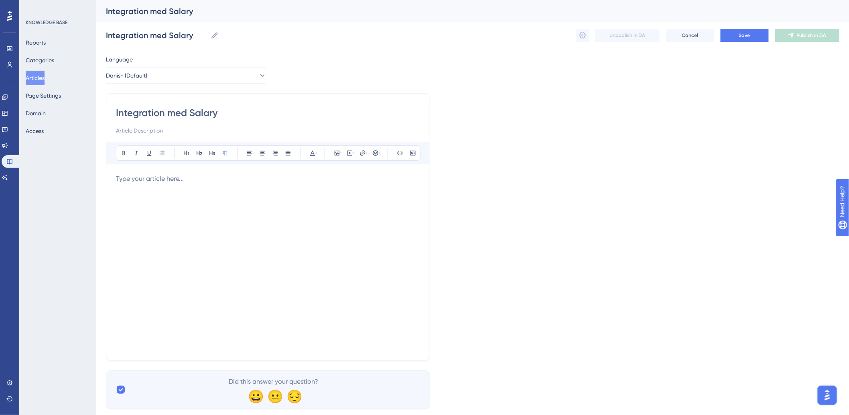
click at [151, 185] on div at bounding box center [268, 262] width 304 height 177
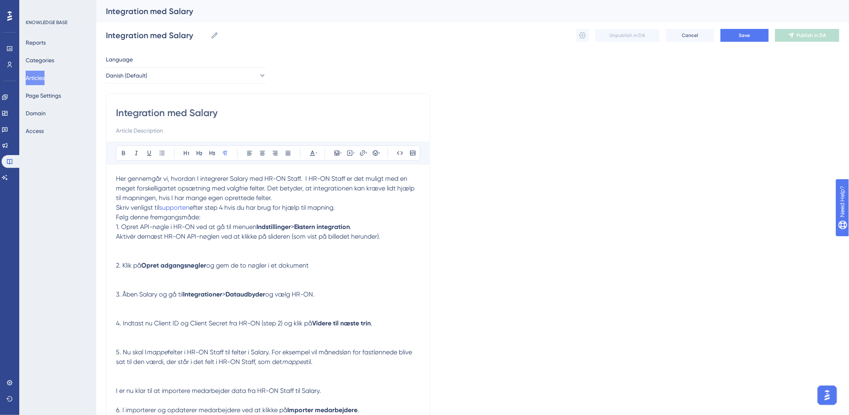
click at [177, 244] on p at bounding box center [268, 246] width 304 height 10
click at [275, 217] on p "Følg denne fremgangsmåde:" at bounding box center [268, 217] width 304 height 10
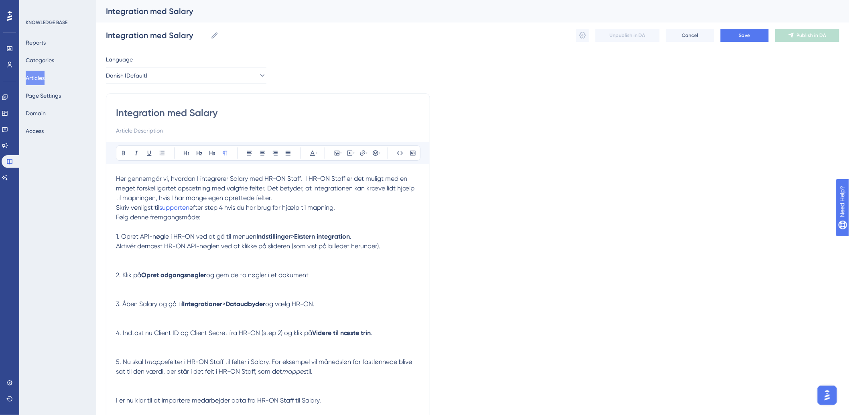
click at [144, 254] on p at bounding box center [268, 256] width 304 height 10
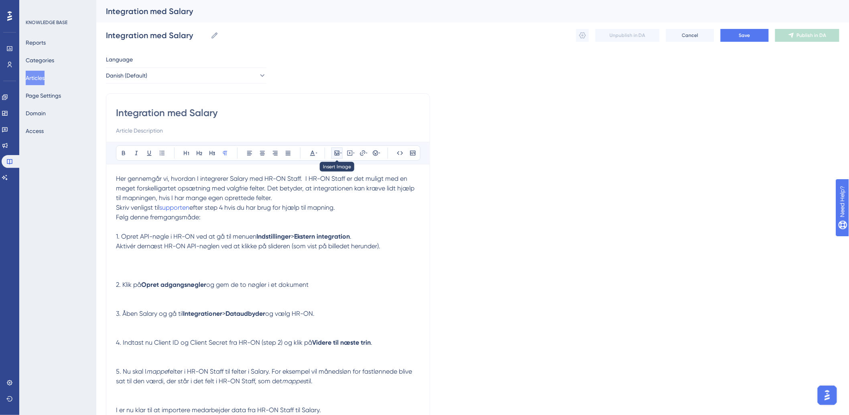
click at [341, 154] on icon at bounding box center [341, 153] width 2 height 6
click at [337, 190] on span "Upload Image" at bounding box center [341, 191] width 33 height 6
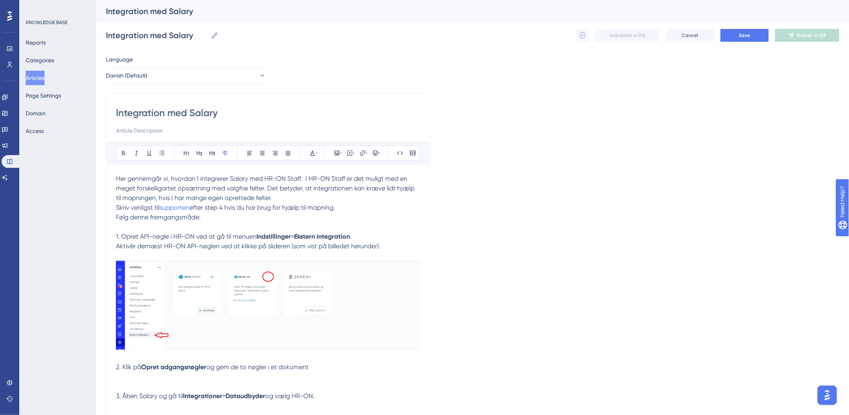
scroll to position [89, 0]
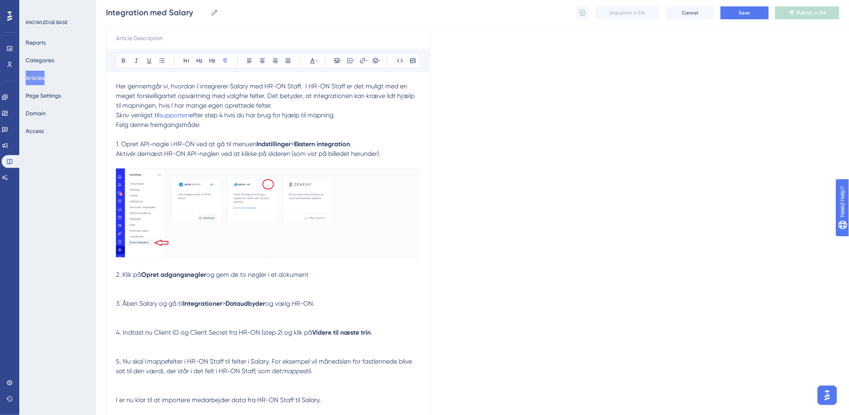
click at [177, 289] on p at bounding box center [268, 294] width 304 height 10
click at [171, 283] on p at bounding box center [268, 284] width 304 height 10
click at [336, 60] on icon at bounding box center [337, 60] width 6 height 6
click at [336, 92] on button "Upload Image" at bounding box center [337, 98] width 88 height 13
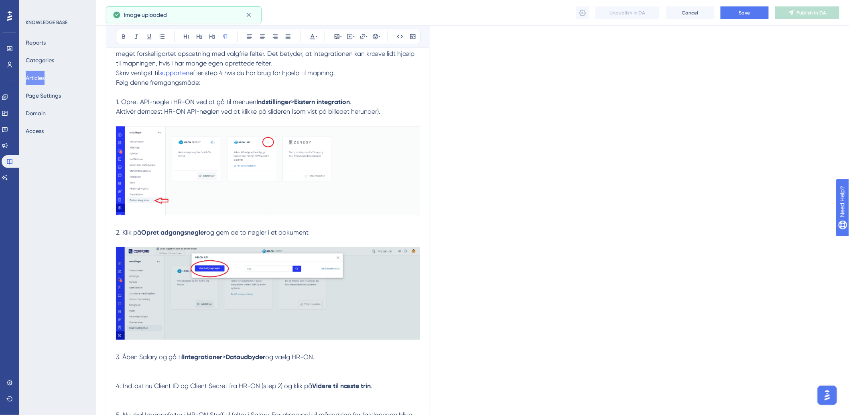
scroll to position [223, 0]
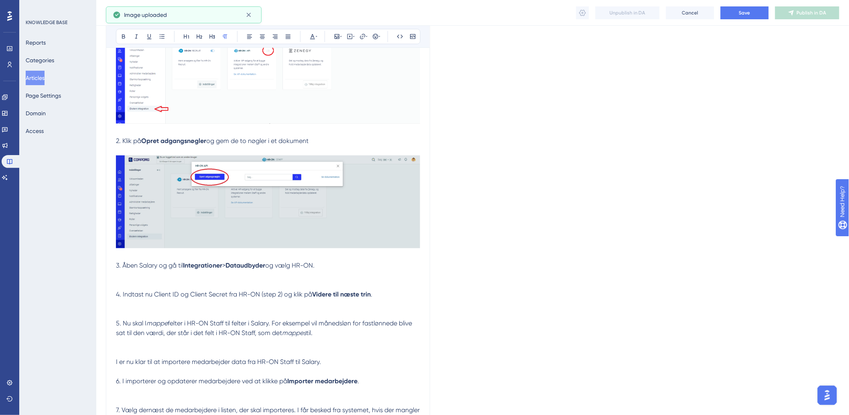
click at [145, 282] on p at bounding box center [268, 285] width 304 height 10
click at [118, 278] on p at bounding box center [268, 275] width 304 height 10
click at [337, 36] on icon at bounding box center [337, 36] width 6 height 6
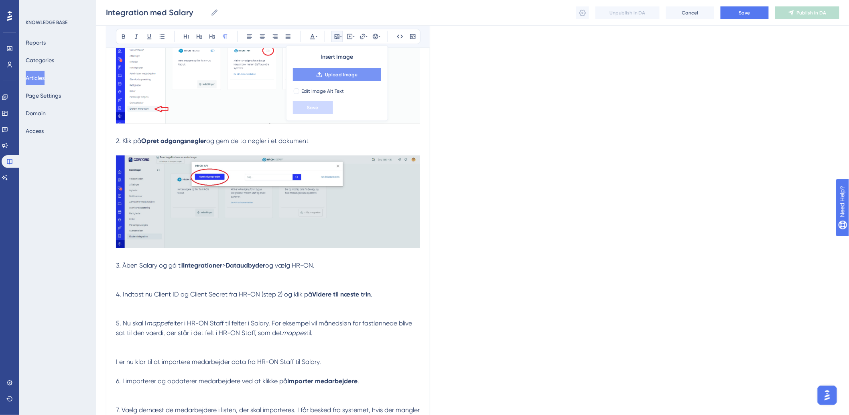
click at [340, 71] on span "Upload Image" at bounding box center [341, 74] width 33 height 6
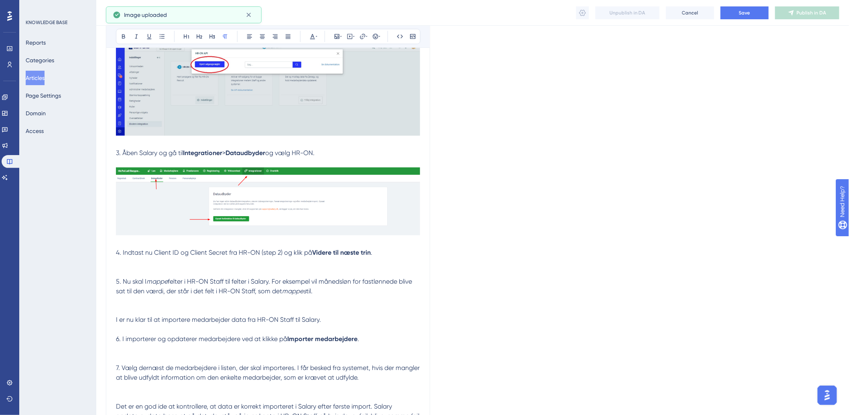
scroll to position [401, 0]
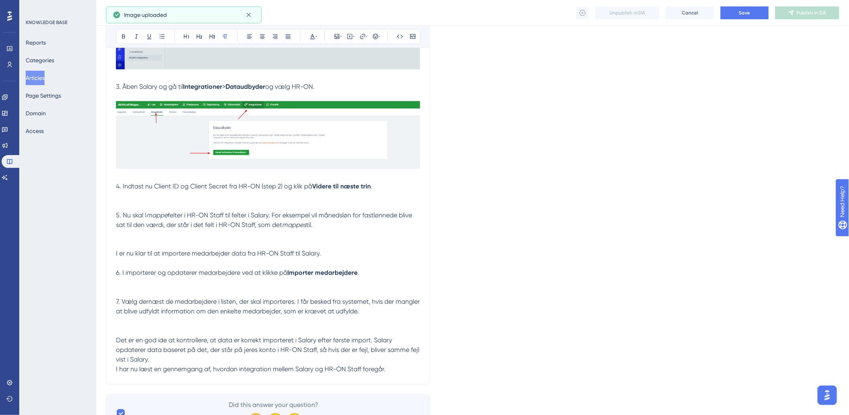
click at [153, 205] on p at bounding box center [268, 206] width 304 height 10
click at [142, 203] on p at bounding box center [268, 206] width 304 height 10
click at [139, 200] on p at bounding box center [268, 196] width 304 height 10
click at [121, 198] on p at bounding box center [268, 196] width 304 height 10
click at [336, 34] on icon at bounding box center [337, 36] width 5 height 5
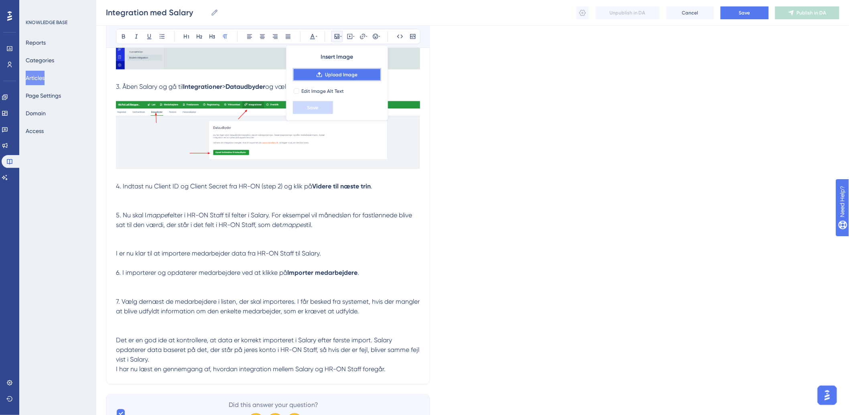
click at [313, 74] on button "Upload Image" at bounding box center [337, 74] width 88 height 13
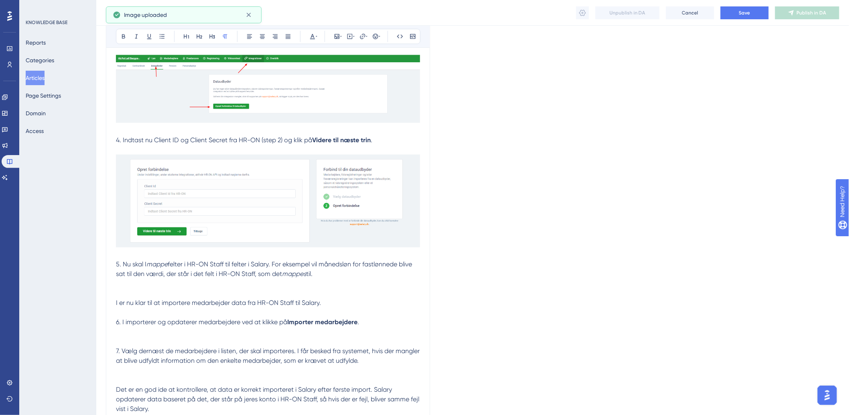
scroll to position [535, 0]
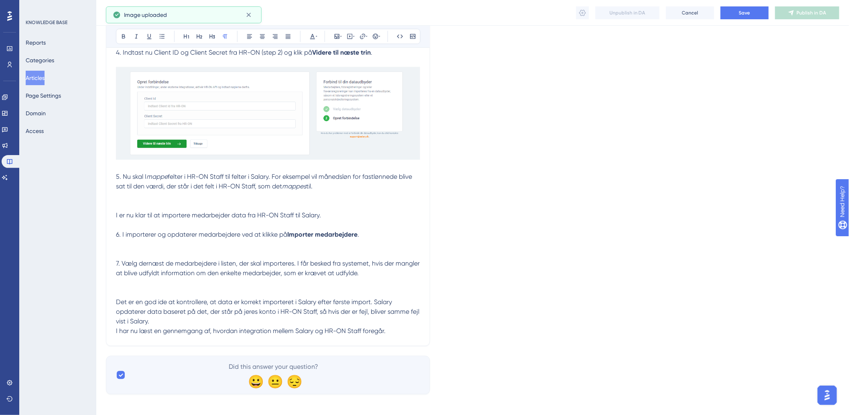
click at [123, 201] on p at bounding box center [268, 196] width 304 height 10
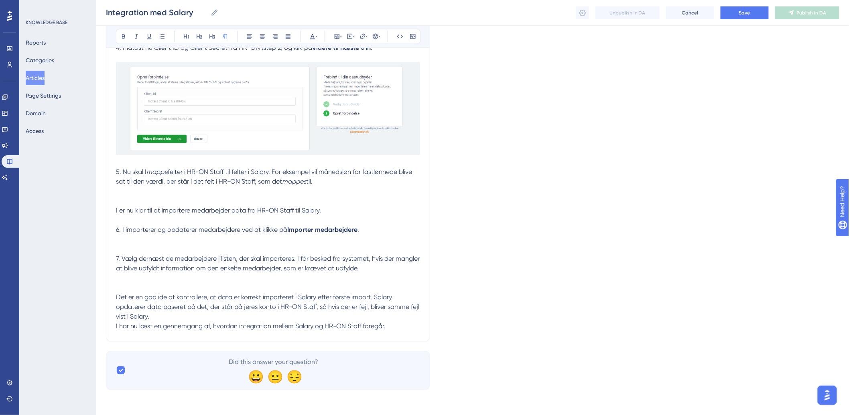
scroll to position [540, 0]
click at [140, 187] on p at bounding box center [268, 191] width 304 height 10
click at [147, 191] on p at bounding box center [268, 191] width 304 height 10
click at [339, 35] on icon at bounding box center [337, 36] width 6 height 6
click at [342, 73] on span "Upload Image" at bounding box center [341, 74] width 33 height 6
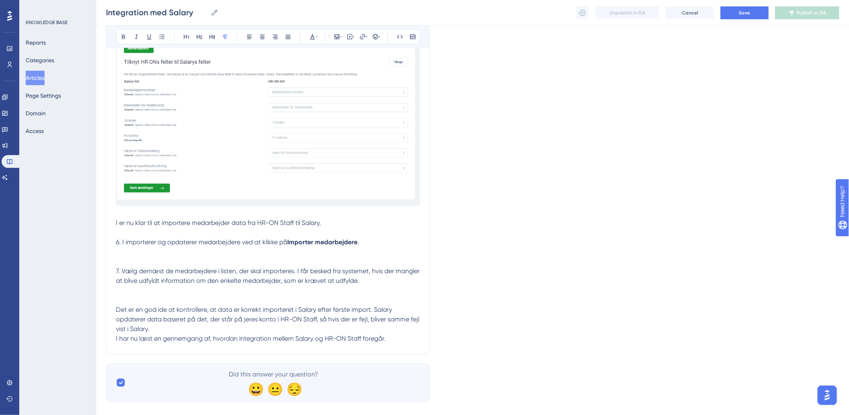
scroll to position [709, 0]
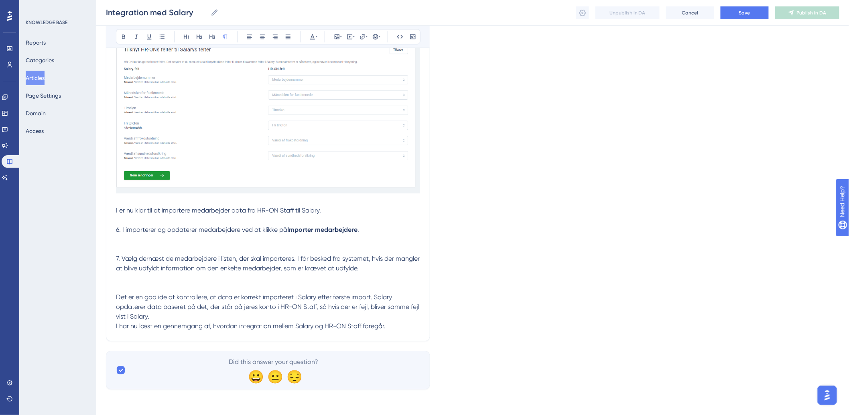
click at [124, 241] on p at bounding box center [268, 239] width 304 height 10
click at [122, 244] on p at bounding box center [268, 249] width 304 height 10
click at [116, 239] on span at bounding box center [117, 239] width 2 height 8
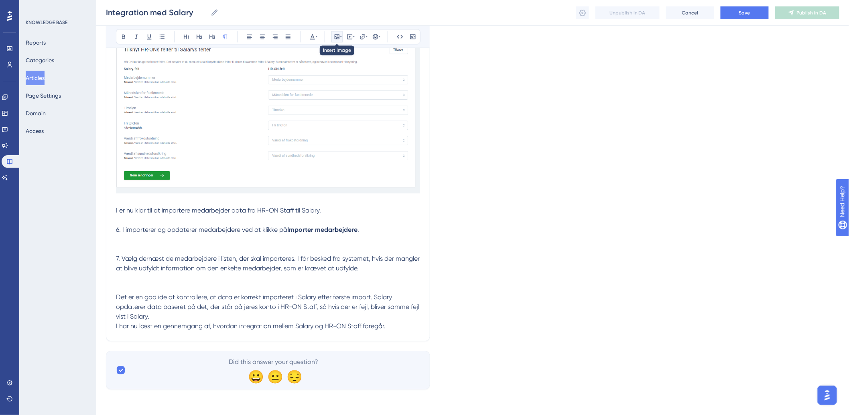
click at [339, 34] on icon at bounding box center [337, 36] width 5 height 5
click at [346, 74] on span "Upload Image" at bounding box center [341, 74] width 33 height 6
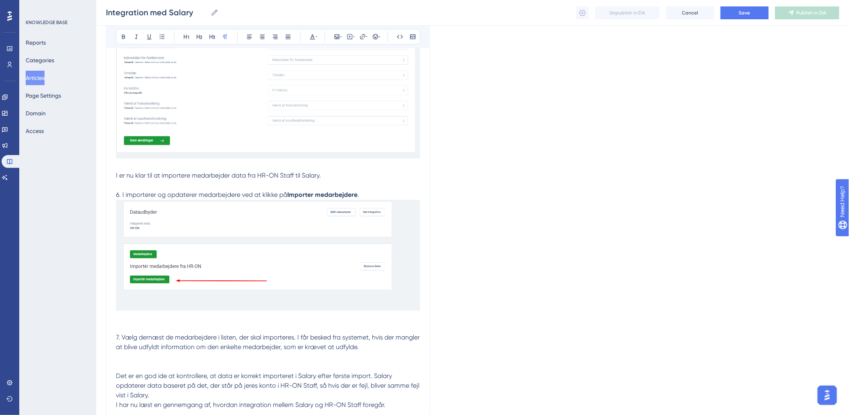
scroll to position [799, 0]
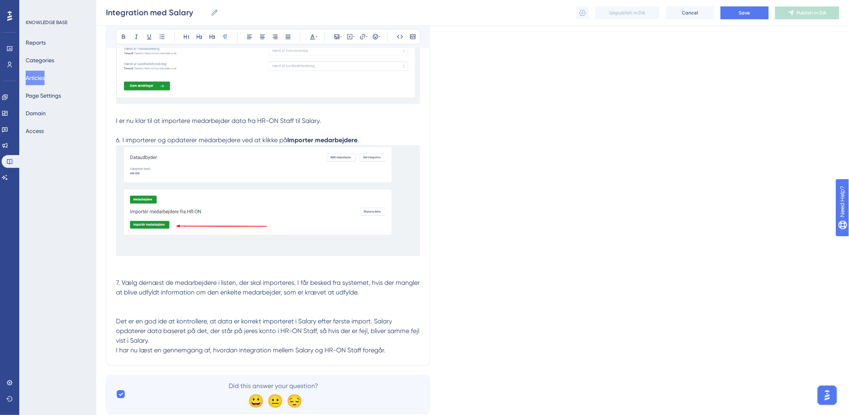
click at [140, 302] on p at bounding box center [268, 302] width 304 height 10
click at [339, 31] on button at bounding box center [336, 36] width 11 height 11
drag, startPoint x: 339, startPoint y: 66, endPoint x: 339, endPoint y: 71, distance: 4.4
click at [339, 67] on div "Insert Image Upload Image Edit Image Alt Text Save" at bounding box center [337, 82] width 102 height 75
click at [339, 74] on span "Upload Image" at bounding box center [341, 74] width 33 height 6
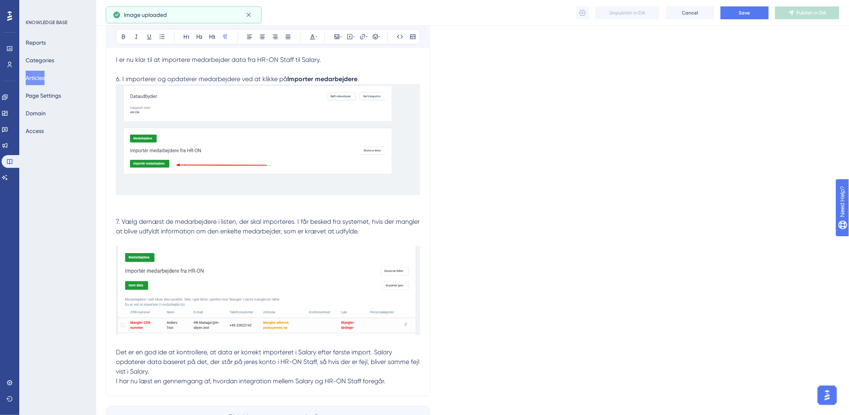
scroll to position [916, 0]
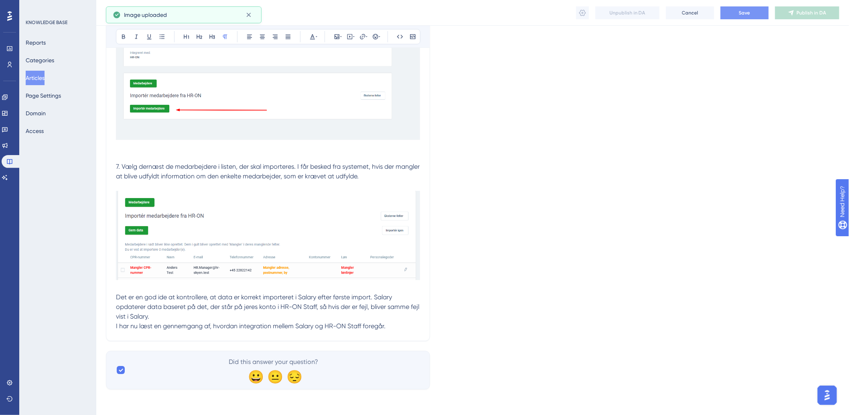
click at [739, 16] on button "Save" at bounding box center [745, 12] width 48 height 13
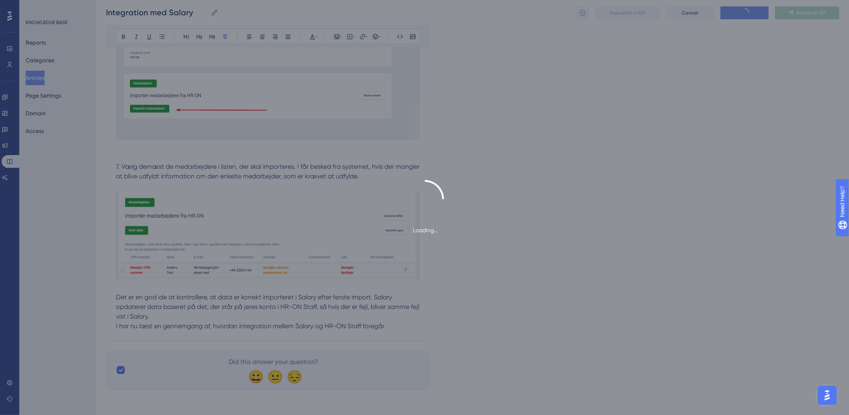
scroll to position [104, 0]
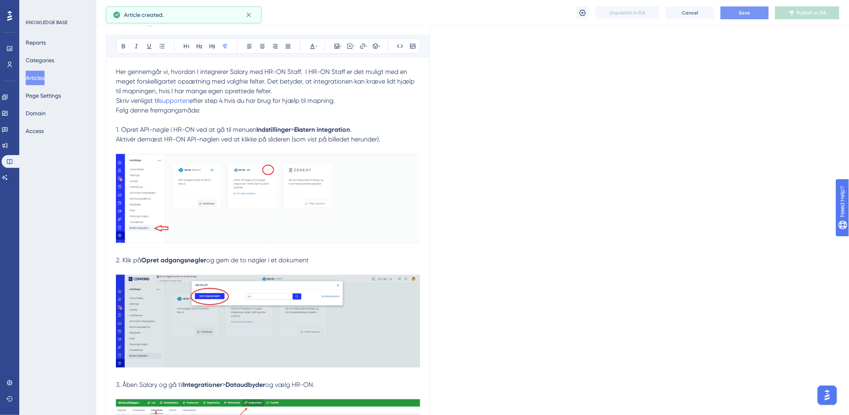
click at [752, 15] on button "Save" at bounding box center [745, 12] width 48 height 13
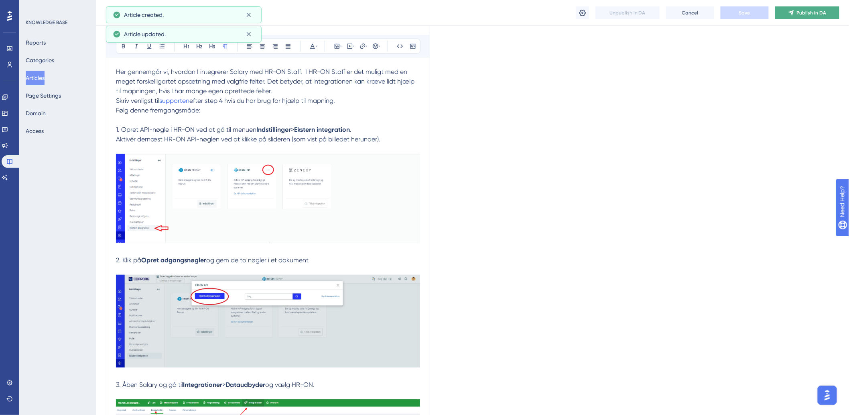
click at [814, 10] on span "Publish in DA" at bounding box center [812, 13] width 30 height 6
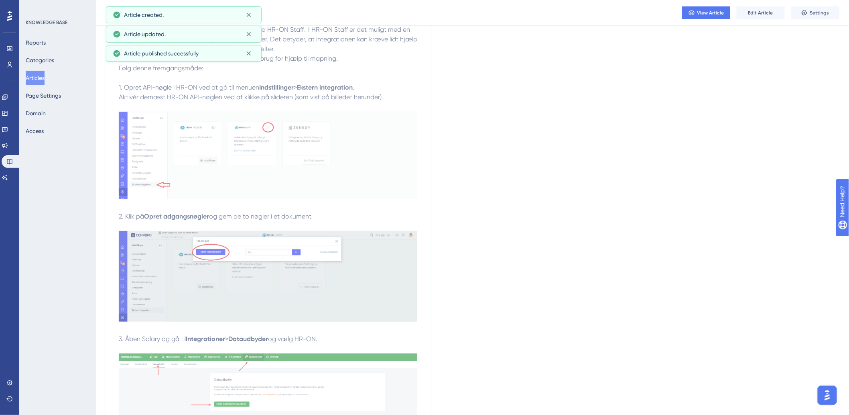
click at [63, 74] on div "Reports Categories Articles Page Settings Domain Access" at bounding box center [58, 86] width 65 height 103
drag, startPoint x: 48, startPoint y: 77, endPoint x: 6, endPoint y: 86, distance: 42.7
click at [45, 77] on button "Articles" at bounding box center [35, 78] width 19 height 14
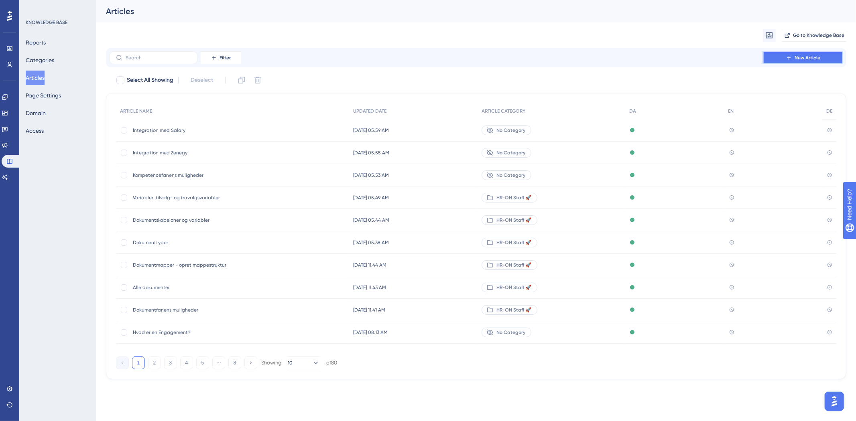
click at [773, 53] on button "New Article" at bounding box center [803, 57] width 80 height 13
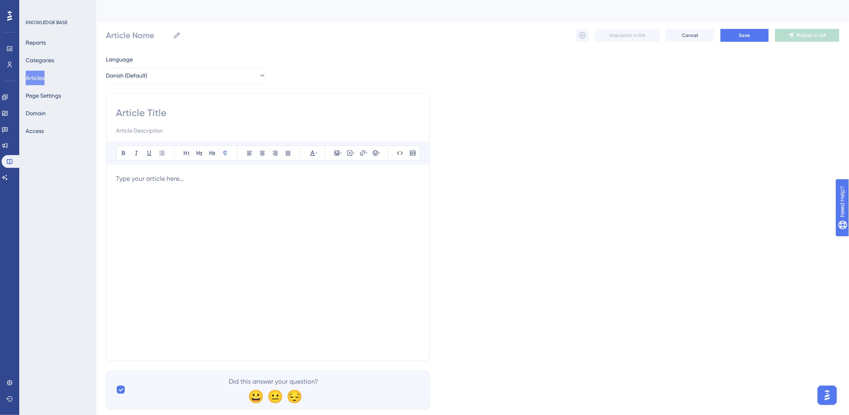
click at [151, 207] on div at bounding box center [268, 262] width 304 height 177
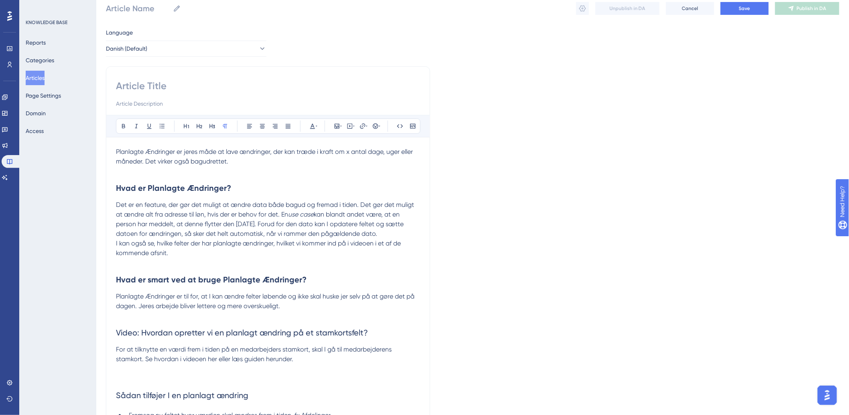
scroll to position [89, 0]
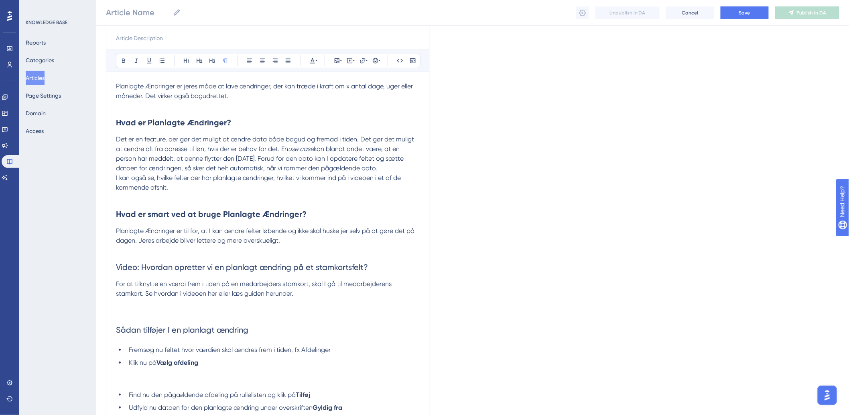
click at [234, 258] on h2 "Video: Hvordan opretter vi en planlagt ændring på et stamkortsfelt?" at bounding box center [268, 267] width 304 height 24
click at [238, 247] on p at bounding box center [268, 250] width 304 height 10
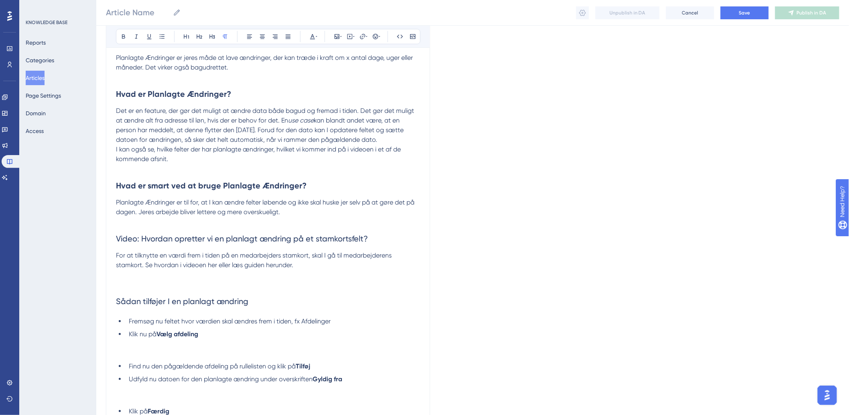
scroll to position [134, 0]
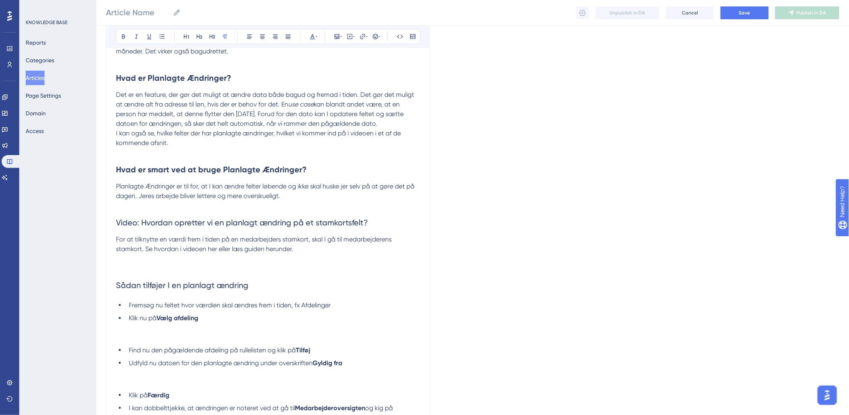
click at [115, 257] on div "Bold Italic Underline Bullet Point Heading 1 Heading 2 Heading 3 Normal Align L…" at bounding box center [268, 213] width 324 height 514
click at [119, 262] on p at bounding box center [268, 259] width 304 height 10
click at [346, 35] on button at bounding box center [349, 36] width 11 height 11
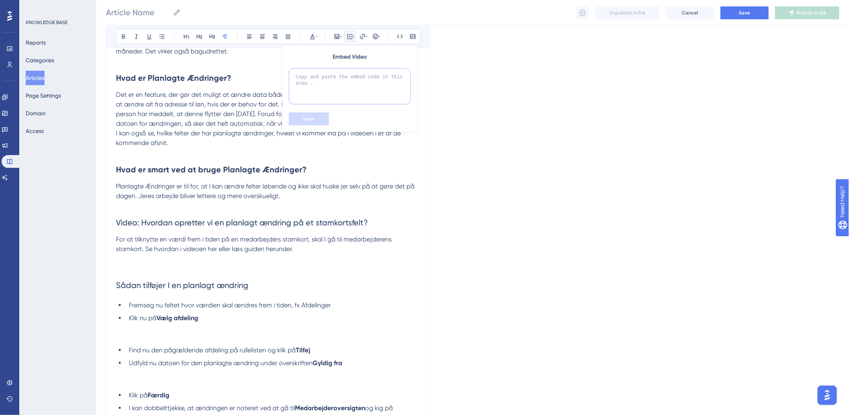
click at [347, 82] on textarea at bounding box center [350, 86] width 122 height 36
paste textarea "<div style="width:100%; height:0; position: relative; padding-bottom:56.25%"><i…"
type textarea "<div style="width:100%; height:0; position: relative; padding-bottom:56.25%"><i…"
click at [319, 116] on button "Save" at bounding box center [309, 118] width 40 height 13
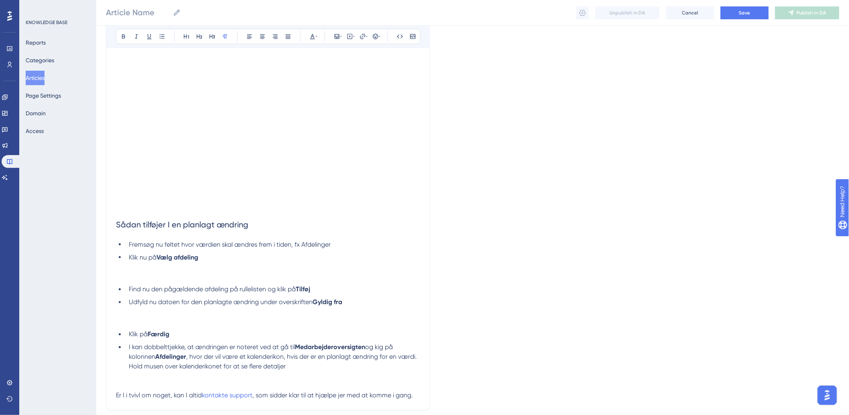
scroll to position [378, 0]
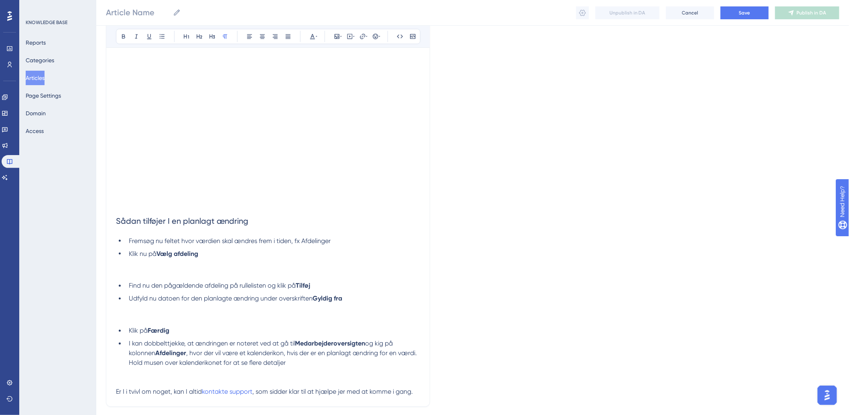
click at [162, 270] on p at bounding box center [268, 273] width 304 height 10
click at [146, 270] on p at bounding box center [268, 273] width 304 height 10
click at [138, 266] on p at bounding box center [268, 263] width 304 height 10
click at [336, 39] on icon at bounding box center [337, 36] width 5 height 5
click at [335, 71] on span "Upload Image" at bounding box center [341, 74] width 33 height 6
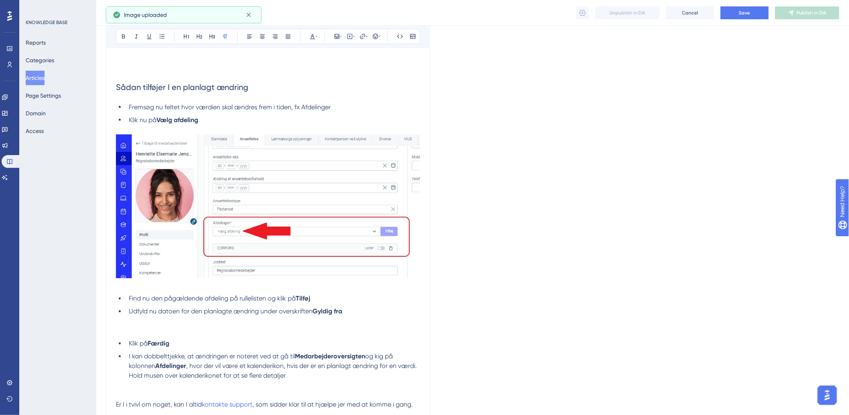
scroll to position [591, 0]
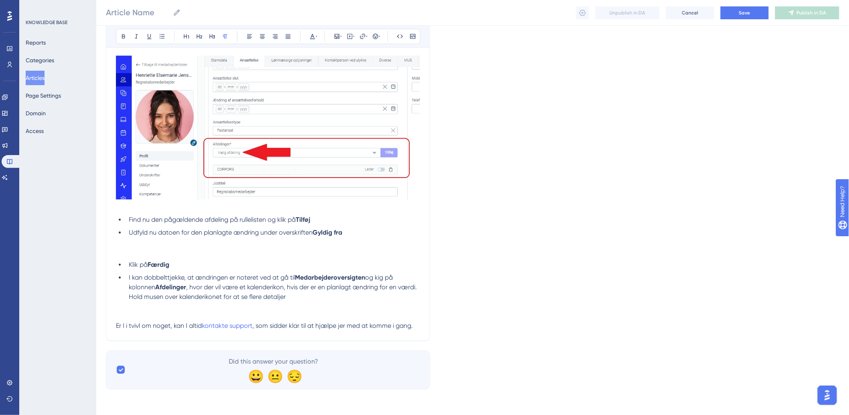
click at [126, 248] on p at bounding box center [268, 252] width 304 height 10
click at [334, 39] on icon at bounding box center [337, 36] width 6 height 6
click at [329, 75] on span "Upload Image" at bounding box center [341, 74] width 33 height 6
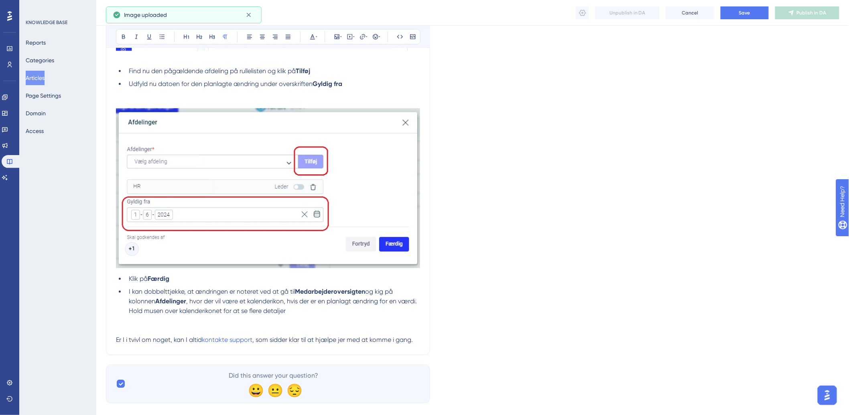
scroll to position [754, 0]
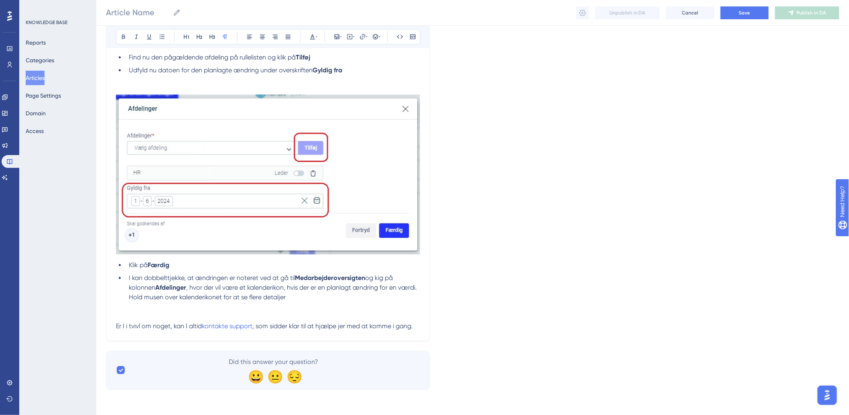
click at [127, 309] on p at bounding box center [268, 307] width 304 height 10
click at [341, 36] on icon at bounding box center [341, 36] width 2 height 6
click at [331, 79] on button "Upload Image" at bounding box center [337, 74] width 88 height 13
click at [337, 34] on icon at bounding box center [337, 36] width 5 height 5
click at [338, 40] on button at bounding box center [336, 36] width 11 height 11
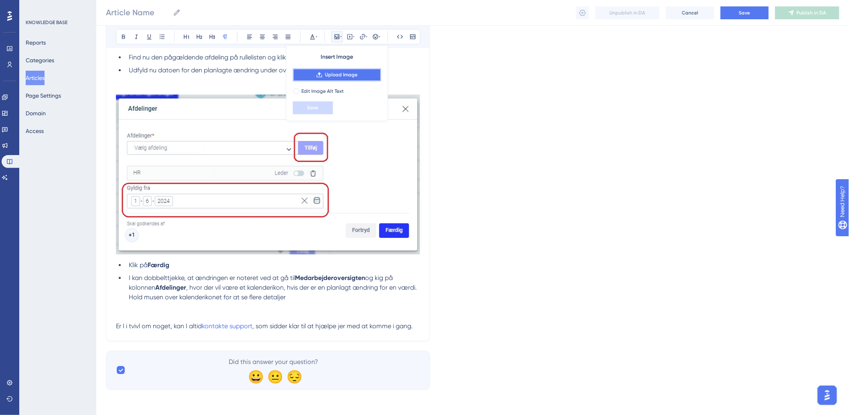
click at [338, 69] on button "Upload Image" at bounding box center [337, 74] width 88 height 13
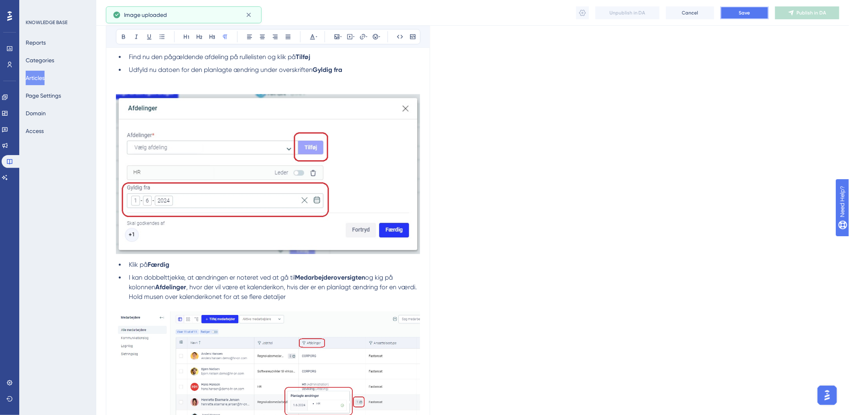
click at [743, 10] on span "Save" at bounding box center [744, 13] width 11 height 6
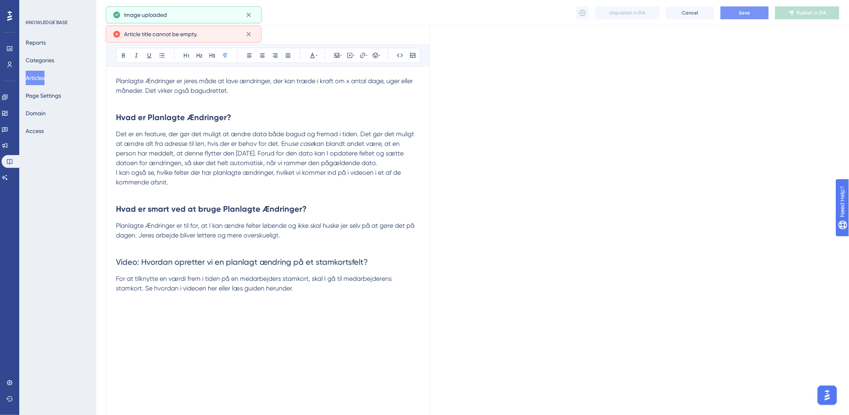
scroll to position [0, 0]
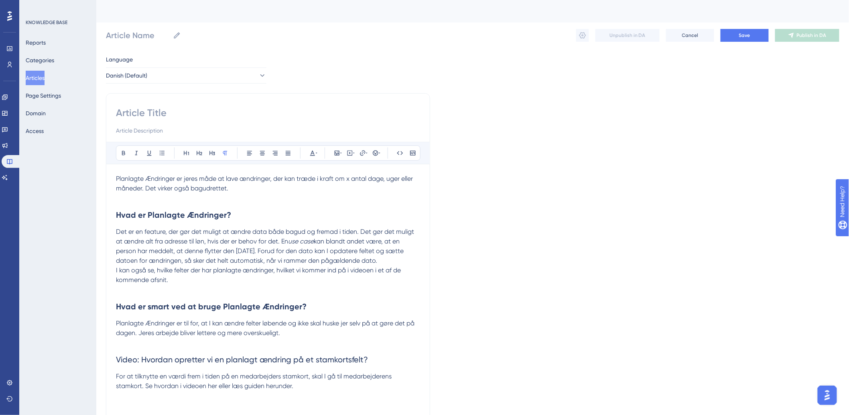
click at [226, 107] on input at bounding box center [268, 112] width 304 height 13
paste input "Guide til Planlagte Ændringer"
type input "Guide til Planlagte Ændringer"
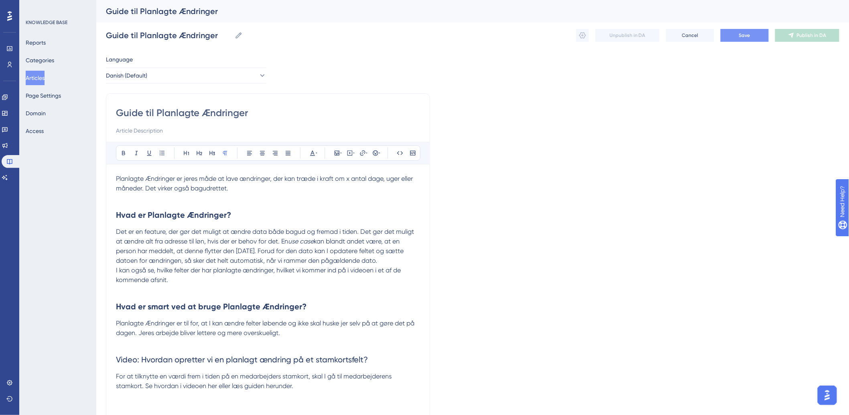
type input "Guide til Planlagte Ændringer"
click at [742, 39] on button "Save" at bounding box center [745, 35] width 48 height 13
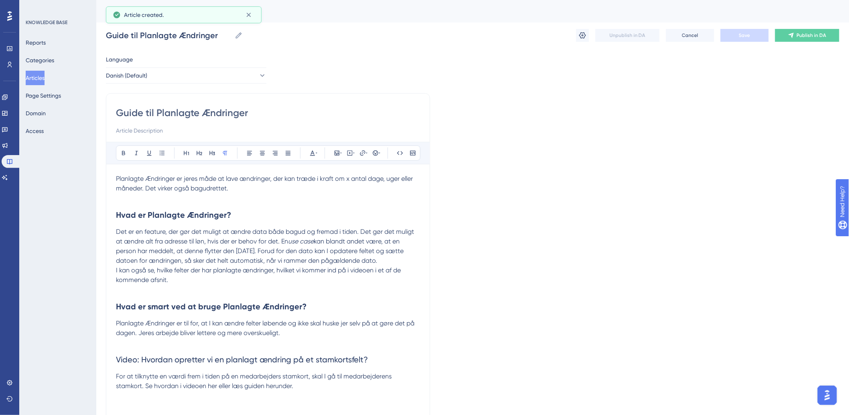
scroll to position [185, 0]
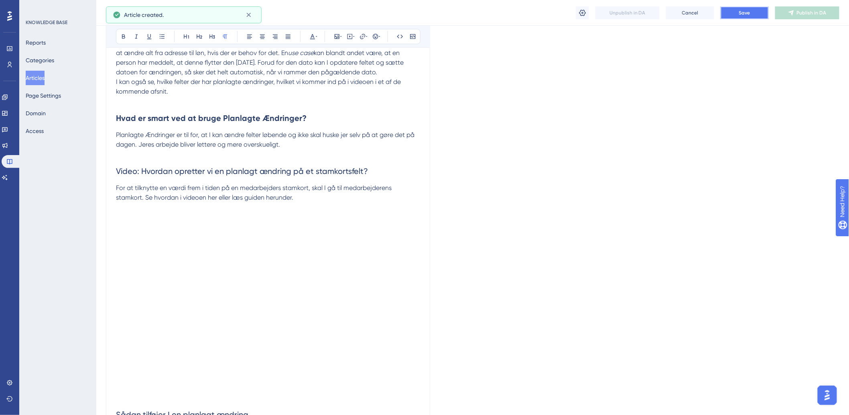
click at [760, 9] on button "Save" at bounding box center [745, 12] width 48 height 13
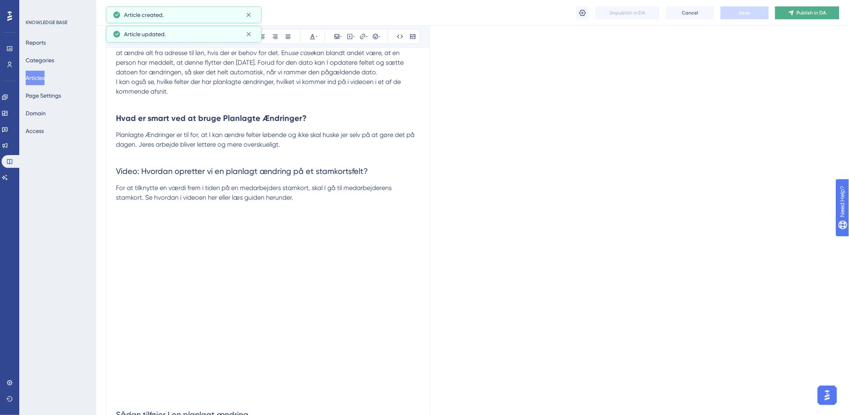
click at [818, 13] on span "Publish in DA" at bounding box center [812, 13] width 30 height 6
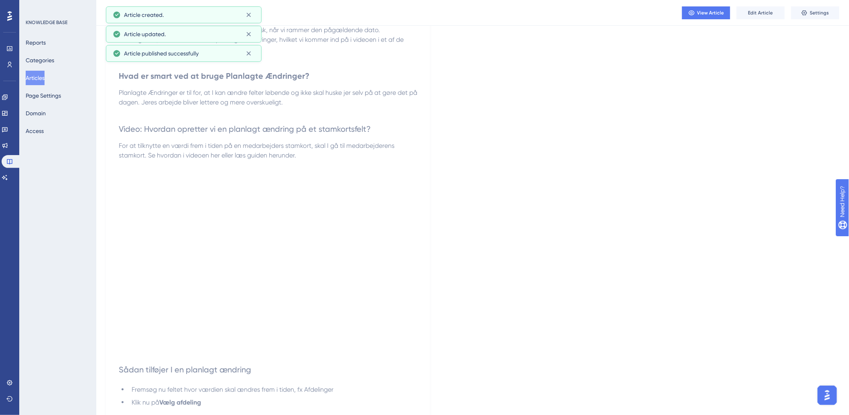
drag, startPoint x: 45, startPoint y: 79, endPoint x: 30, endPoint y: 86, distance: 17.1
click at [43, 81] on button "Articles" at bounding box center [35, 78] width 19 height 14
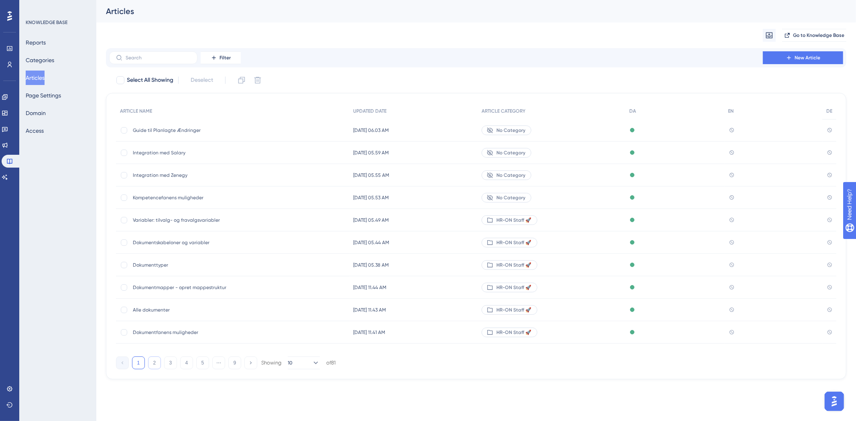
click at [150, 362] on button "2" at bounding box center [154, 363] width 13 height 13
click at [162, 367] on div "1 2 3 4 5 ⋯ 9 Showing 10 of 81" at bounding box center [225, 363] width 219 height 13
click at [167, 366] on button "3" at bounding box center [170, 363] width 13 height 13
click at [190, 362] on button "4" at bounding box center [186, 363] width 13 height 13
click at [203, 361] on button "5" at bounding box center [202, 363] width 13 height 13
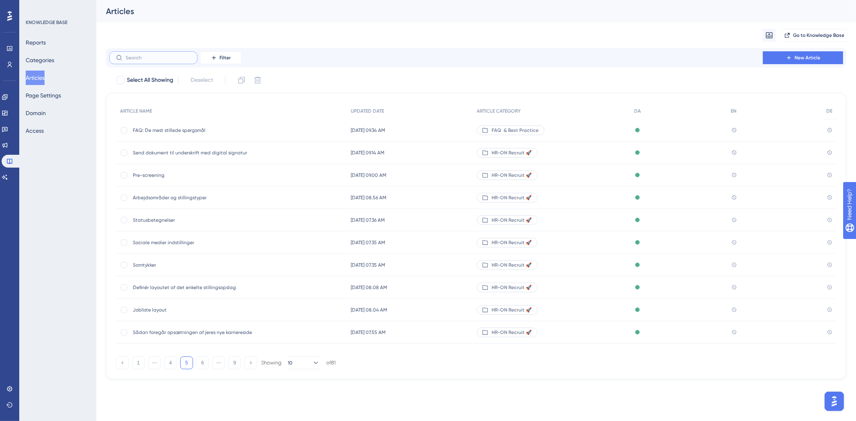
click at [173, 58] on input "text" at bounding box center [158, 58] width 65 height 6
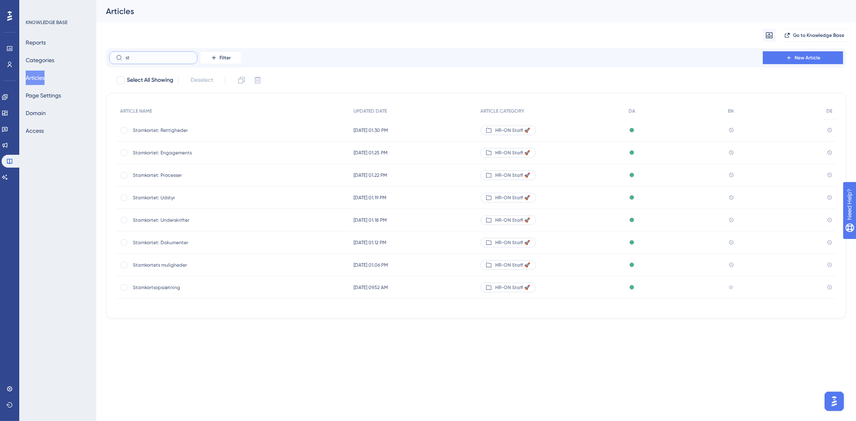
type input "s"
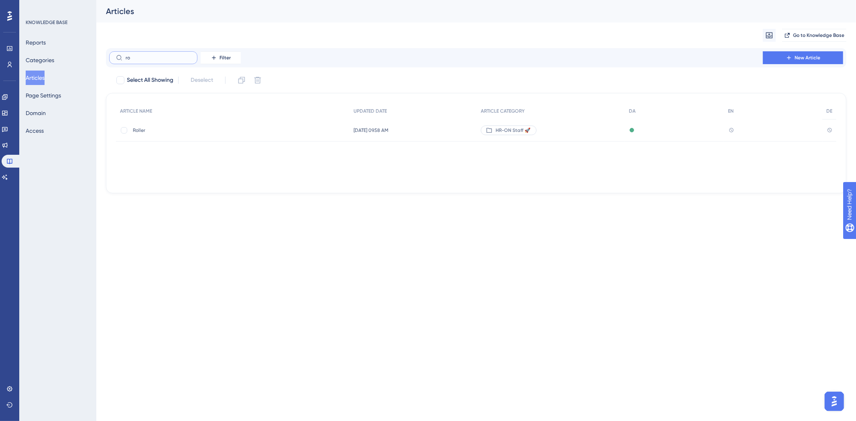
type input "r"
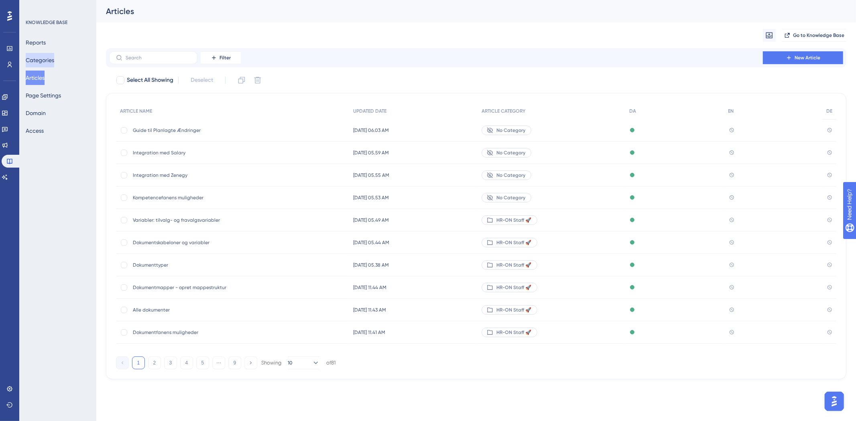
drag, startPoint x: 55, startPoint y: 58, endPoint x: 47, endPoint y: 65, distance: 10.8
click at [54, 58] on button "Categories" at bounding box center [40, 60] width 28 height 14
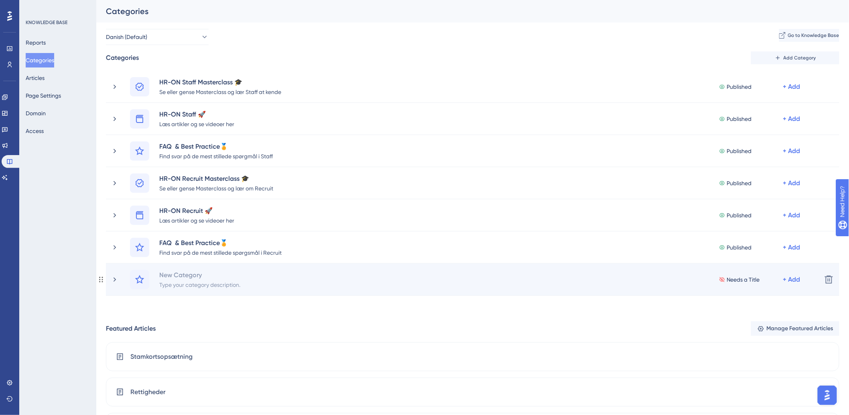
click at [343, 287] on div "New Category Type your category description. Needs a Title + Add" at bounding box center [472, 279] width 685 height 19
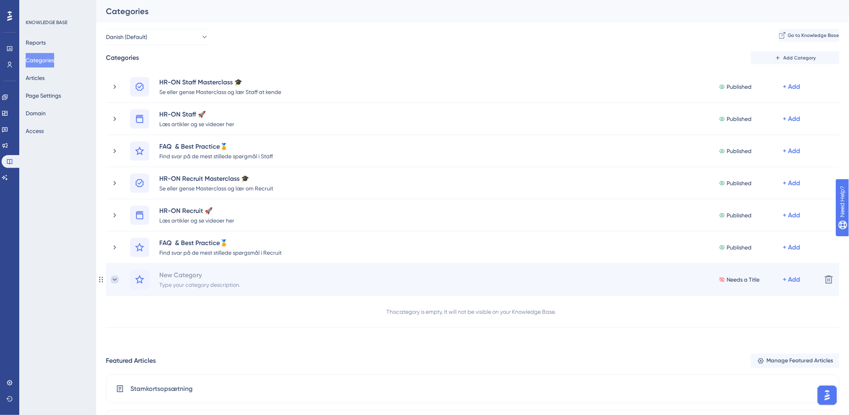
click at [116, 278] on icon at bounding box center [115, 279] width 4 height 2
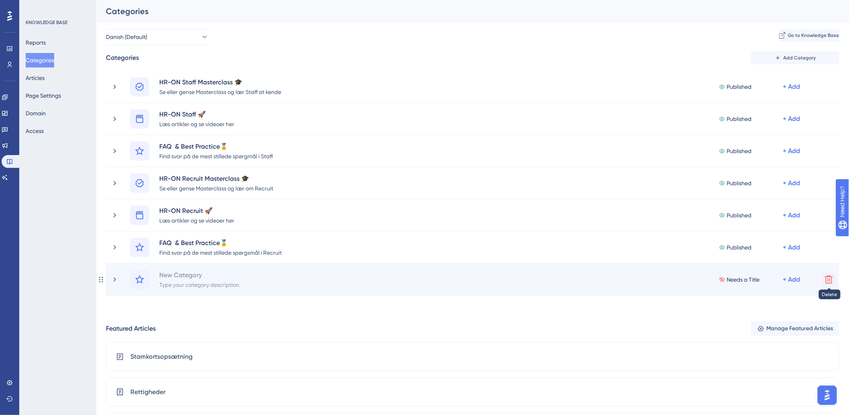
click at [828, 277] on icon at bounding box center [829, 279] width 10 height 10
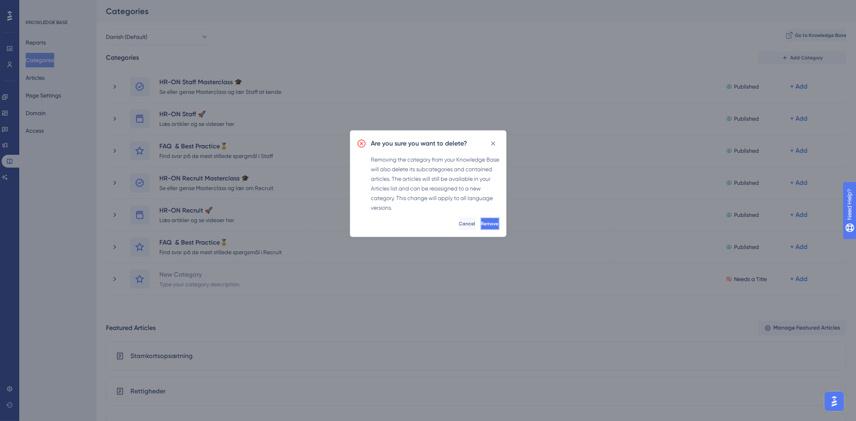
click at [481, 224] on span "Remove" at bounding box center [490, 224] width 18 height 6
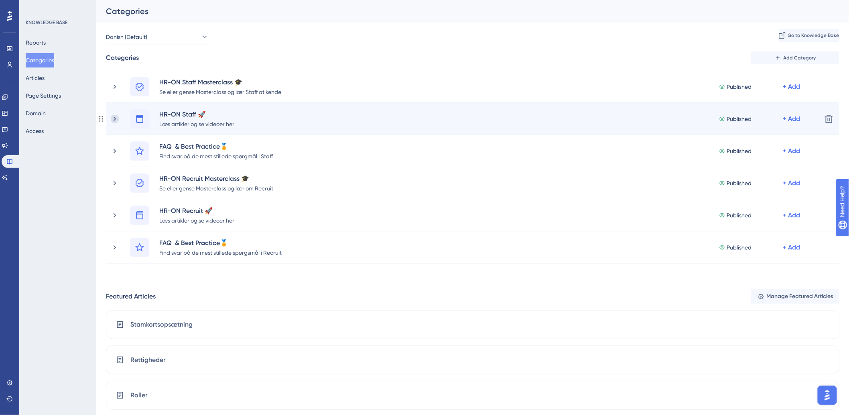
click at [114, 121] on icon at bounding box center [115, 119] width 8 height 8
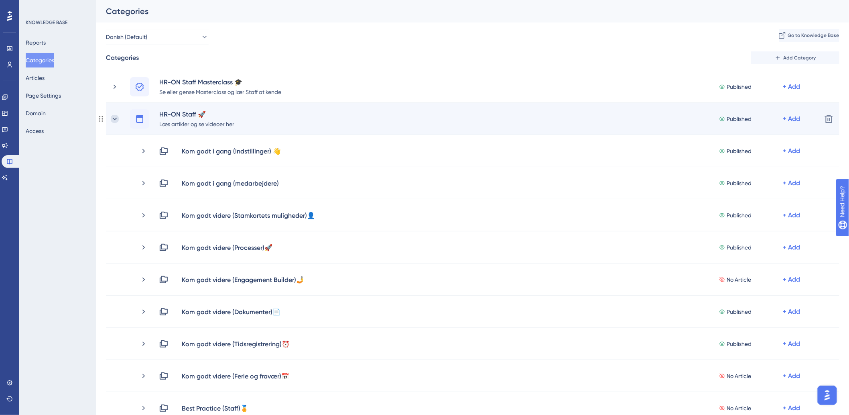
click at [111, 119] on icon at bounding box center [115, 119] width 8 height 8
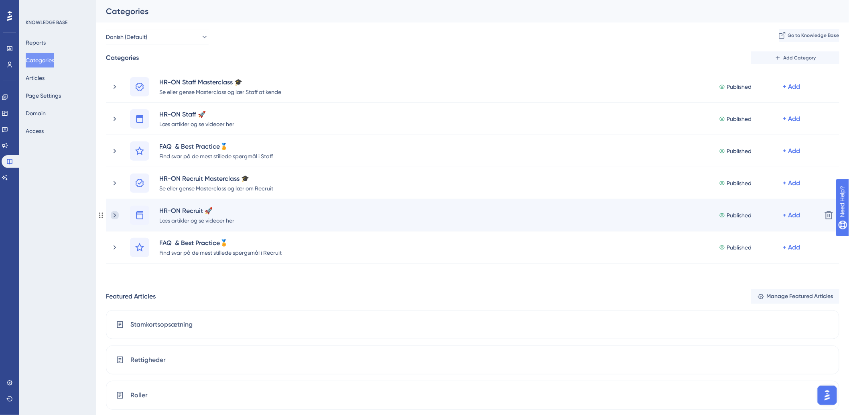
click at [117, 211] on icon at bounding box center [115, 215] width 8 height 8
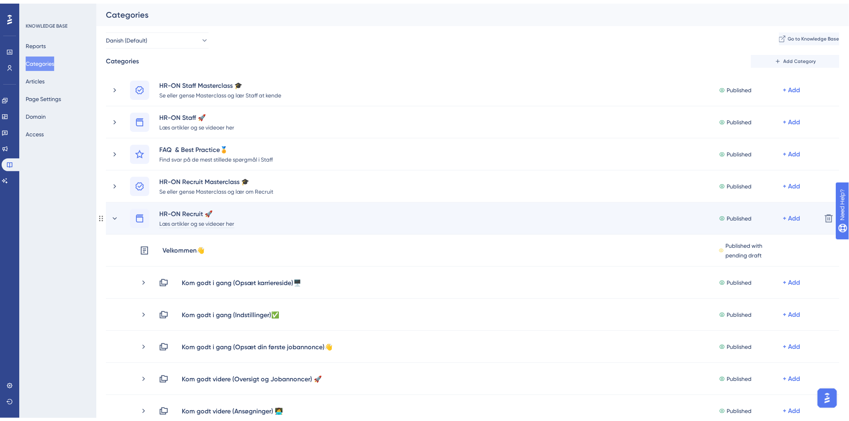
scroll to position [89, 0]
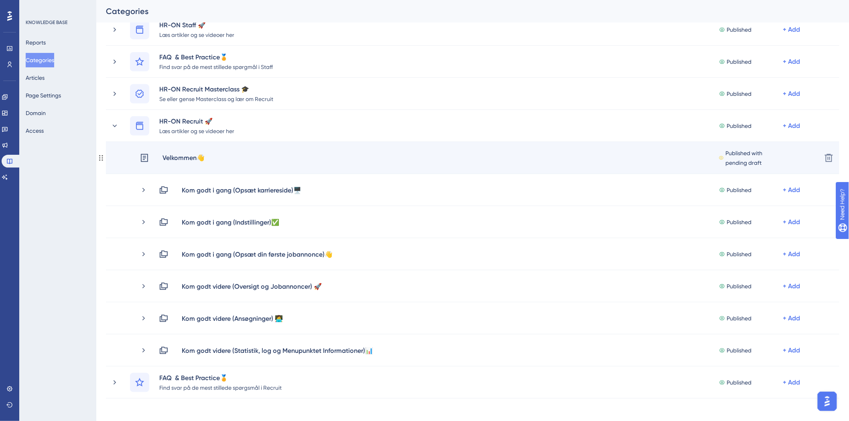
click at [197, 158] on div "Velkommen👋" at bounding box center [183, 158] width 43 height 10
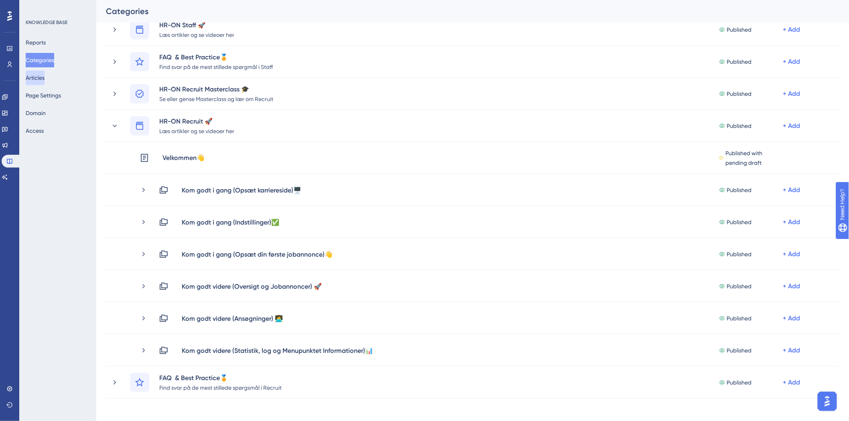
click at [35, 79] on button "Articles" at bounding box center [35, 78] width 19 height 14
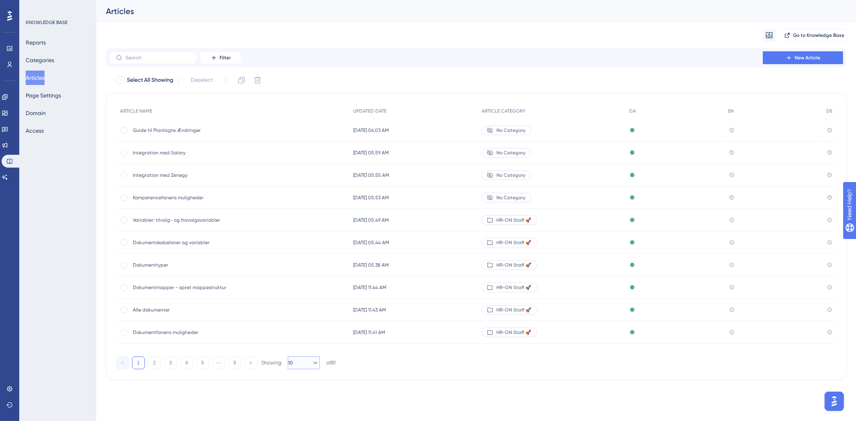
click at [306, 361] on button "10" at bounding box center [304, 363] width 32 height 13
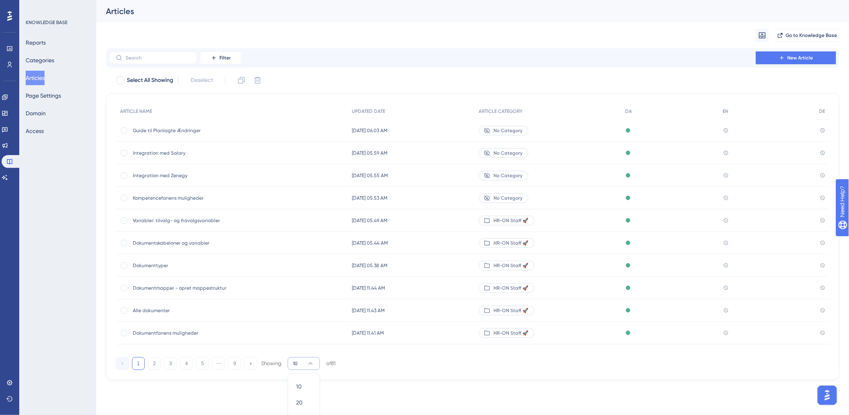
scroll to position [33, 0]
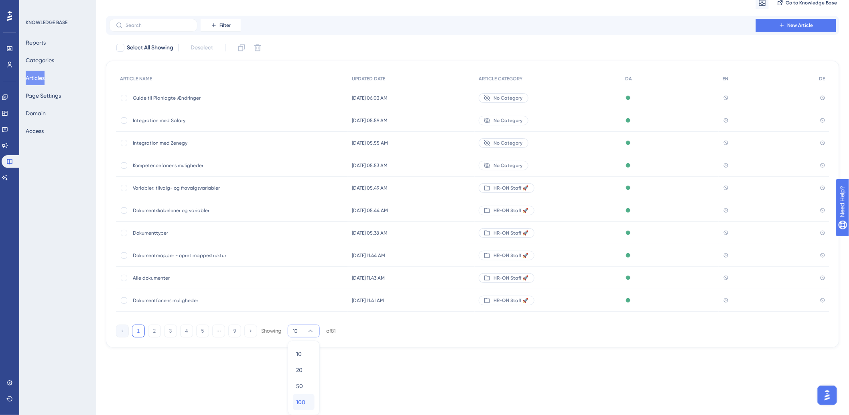
click at [309, 399] on div "100 100" at bounding box center [303, 402] width 15 height 16
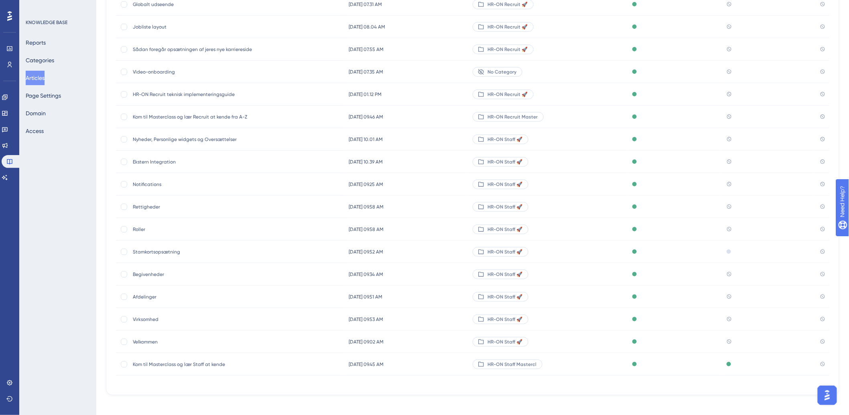
scroll to position [1570, 0]
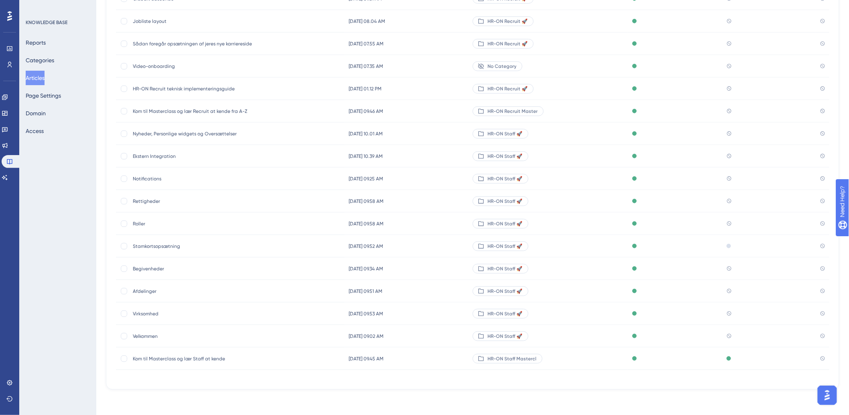
click at [145, 334] on span "Velkommen" at bounding box center [197, 336] width 128 height 6
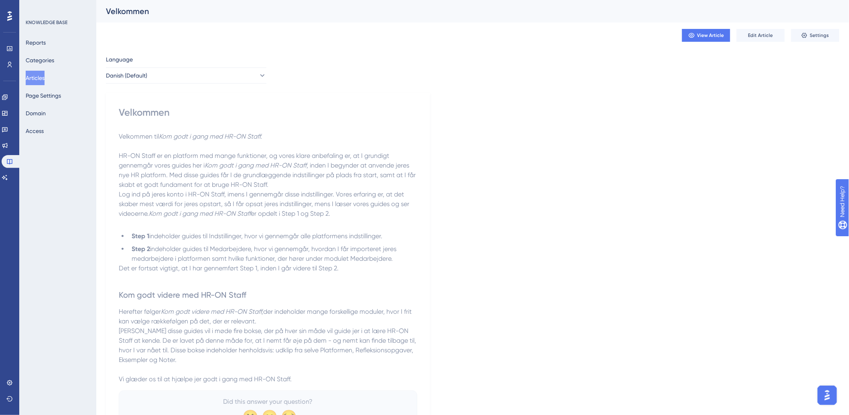
click at [221, 195] on span "Log ind på jeres konto i HR-ON Staff, imens I gennemgår disse indstillinger. Vo…" at bounding box center [265, 203] width 292 height 27
click at [749, 34] on span "Edit Article" at bounding box center [760, 35] width 25 height 6
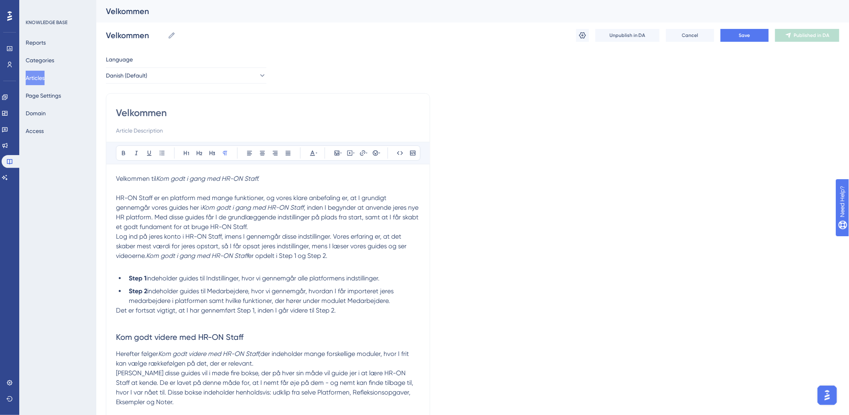
click at [45, 78] on button "Articles" at bounding box center [35, 78] width 19 height 14
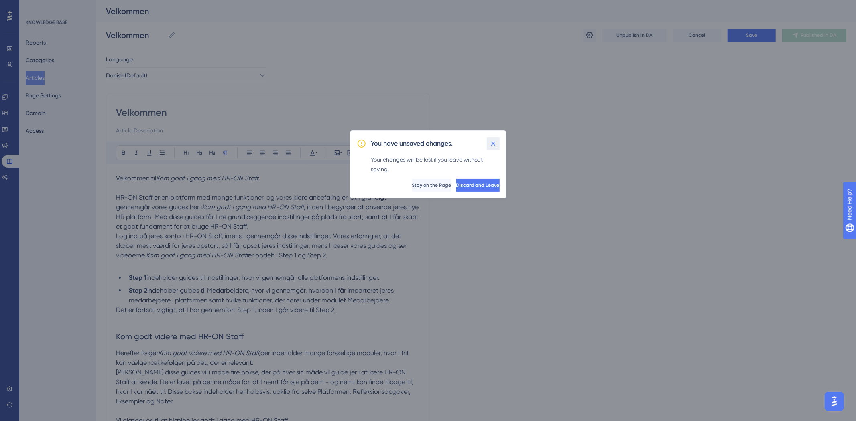
click at [492, 146] on icon at bounding box center [493, 144] width 8 height 8
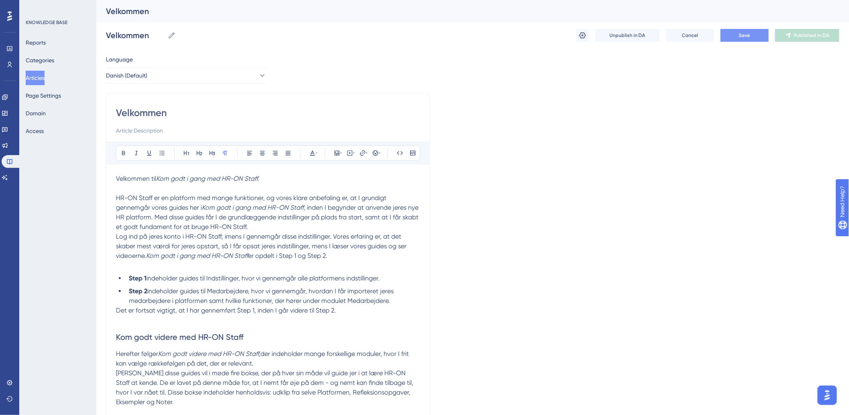
click at [761, 30] on div "Velkommen Velkommen Unpublish in DA Cancel Save Published in DA" at bounding box center [473, 35] width 734 height 26
click at [753, 37] on button "Save" at bounding box center [745, 35] width 48 height 13
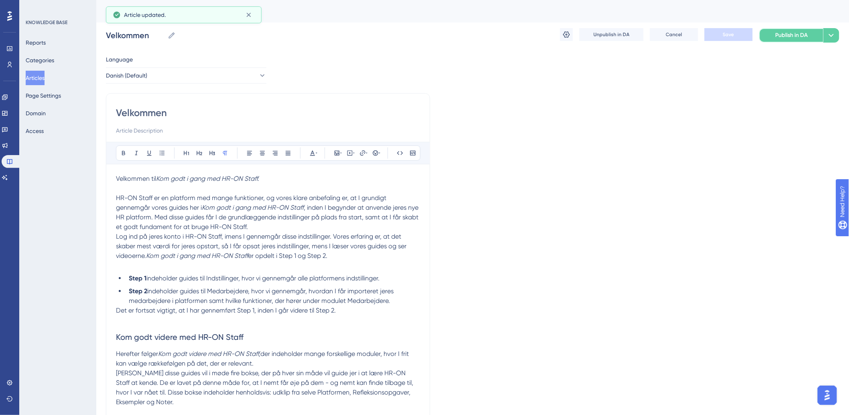
click at [784, 32] on span "Publish in DA" at bounding box center [792, 35] width 33 height 10
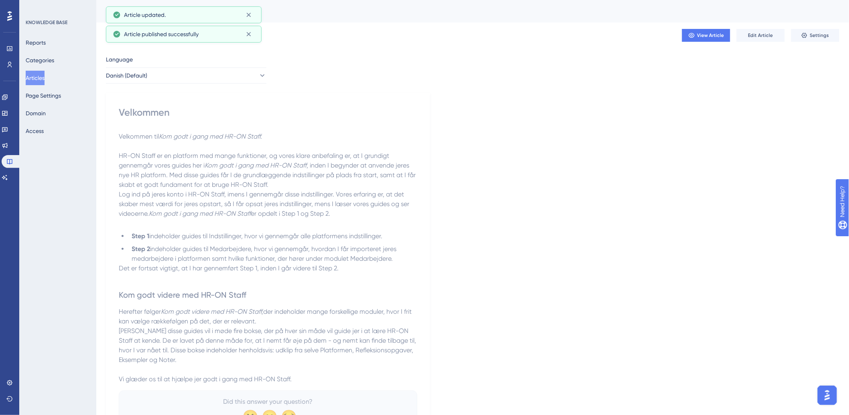
click at [54, 83] on div "Reports Categories Articles Page Settings Domain Access" at bounding box center [58, 86] width 65 height 103
click at [45, 79] on button "Articles" at bounding box center [35, 78] width 19 height 14
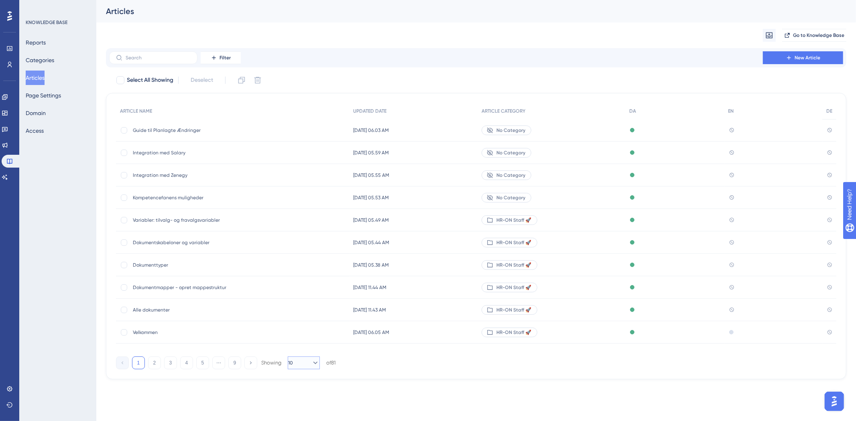
click at [315, 363] on button "10" at bounding box center [304, 363] width 32 height 13
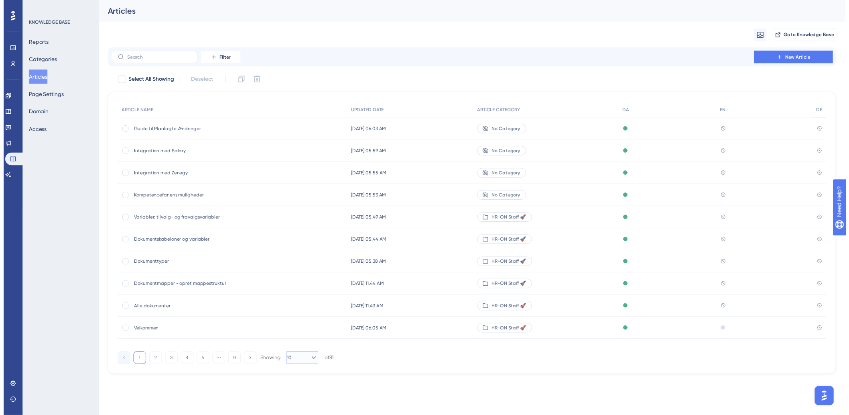
scroll to position [33, 0]
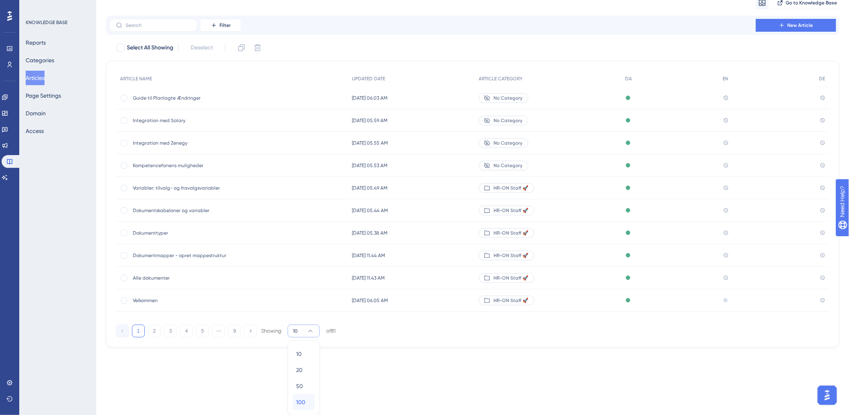
click at [306, 402] on div "100 100" at bounding box center [303, 402] width 15 height 16
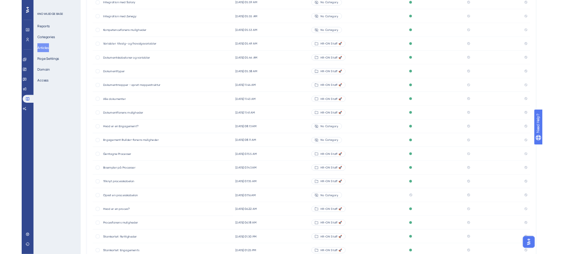
scroll to position [0, 0]
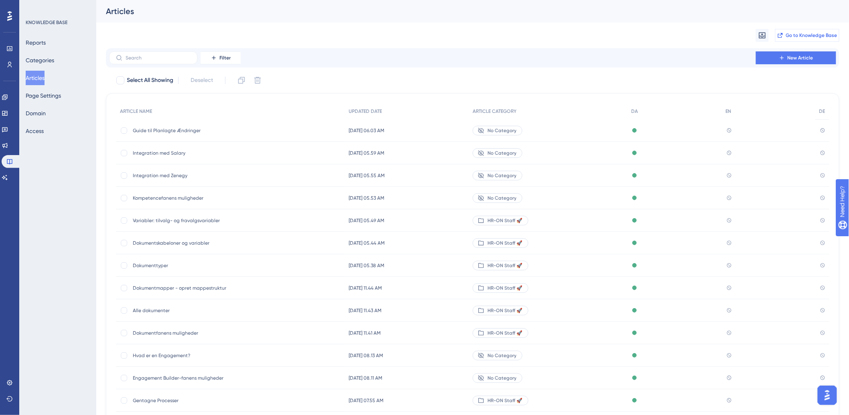
click at [801, 35] on span "Go to Knowledge Base" at bounding box center [811, 35] width 51 height 6
click at [809, 38] on span "Go to Knowledge Base" at bounding box center [811, 35] width 51 height 6
